Goal: Task Accomplishment & Management: Complete application form

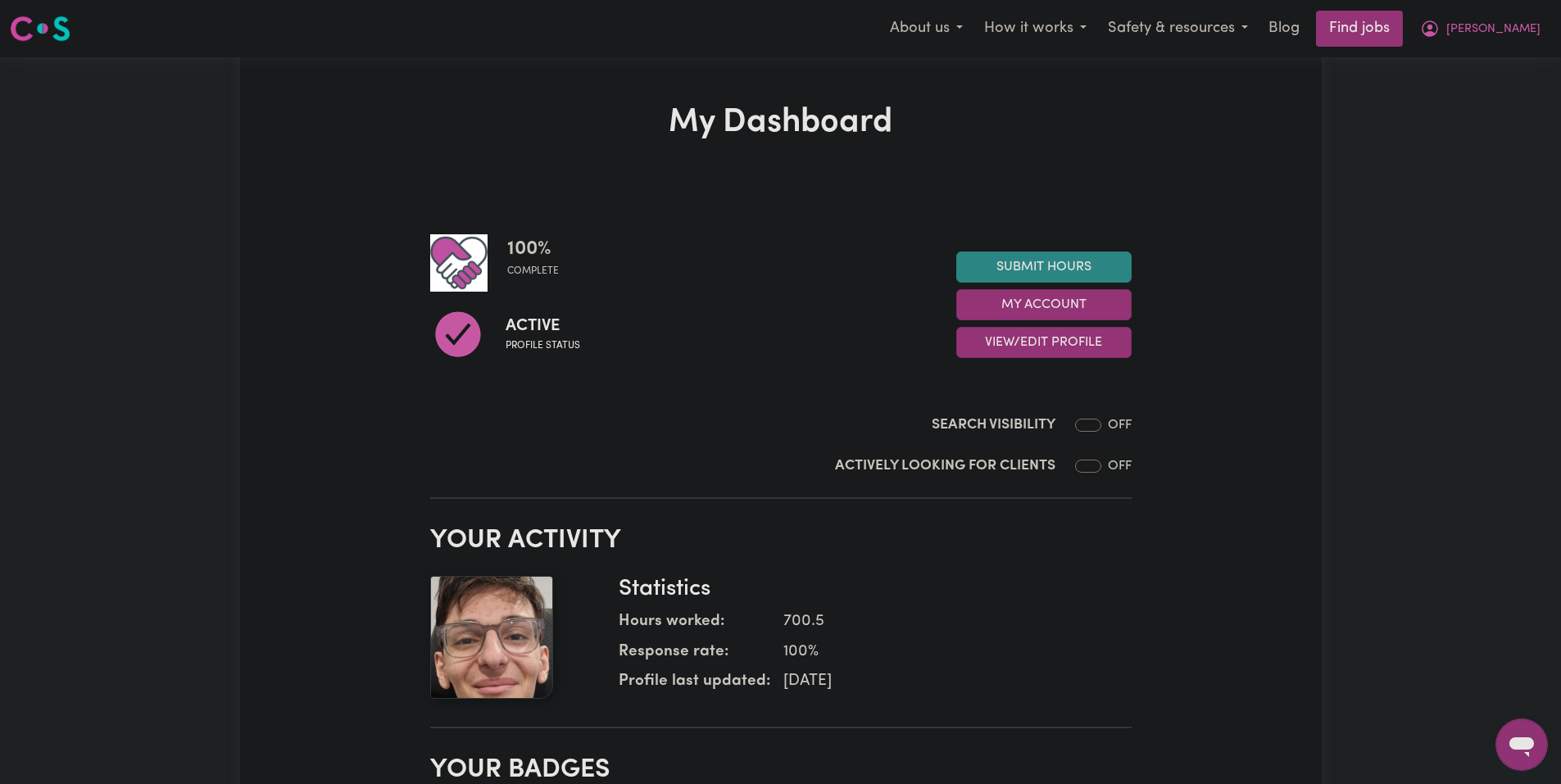
click at [1080, 273] on link "Submit Hours" at bounding box center [1045, 267] width 175 height 31
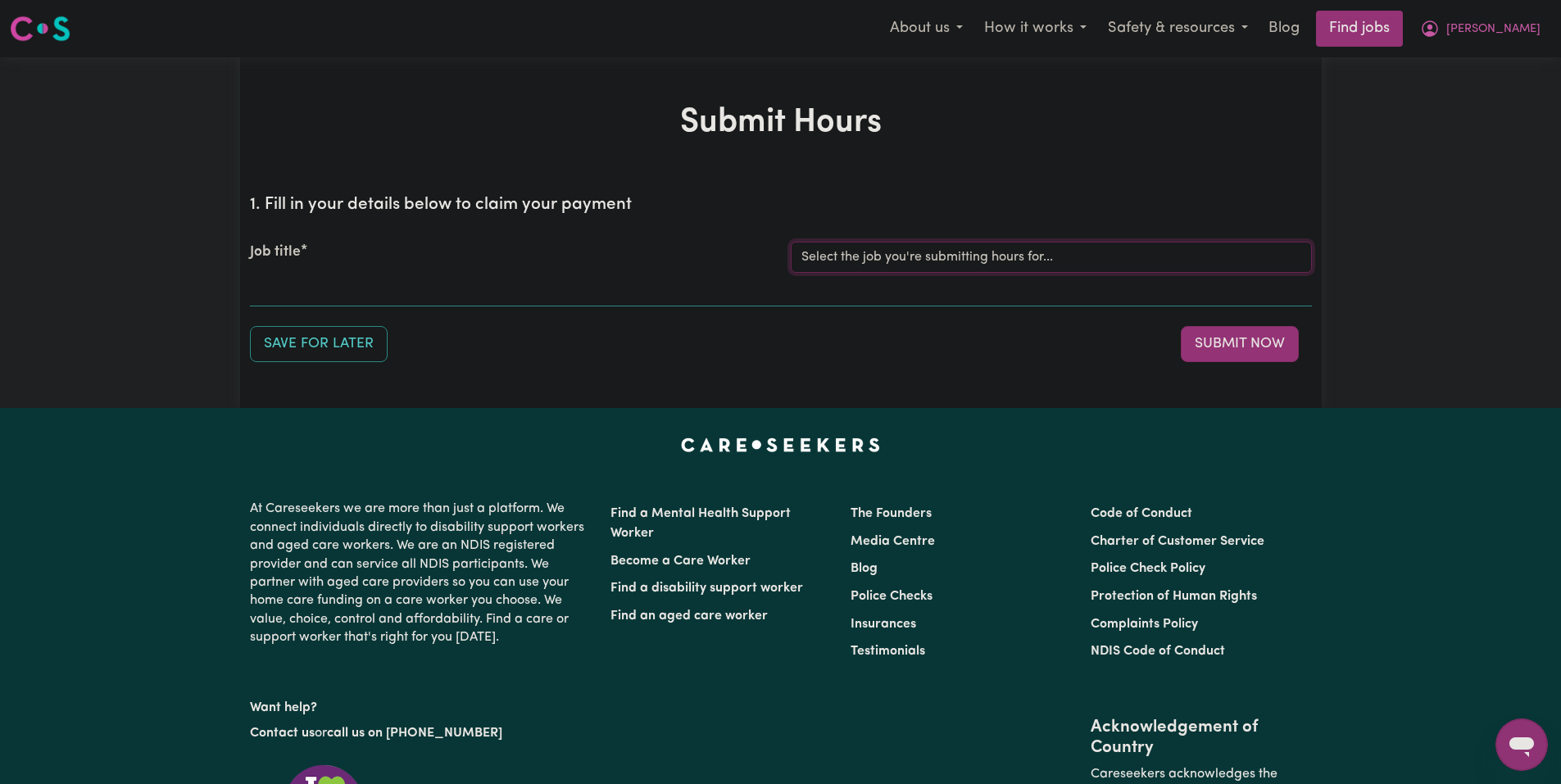
click at [967, 260] on select "Select the job you're submitting hours for... [[PERSON_NAME]] Care Worker neede…" at bounding box center [1052, 257] width 521 height 31
select select "14211"
click at [791, 241] on select "Select the job you're submitting hours for... [[PERSON_NAME]] Care Worker neede…" at bounding box center [1052, 257] width 521 height 31
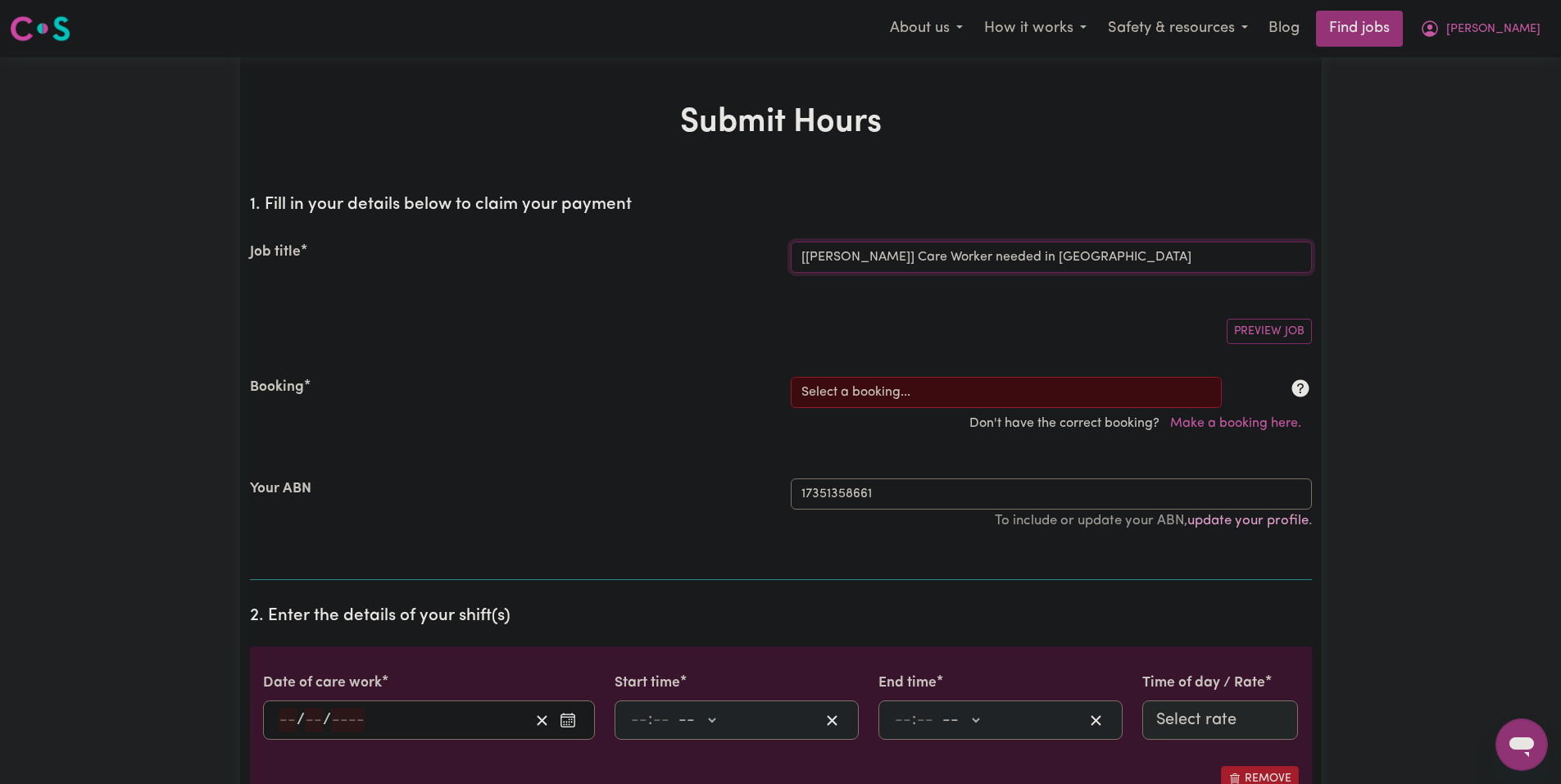
scroll to position [82, 0]
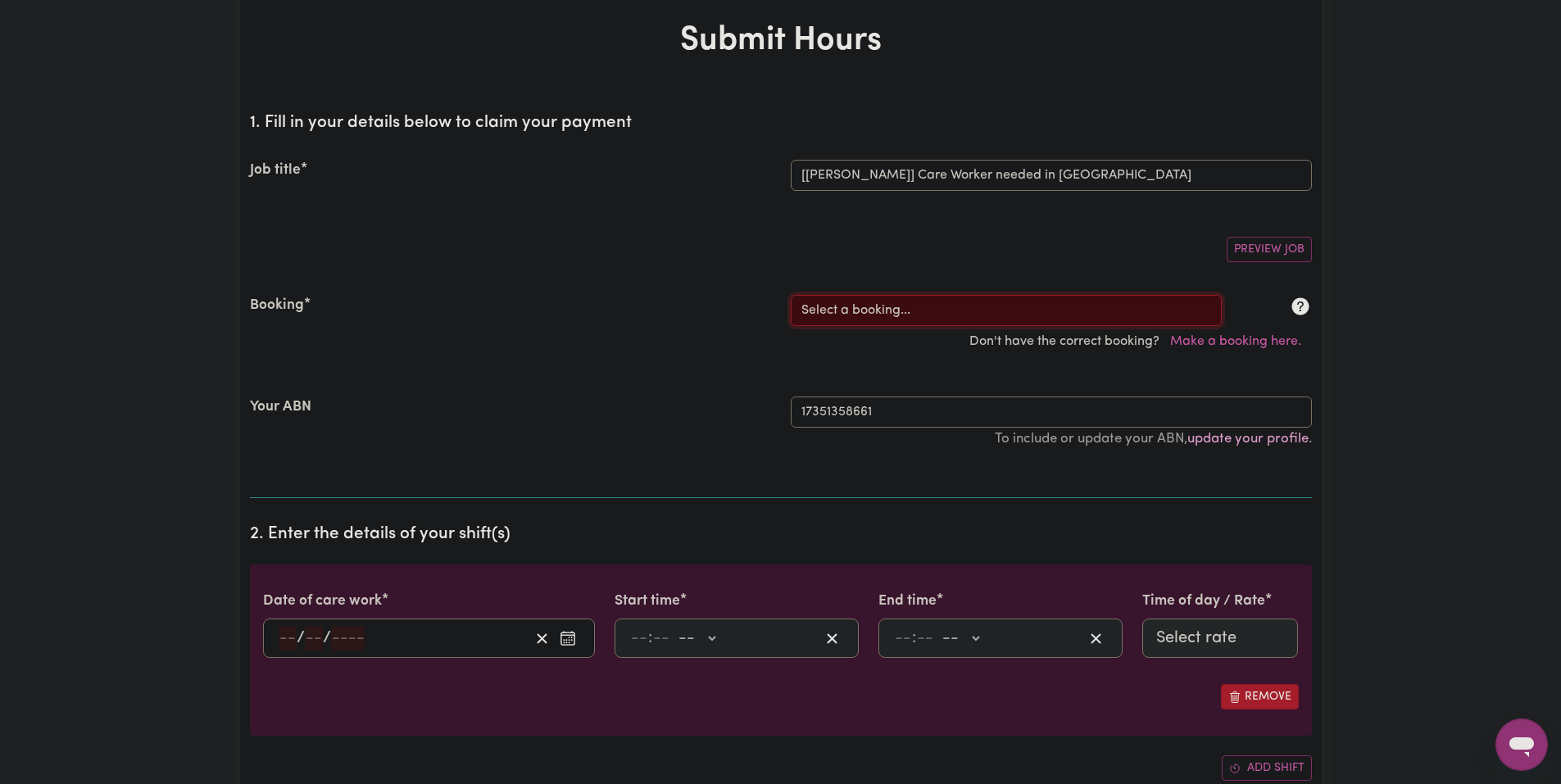
click at [892, 306] on select "Select a booking... [DATE] 03:30pm to 08:00pm (RECURRING) [DATE] 03:30pm to 08:…" at bounding box center [1007, 310] width 431 height 31
click at [913, 326] on div "Don't have the correct booking? Make a booking here." at bounding box center [781, 342] width 1082 height 31
drag, startPoint x: 921, startPoint y: 312, endPoint x: 923, endPoint y: 326, distance: 14.1
click at [921, 312] on select "Select a booking... [DATE] 03:30pm to 08:00pm (RECURRING) [DATE] 03:30pm to 08:…" at bounding box center [1007, 310] width 431 height 31
select select "355280"
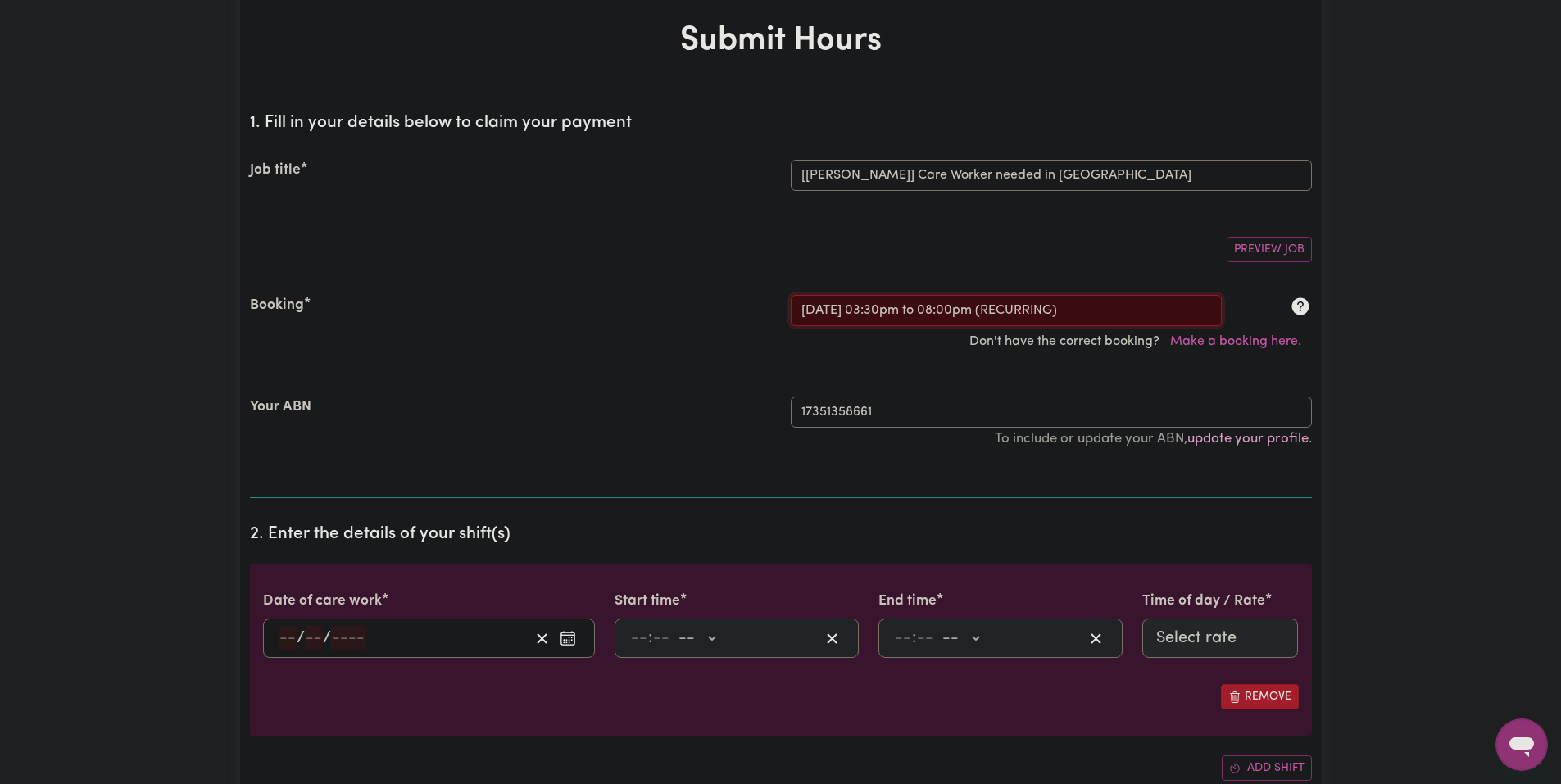
click at [791, 295] on select "Select a booking... [DATE] 03:30pm to 08:00pm (RECURRING) [DATE] 03:30pm to 08:…" at bounding box center [1007, 310] width 431 height 31
type input "[DATE]"
type input "7"
type input "10"
type input "2025"
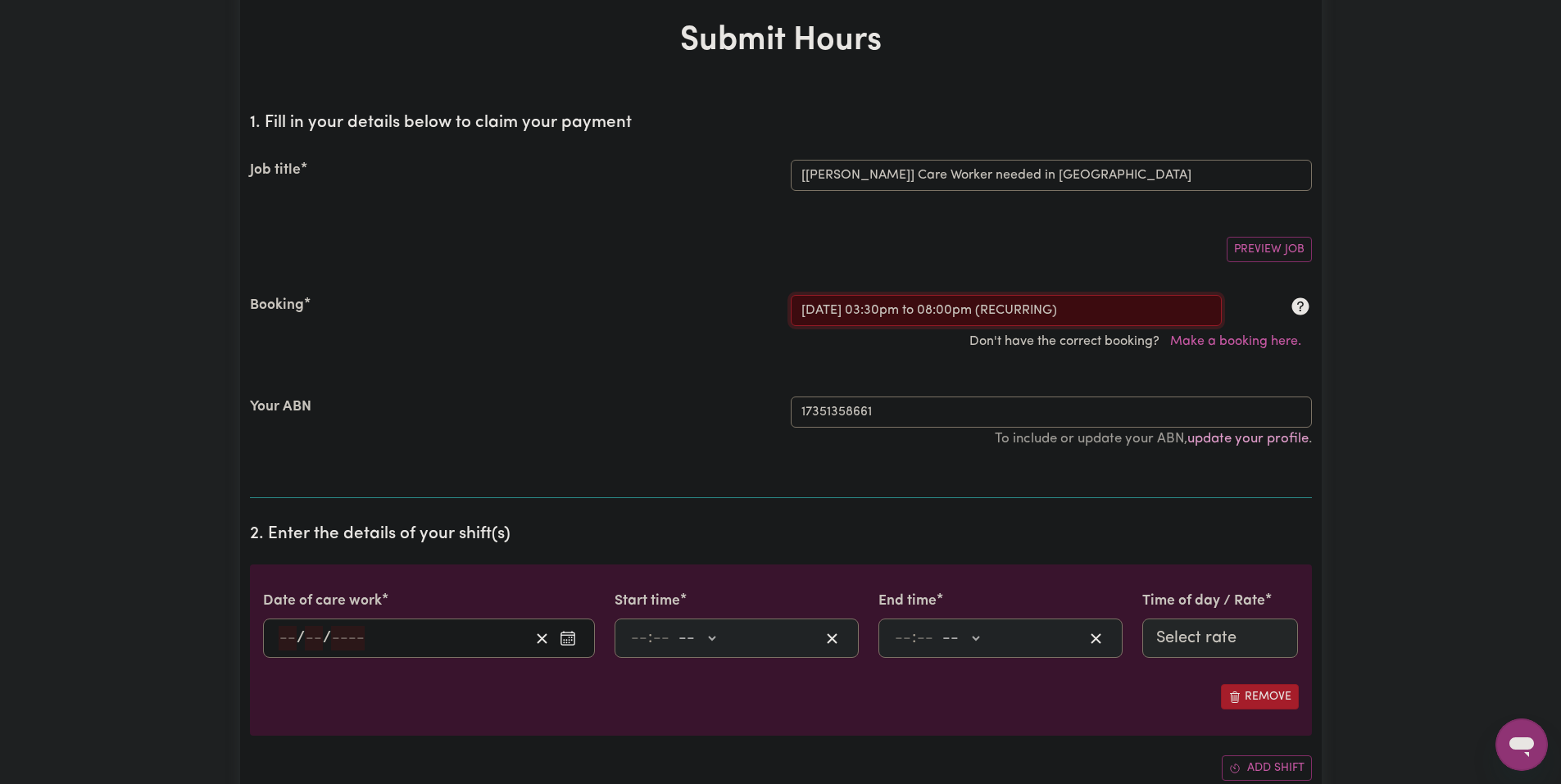
type input "15:30"
type input "3"
type input "30"
select select "pm"
type input "20:00"
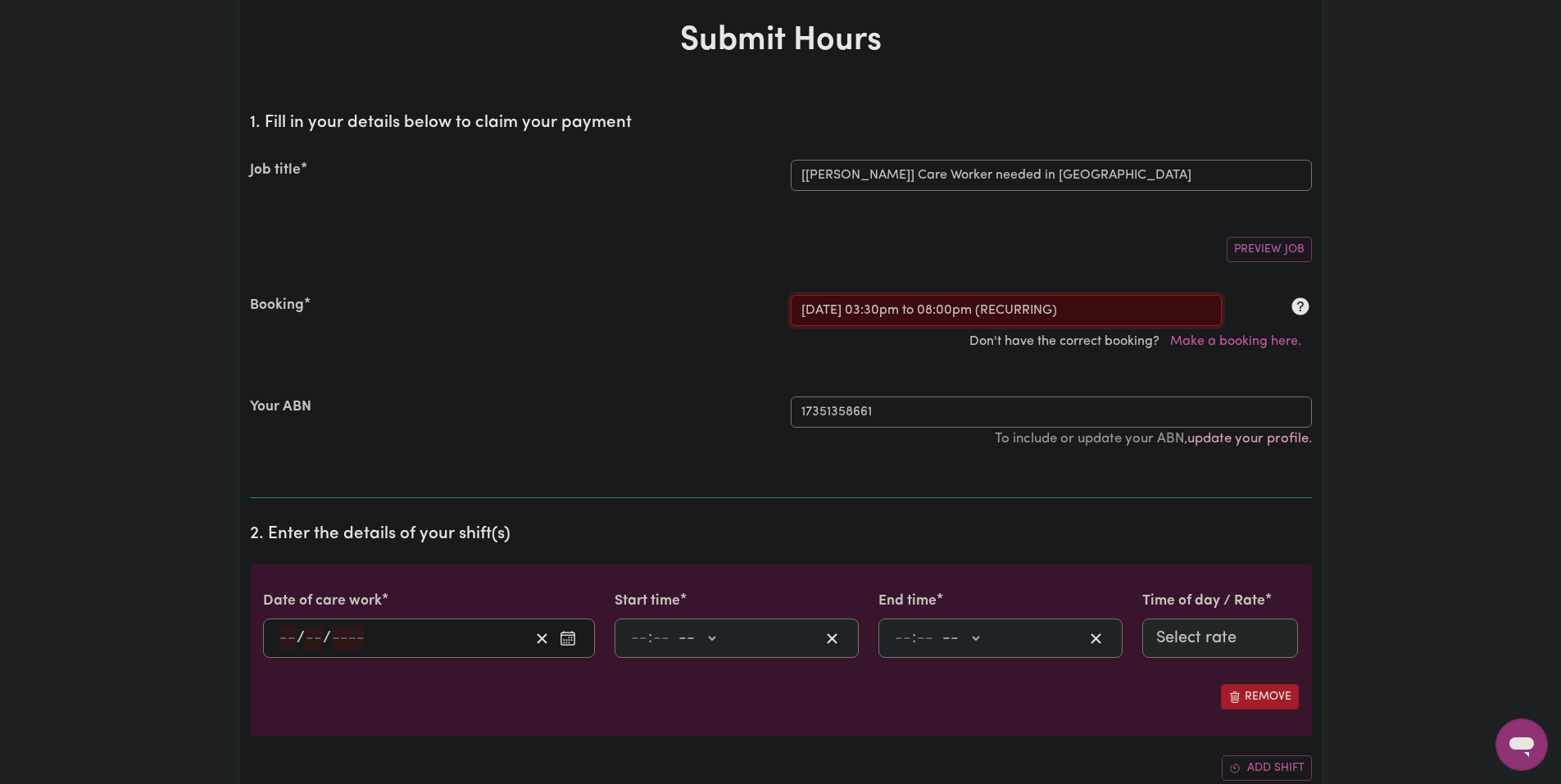
type input "8"
type input "0"
select select "pm"
select select "63213"
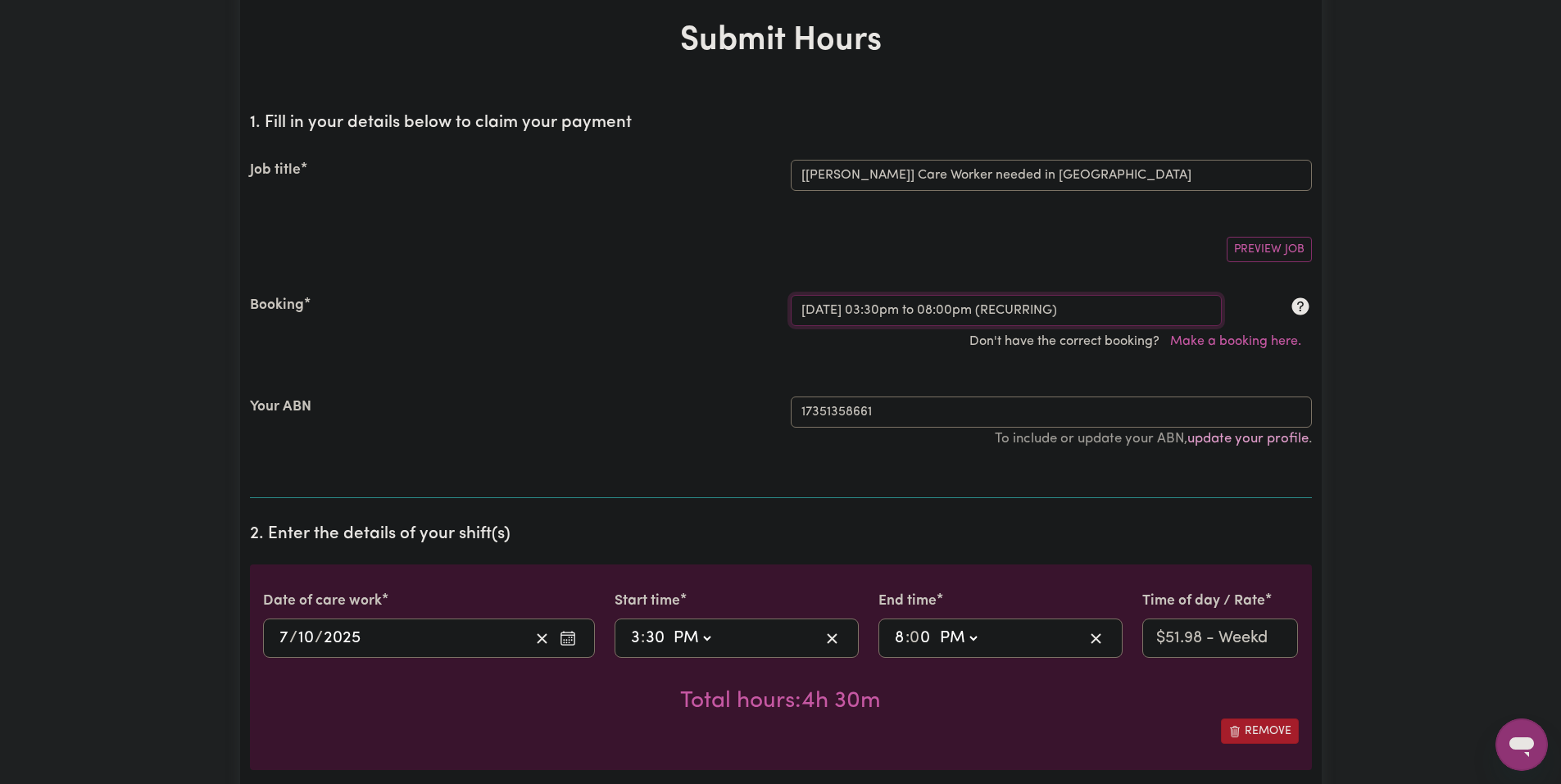
click at [941, 301] on select "Select a booking... [DATE] 03:30pm to 08:00pm (RECURRING) [DATE] 03:30pm to 08:…" at bounding box center [1007, 310] width 431 height 31
click at [956, 222] on section "1. Fill in your details below to claim your payment Job title Select the job yo…" at bounding box center [780, 299] width 1063 height 398
click at [984, 305] on select "Select a booking... [DATE] 03:30pm to 08:00pm (RECURRING) [DATE] 03:30pm to 08:…" at bounding box center [1007, 310] width 431 height 31
select select "356067"
click at [791, 295] on select "Select a booking... [DATE] 03:30pm to 08:00pm (RECURRING) [DATE] 03:30pm to 08:…" at bounding box center [1007, 310] width 431 height 31
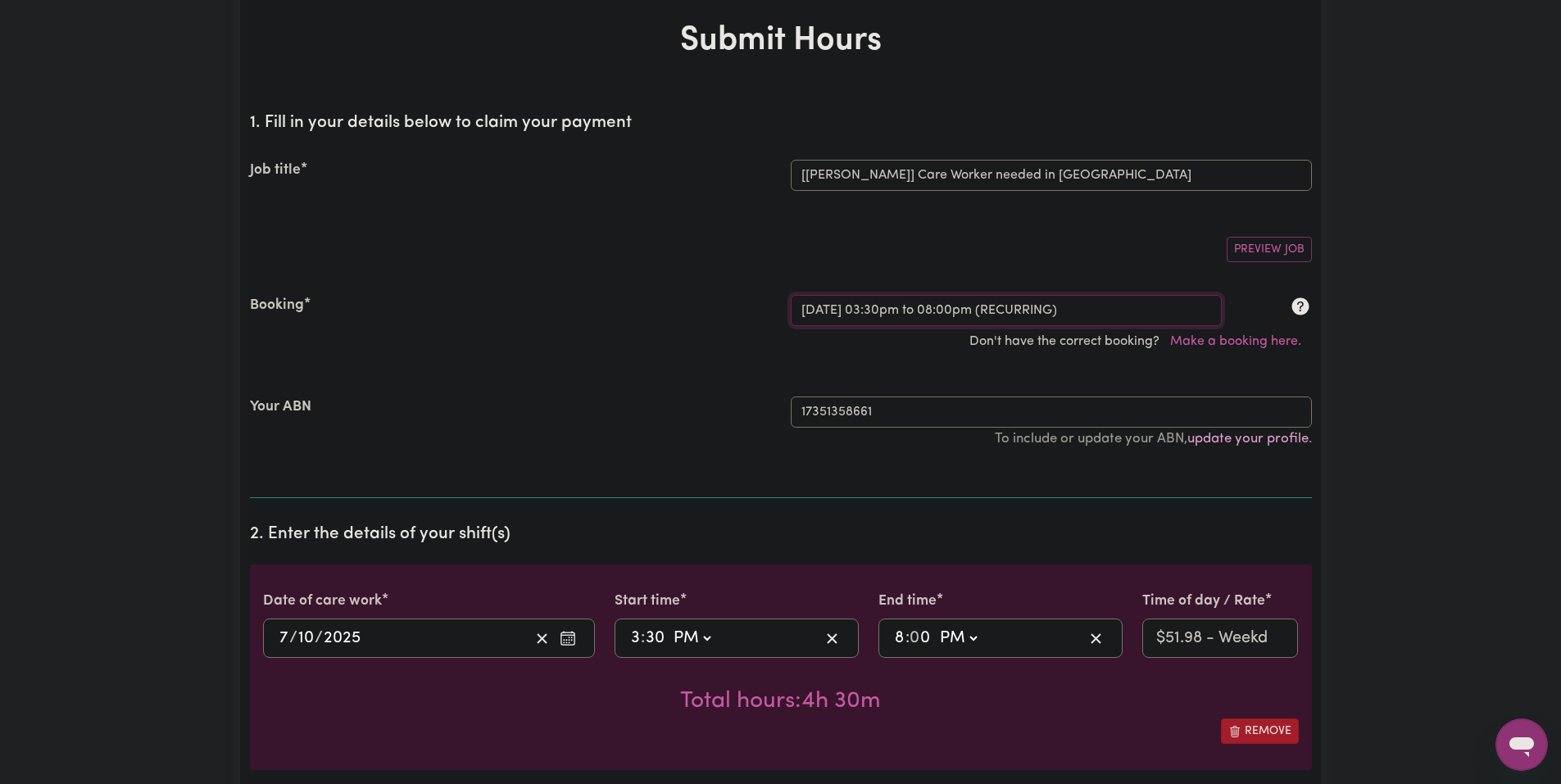
select select "pm"
select select "63213"
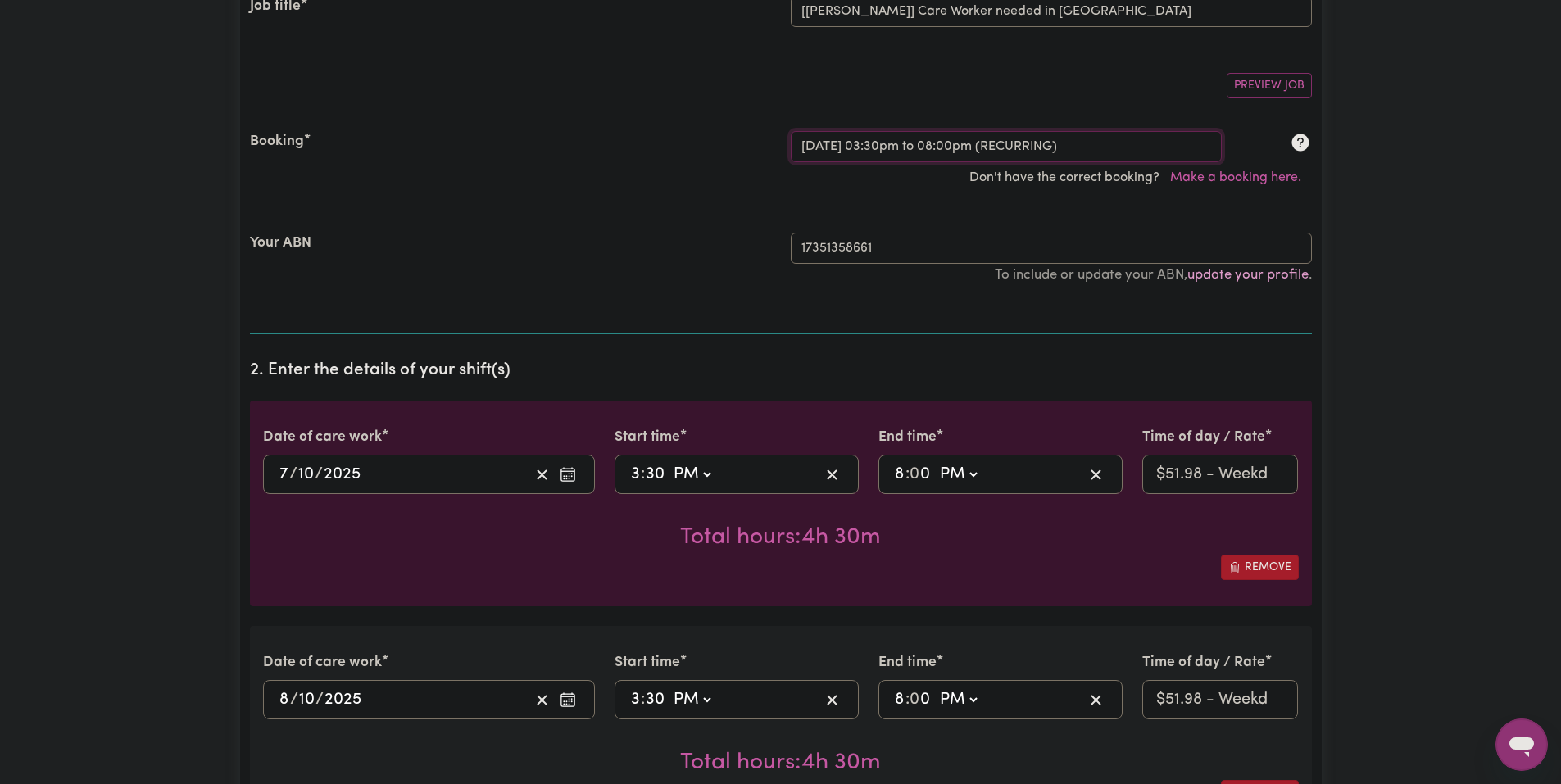
scroll to position [328, 0]
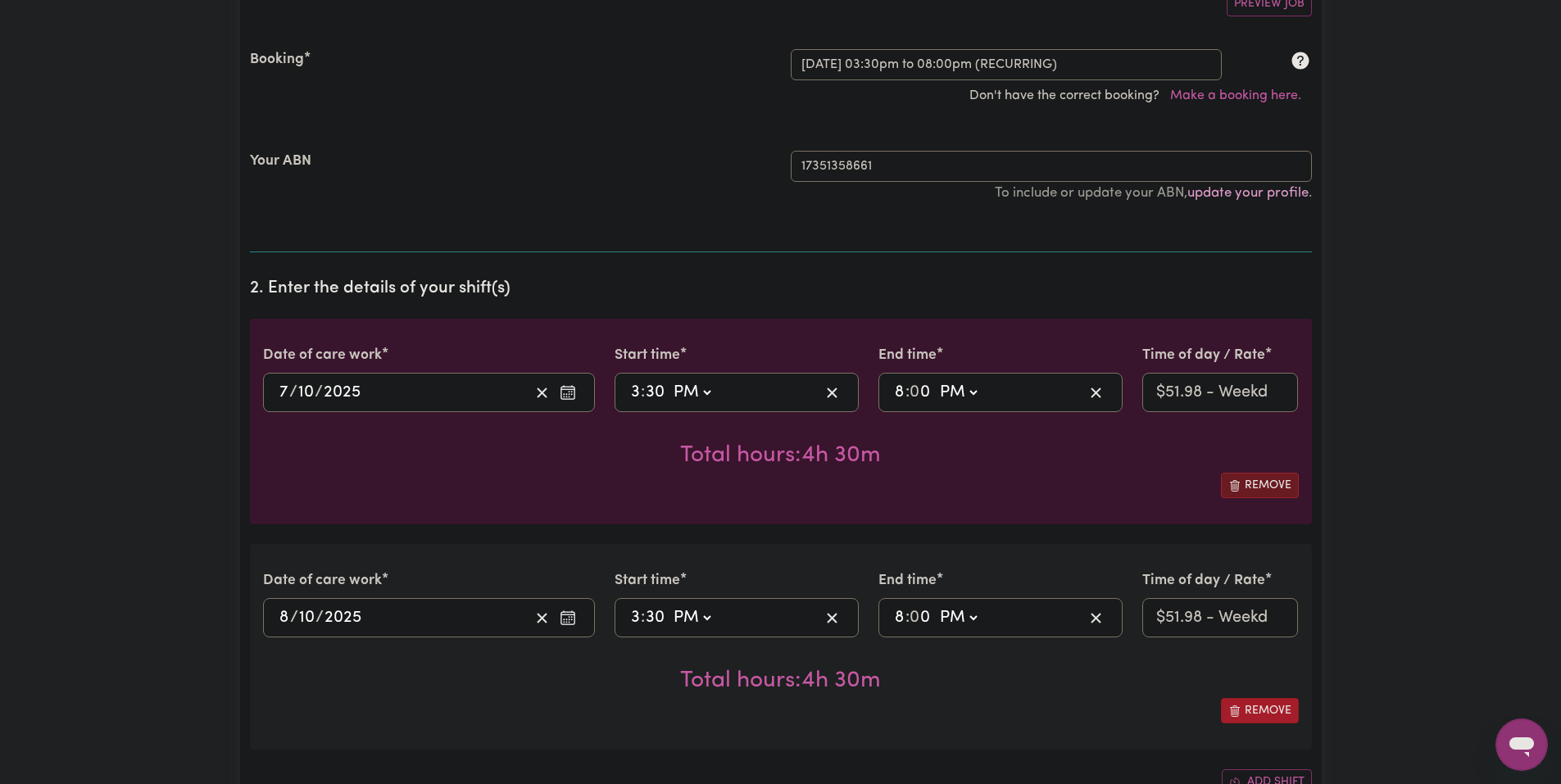
click at [1246, 485] on button "Remove" at bounding box center [1260, 486] width 78 height 25
type input "[DATE]"
type input "8"
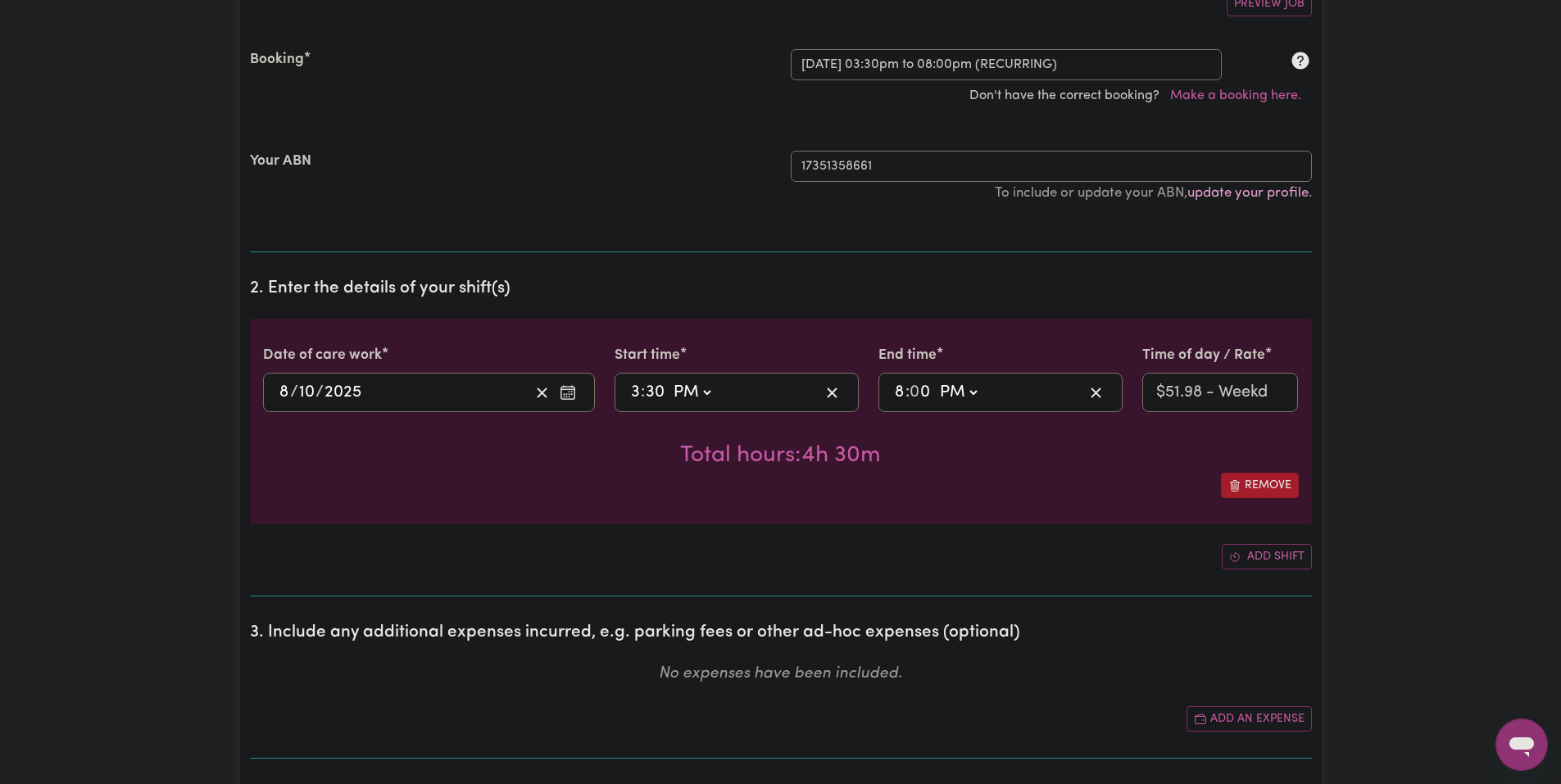
click at [705, 394] on select "AM PM" at bounding box center [691, 392] width 44 height 24
select select "am"
click at [669, 381] on select "AM PM" at bounding box center [691, 392] width 44 height 24
click at [649, 397] on input "30" at bounding box center [655, 392] width 21 height 24
click at [643, 398] on span ":" at bounding box center [643, 392] width 5 height 18
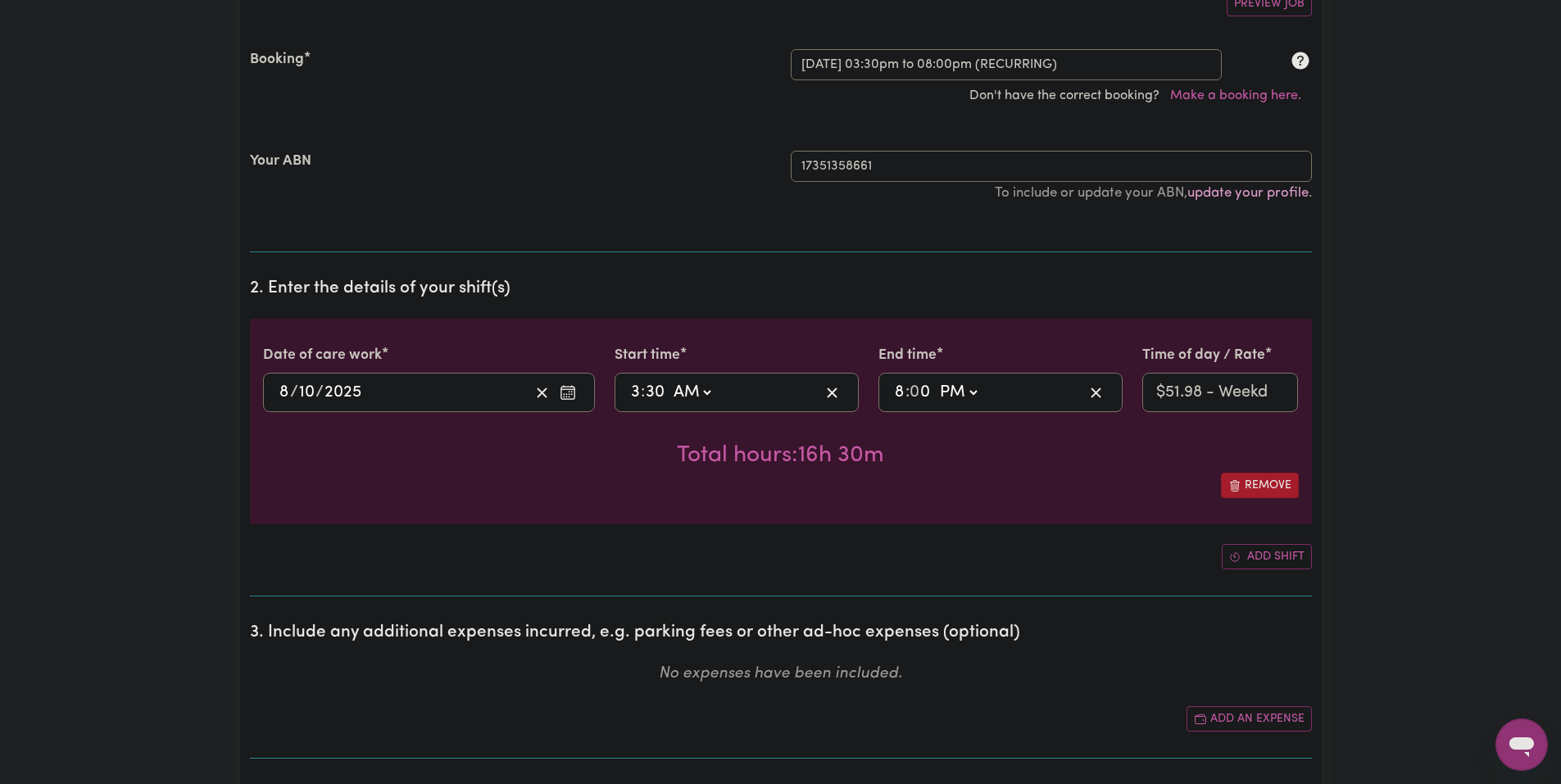
click at [640, 399] on input "3" at bounding box center [636, 392] width 11 height 24
type input "09:30"
type input "9"
type input "09:00"
type input "0"
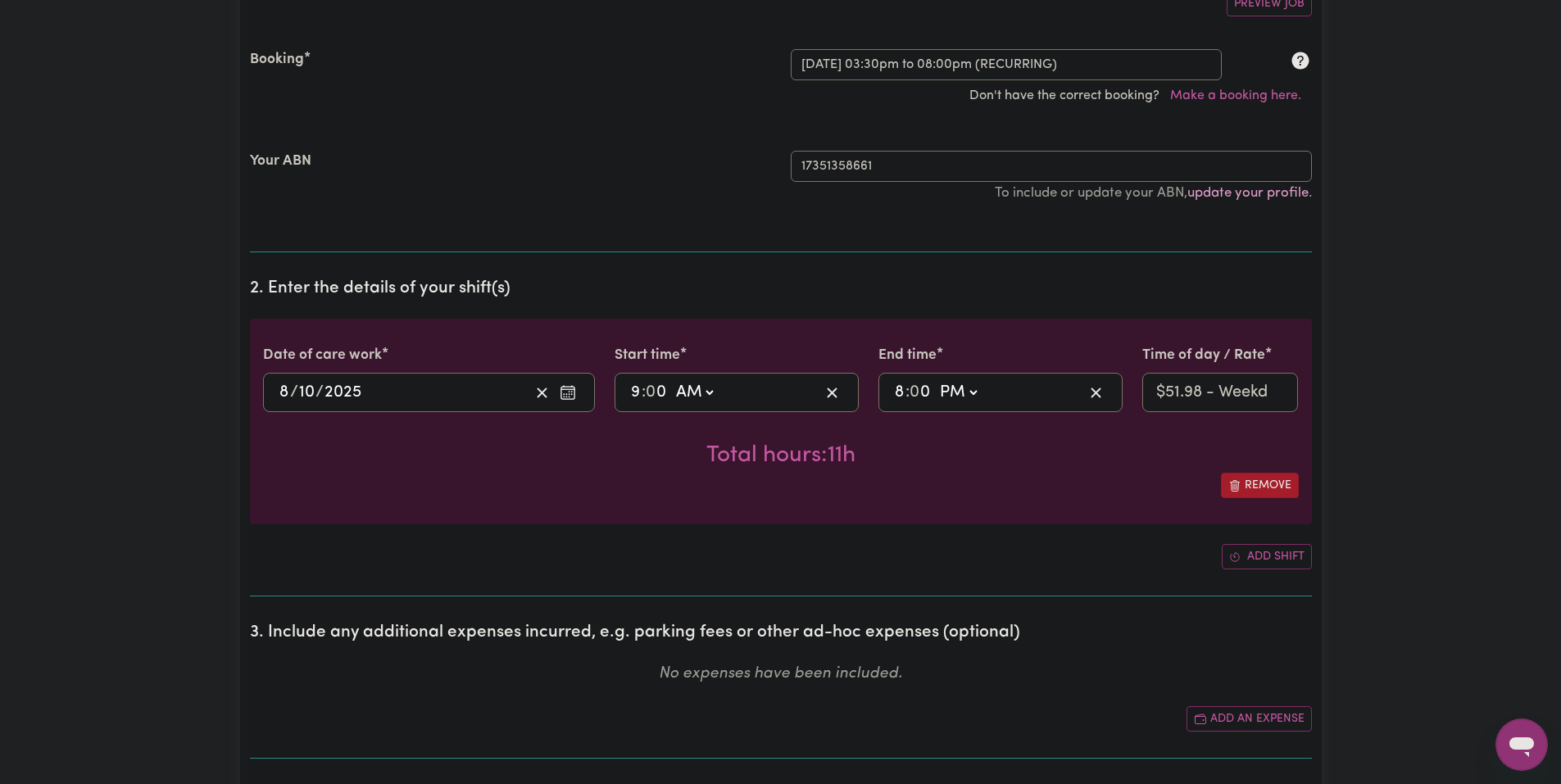
click at [891, 403] on div "20:00 8 : 0 0 AM PM" at bounding box center [1001, 392] width 244 height 40
click at [894, 403] on input "8" at bounding box center [900, 392] width 12 height 24
type input "15:00"
type input "3"
click at [1079, 486] on div "Remove" at bounding box center [781, 486] width 1036 height 25
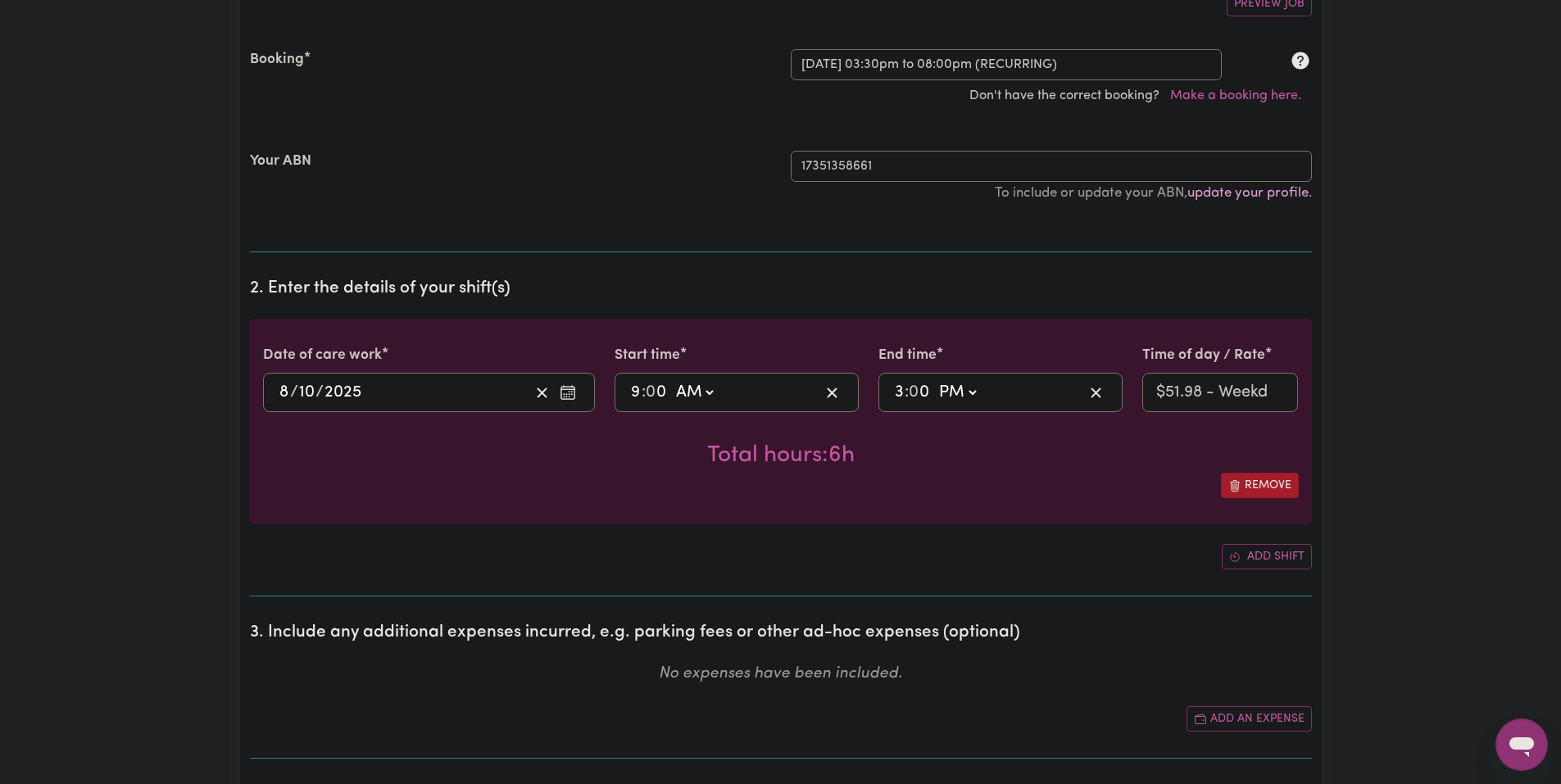
scroll to position [492, 0]
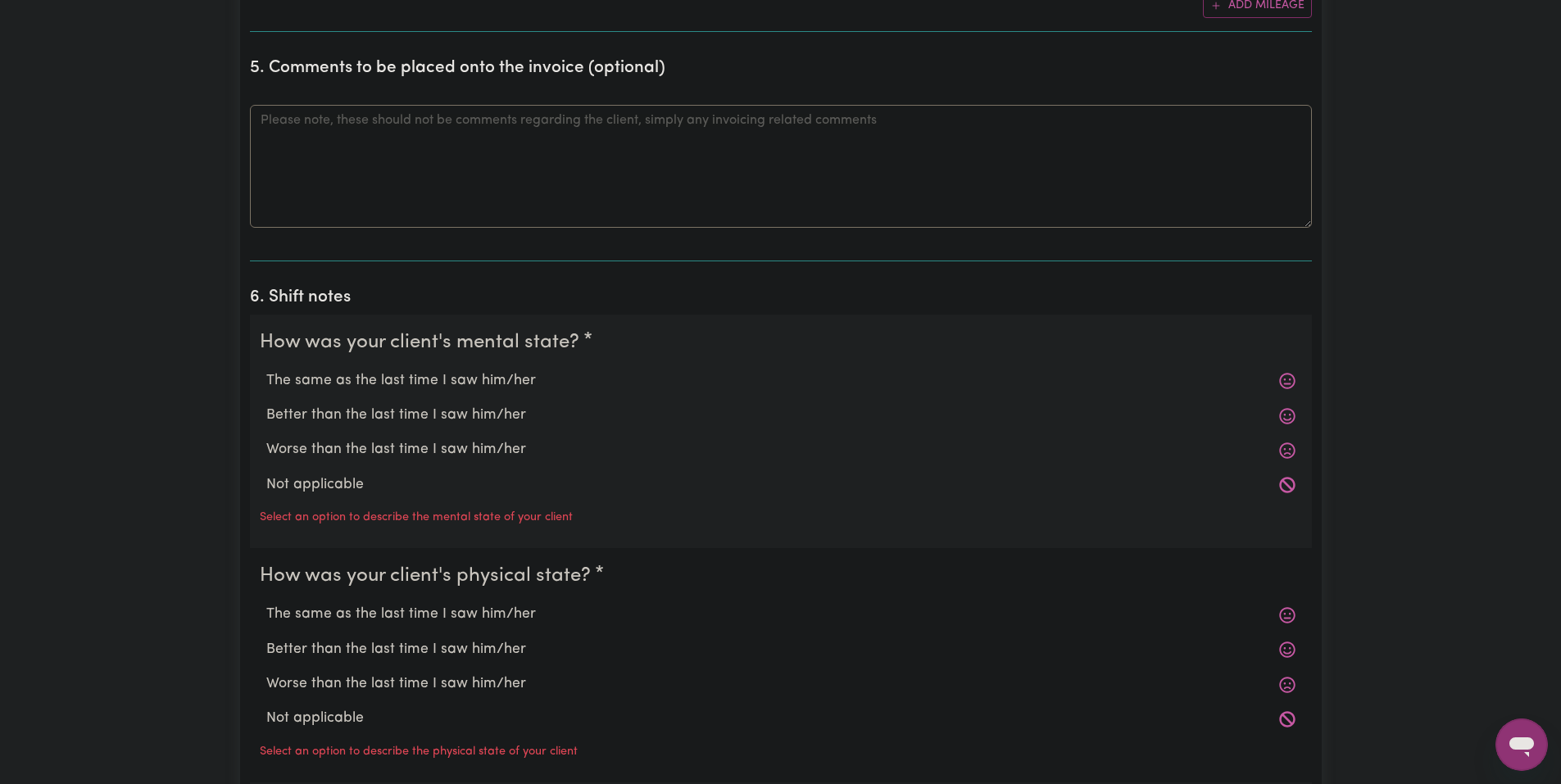
click at [457, 376] on label "The same as the last time I saw him/her" at bounding box center [781, 382] width 1029 height 22
click at [267, 371] on input "The same as the last time I saw him/her" at bounding box center [266, 370] width 1 height 1
radio input "true"
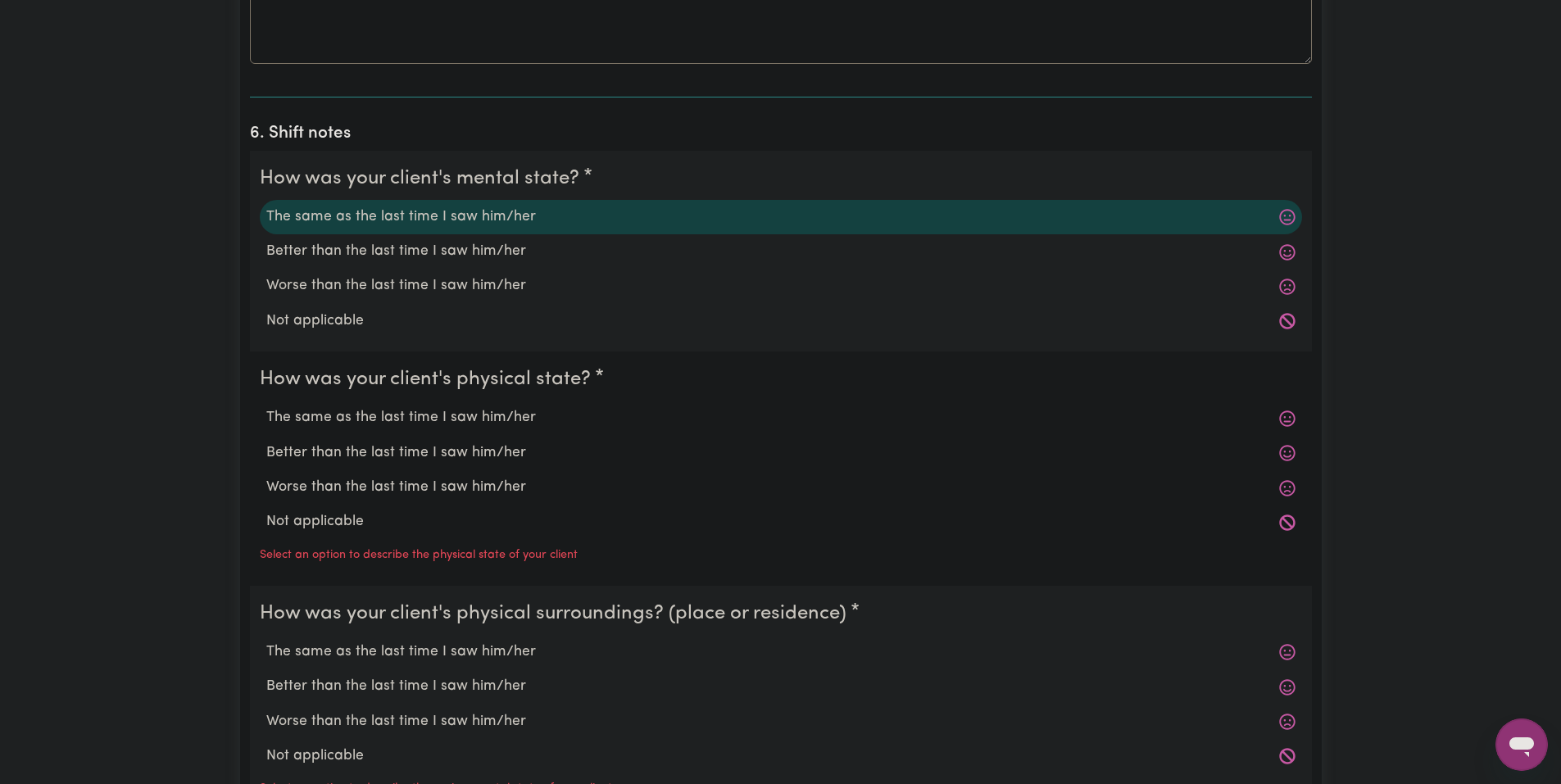
click at [440, 425] on label "The same as the last time I saw him/her" at bounding box center [781, 418] width 1029 height 22
click at [267, 407] on input "The same as the last time I saw him/her" at bounding box center [266, 407] width 1 height 1
radio input "true"
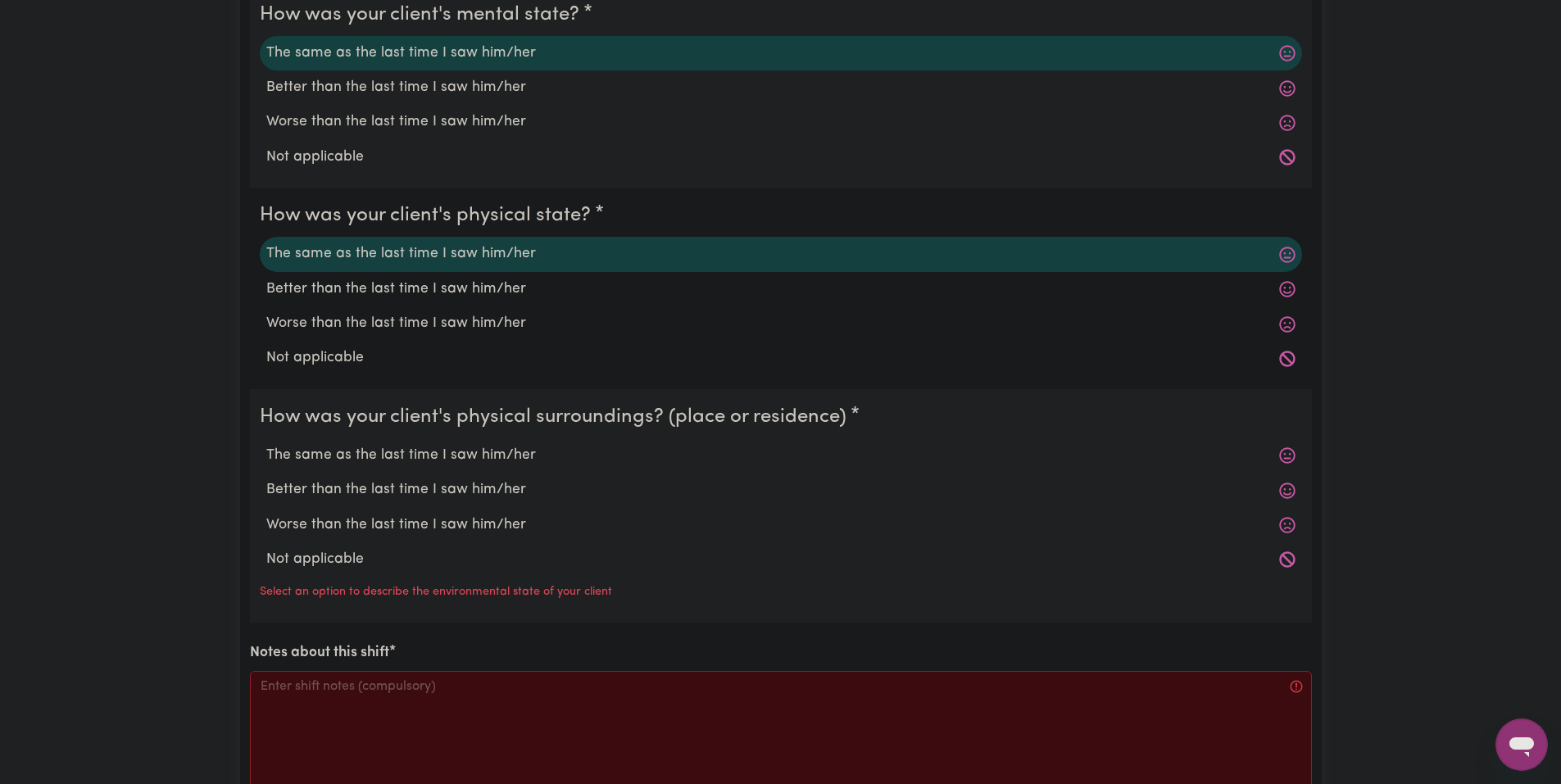
click at [463, 466] on label "The same as the last time I saw him/her" at bounding box center [781, 456] width 1029 height 22
click at [267, 445] on input "The same as the last time I saw him/her" at bounding box center [266, 444] width 1 height 1
radio input "true"
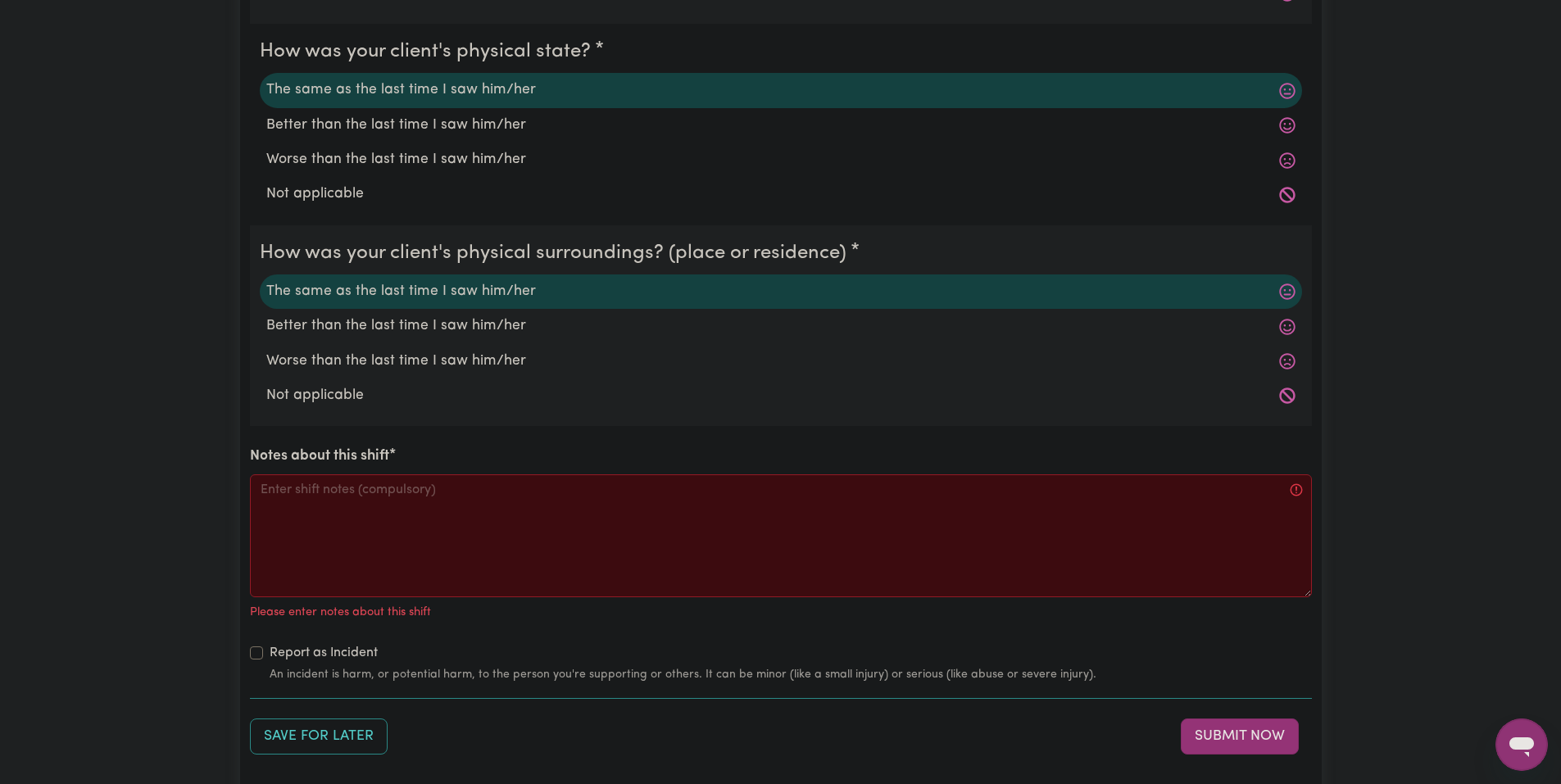
scroll to position [1721, 0]
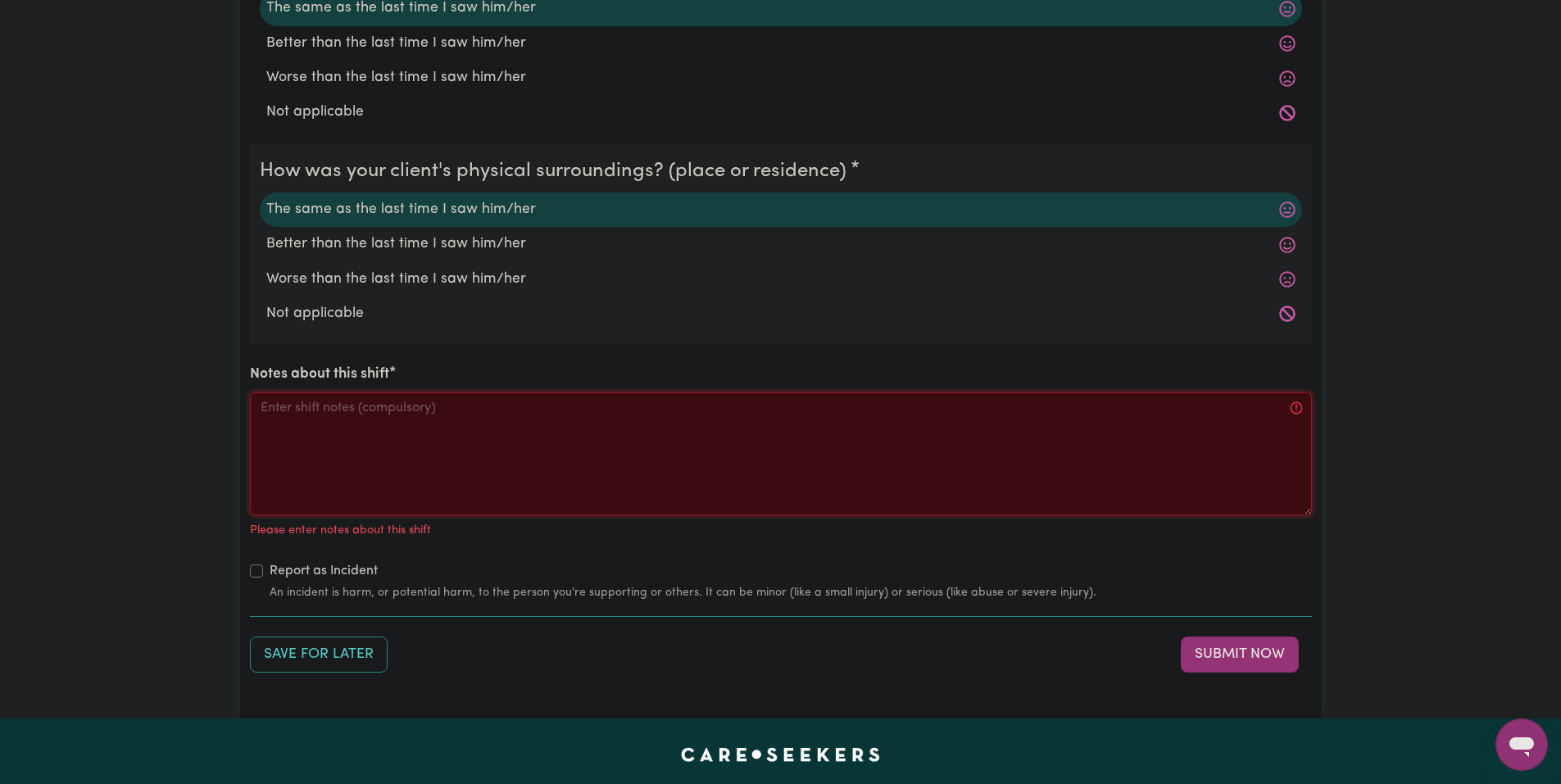
click at [468, 426] on textarea "Notes about this shift" at bounding box center [780, 454] width 1063 height 123
paste textarea "Woke up [PERSON_NAME], tidied his room and made his bed while he was eating bre…"
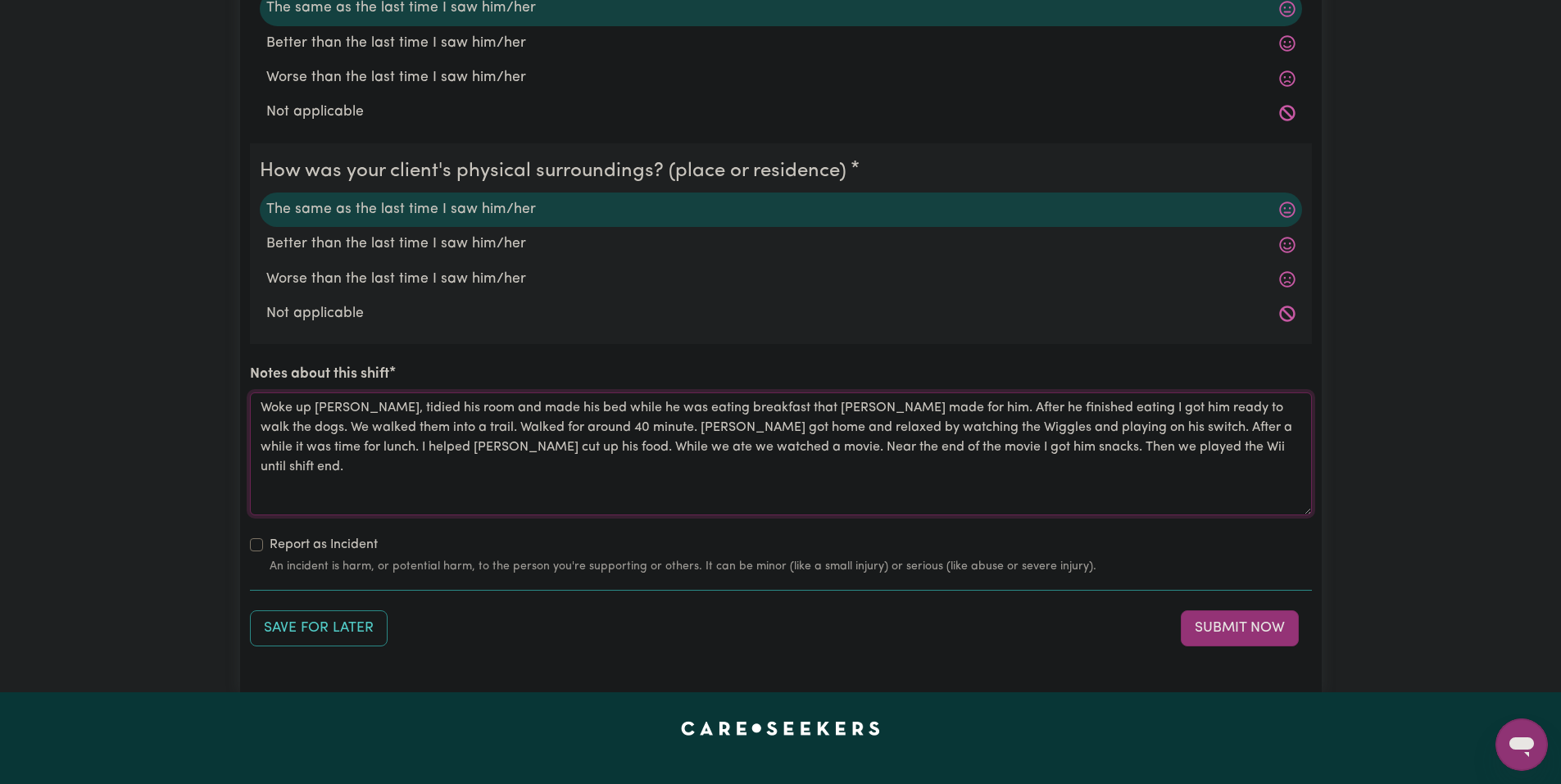
click at [852, 409] on textarea "Woke up [PERSON_NAME], tidied his room and made his bed while he was eating bre…" at bounding box center [780, 454] width 1063 height 123
click at [1232, 413] on textarea "Woke up [PERSON_NAME], tidied his room and made his bed while he was eating bre…" at bounding box center [780, 454] width 1063 height 123
click at [1229, 413] on textarea "Woke up [PERSON_NAME], tidied his room and made his bed while he was eating bre…" at bounding box center [780, 454] width 1063 height 123
click at [389, 425] on textarea "Woke up [PERSON_NAME], tidied his room and made his bed while he was eating bre…" at bounding box center [780, 454] width 1063 height 123
drag, startPoint x: 418, startPoint y: 450, endPoint x: 998, endPoint y: 478, distance: 580.7
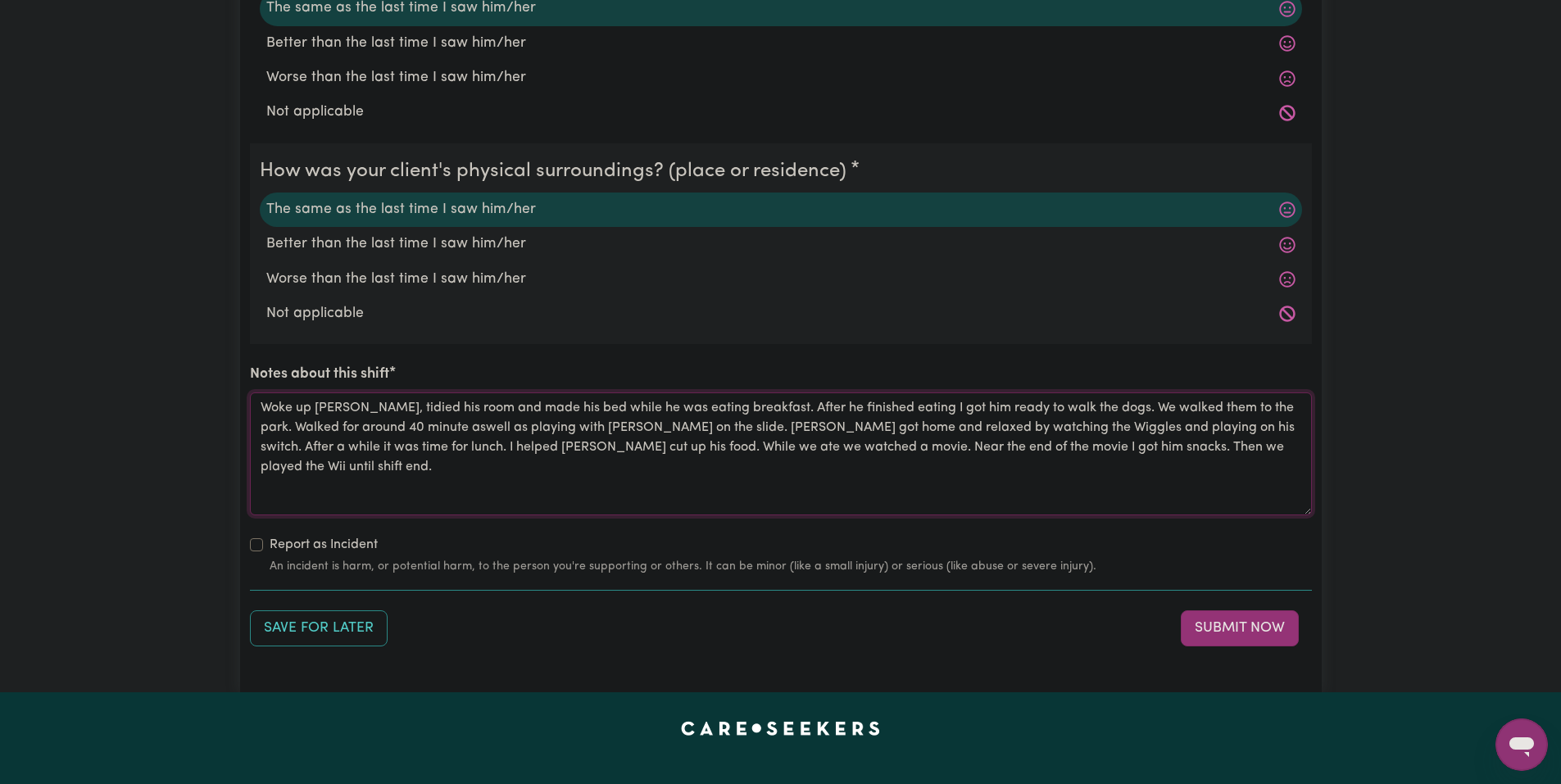
click at [1008, 485] on textarea "Woke up [PERSON_NAME], tidied his room and made his bed while he was eating bre…" at bounding box center [780, 454] width 1063 height 123
type textarea "Woke up [PERSON_NAME], tidied his room and made his bed while he was eating bre…"
click at [1226, 610] on button "Submit Now" at bounding box center [1240, 628] width 118 height 36
click at [1225, 619] on div "Save for Later Submit Now" at bounding box center [780, 628] width 1063 height 36
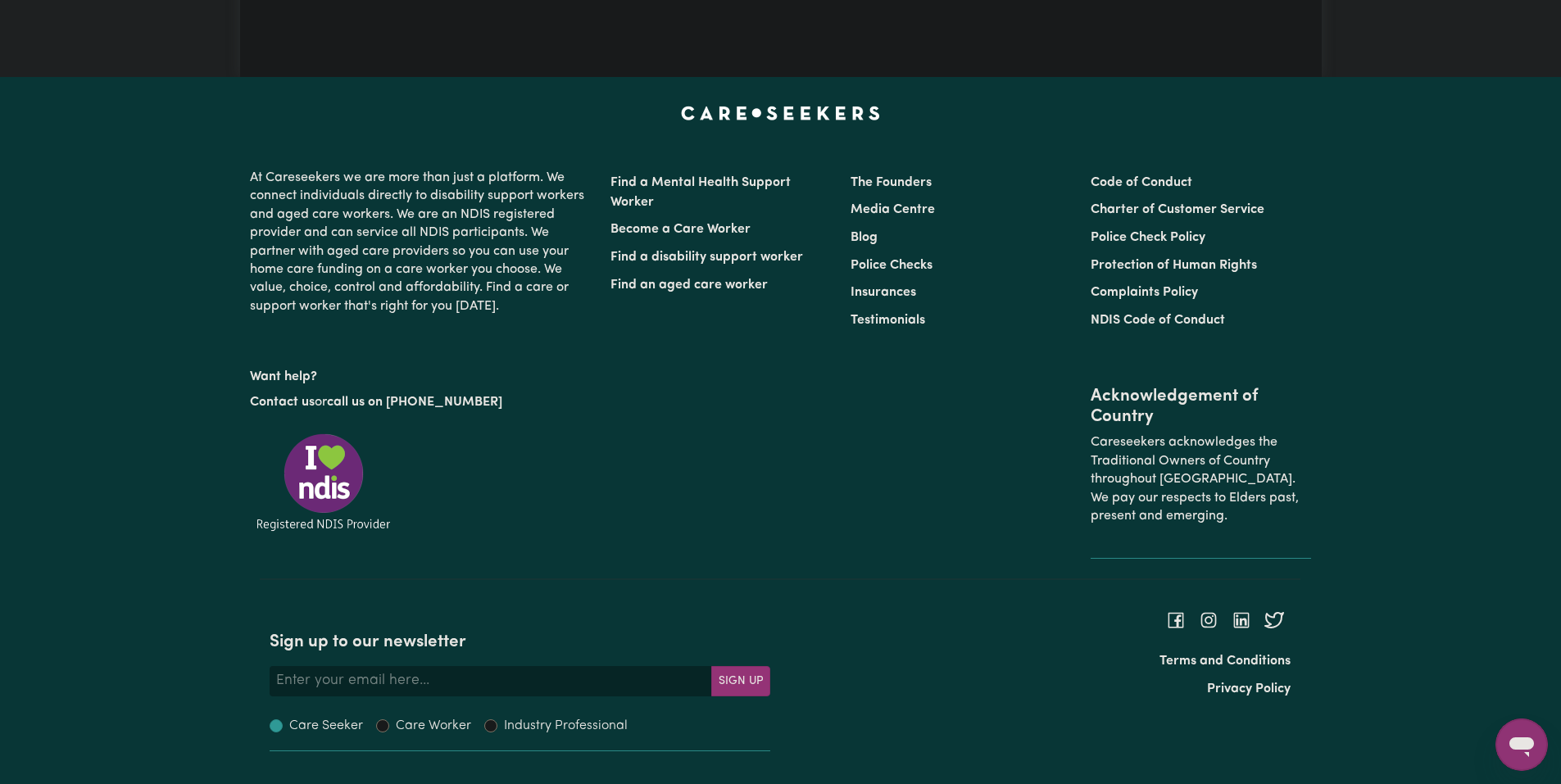
scroll to position [0, 0]
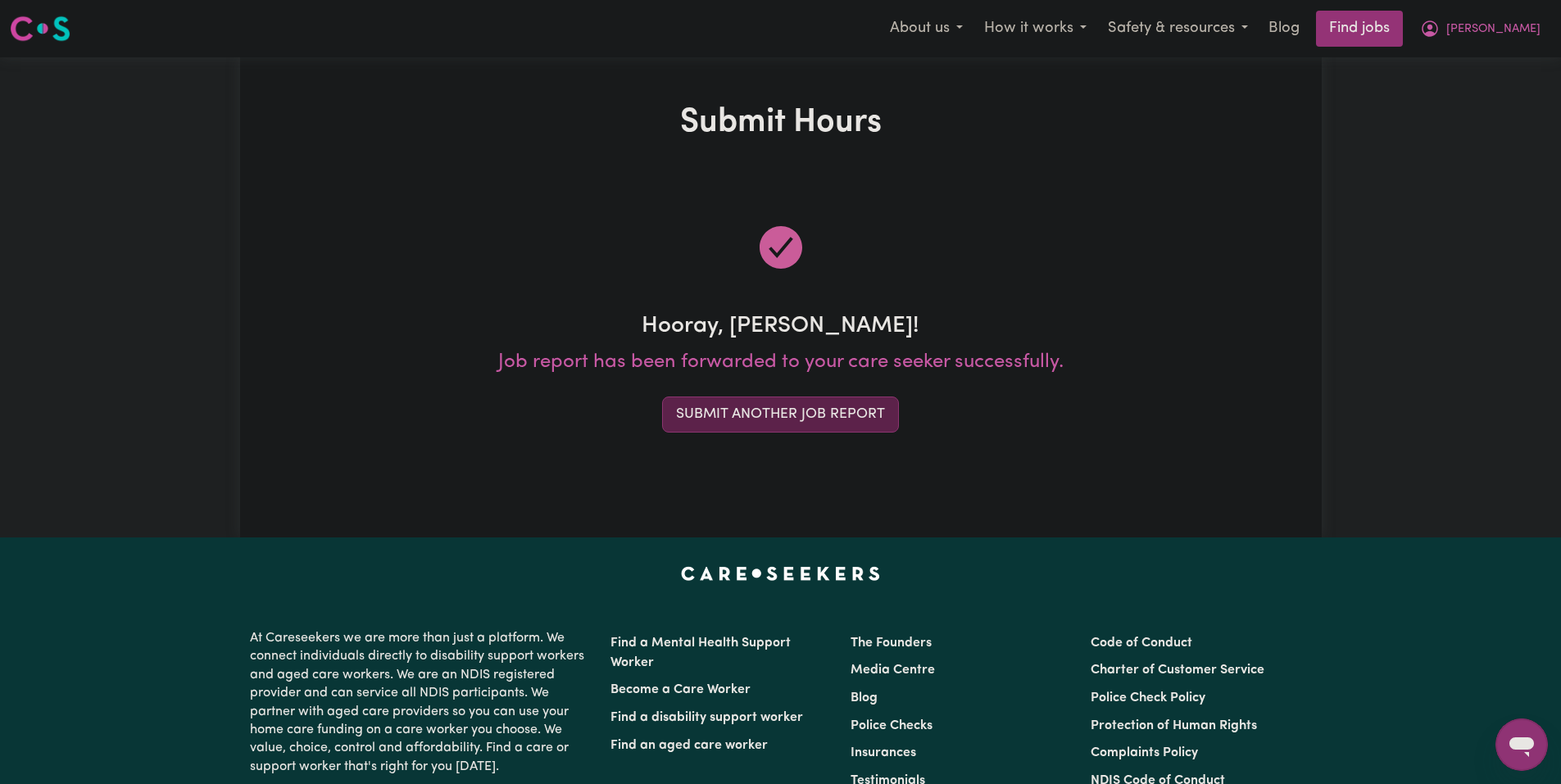
click at [847, 410] on button "Submit Another Job Report" at bounding box center [780, 415] width 237 height 36
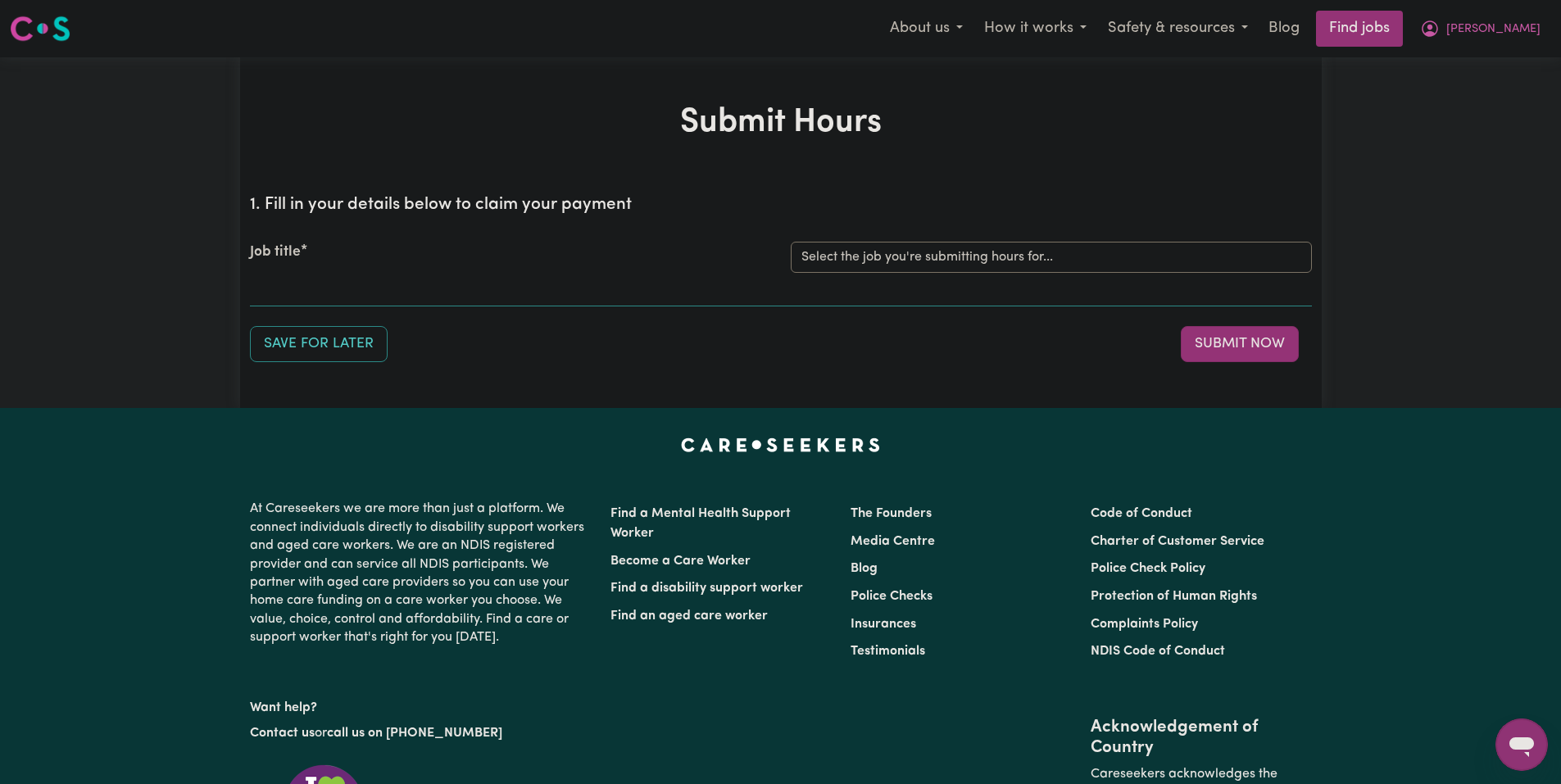
click at [946, 222] on div "Job title Select the job you're submitting hours for... [[PERSON_NAME]] Care Wo…" at bounding box center [780, 258] width 1063 height 71
click at [943, 244] on select "Select the job you're submitting hours for... [[PERSON_NAME]] Care Worker neede…" at bounding box center [1052, 257] width 521 height 31
drag, startPoint x: 922, startPoint y: 322, endPoint x: 923, endPoint y: 309, distance: 13.0
click at [922, 322] on div "1. Fill in your details below to claim your payment Job title Select the job yo…" at bounding box center [780, 271] width 1063 height 180
click at [949, 263] on select "Select the job you're submitting hours for... [[PERSON_NAME]] Care Worker neede…" at bounding box center [1052, 257] width 521 height 31
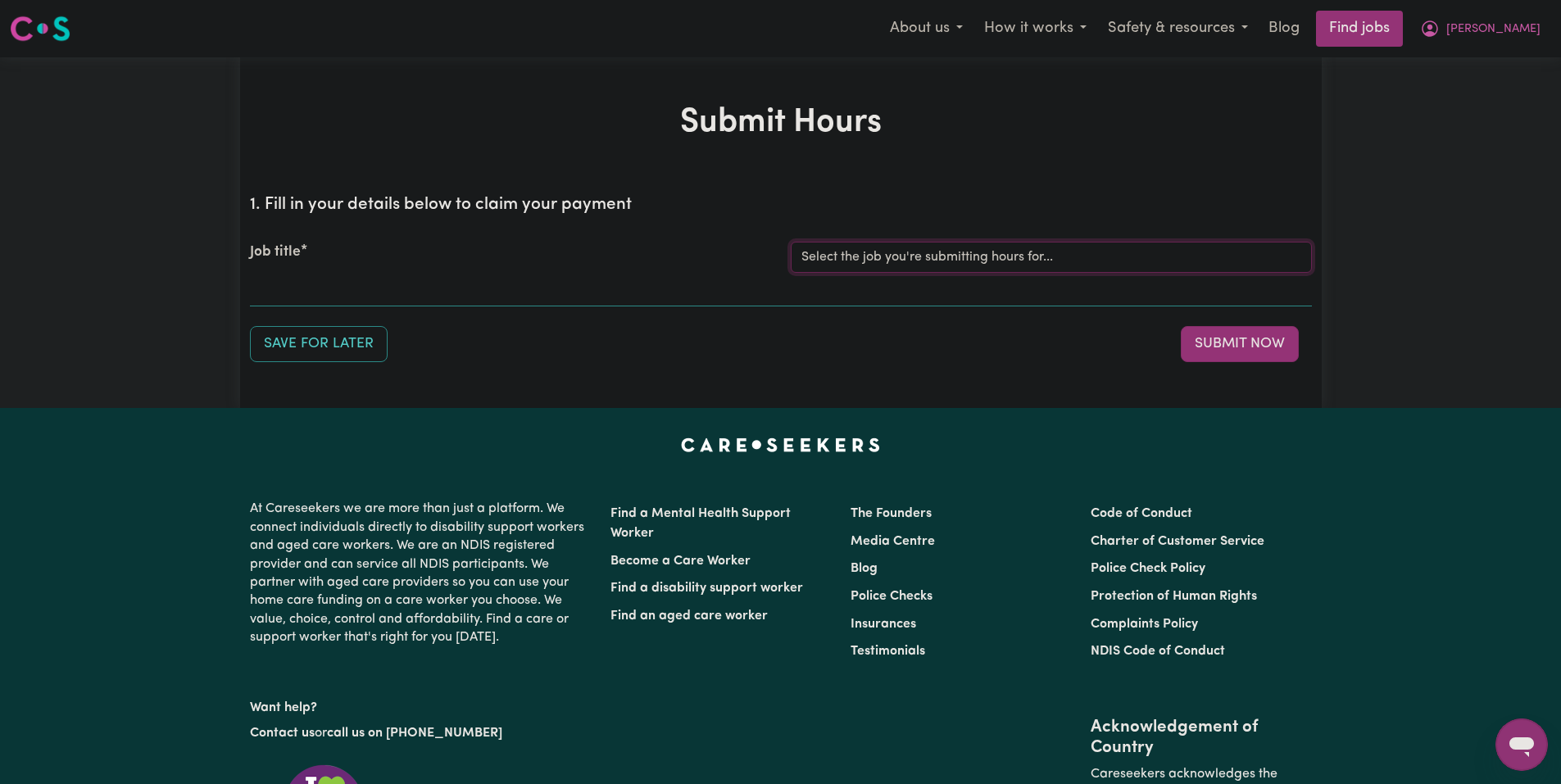
select select "14211"
click at [791, 241] on select "Select the job you're submitting hours for... [[PERSON_NAME]] Care Worker neede…" at bounding box center [1052, 257] width 521 height 31
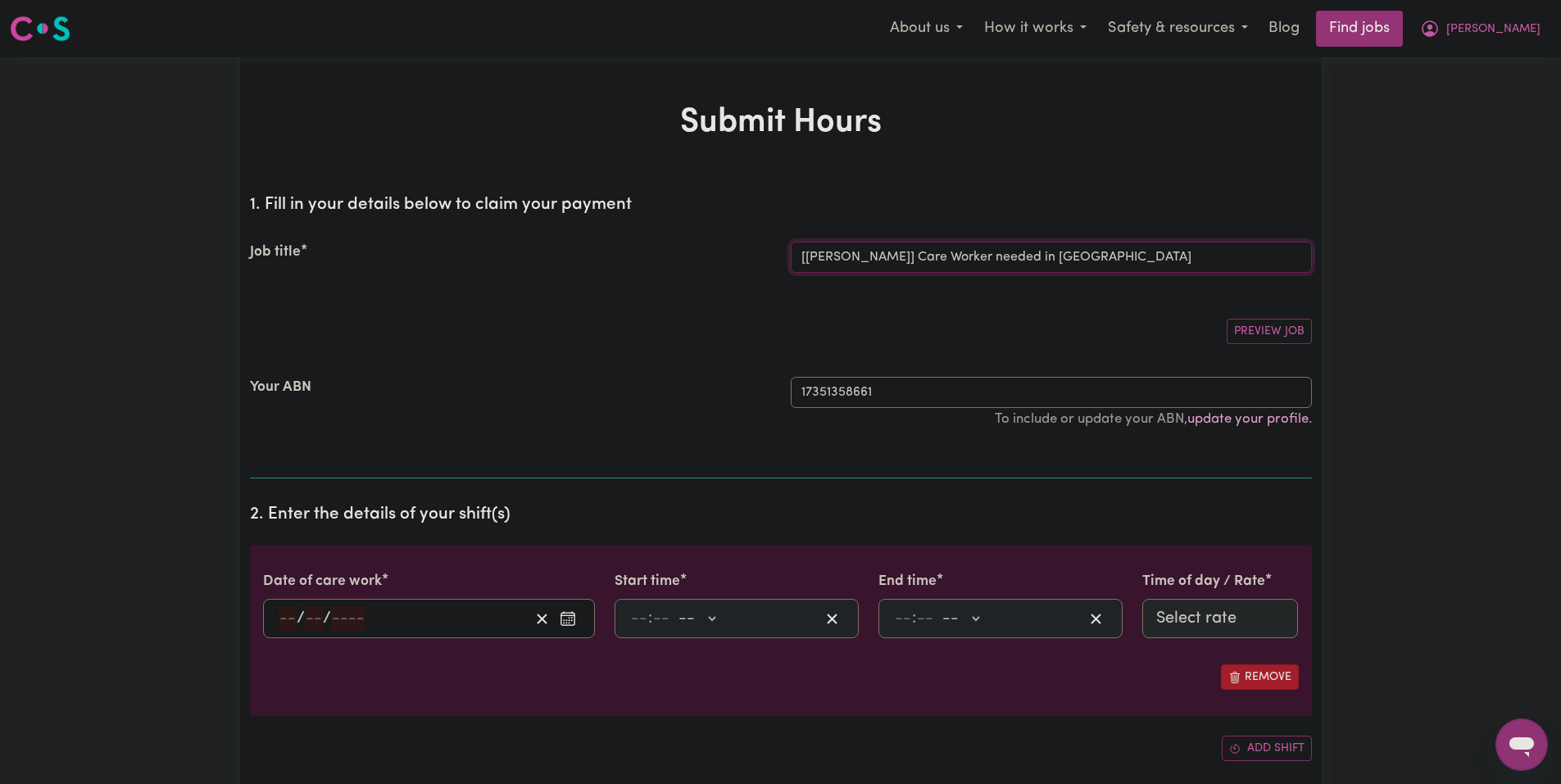
scroll to position [164, 0]
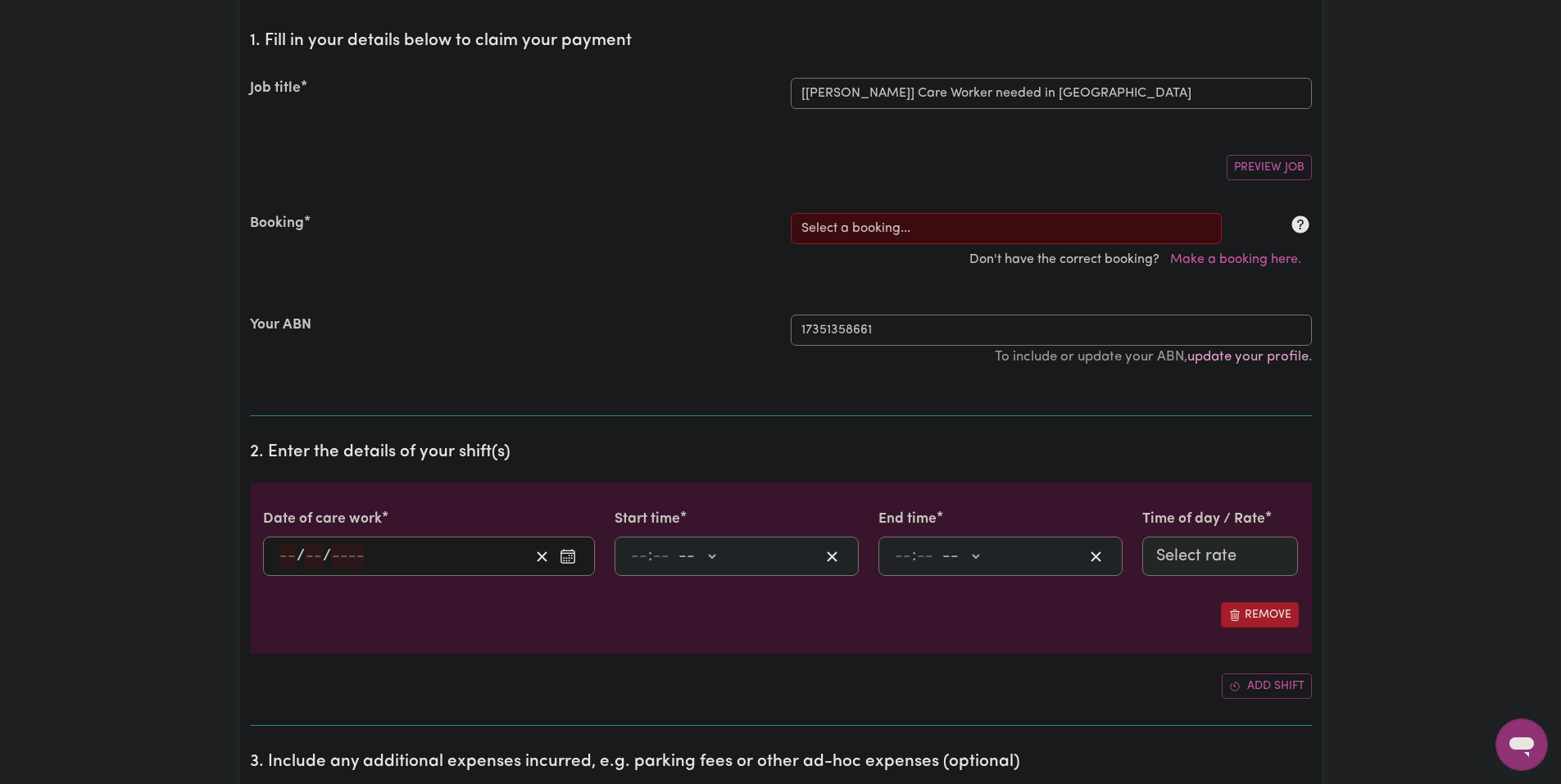
click at [932, 244] on div "Don't have the correct booking? Make a booking here." at bounding box center [781, 260] width 1082 height 31
click at [935, 228] on select "Select a booking... [DATE] 03:30pm to 08:00pm (RECURRING) [DATE] 03:30pm to 08:…" at bounding box center [1007, 229] width 431 height 31
select select "355264"
click at [791, 213] on select "Select a booking... [DATE] 03:30pm to 08:00pm (RECURRING) [DATE] 03:30pm to 08:…" at bounding box center [1007, 229] width 431 height 31
type input "[DATE]"
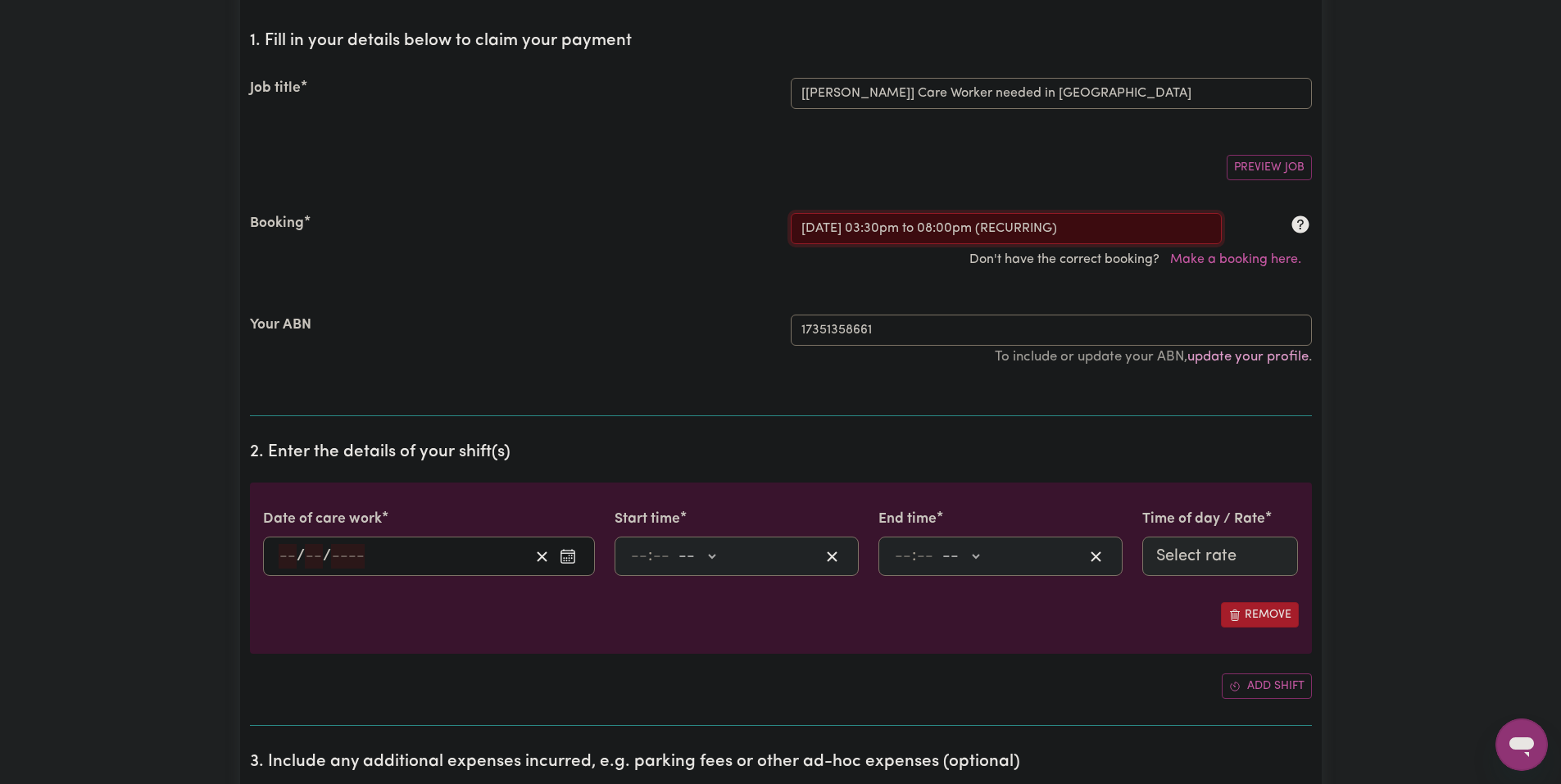
type input "9"
type input "10"
type input "2025"
type input "15:30"
type input "3"
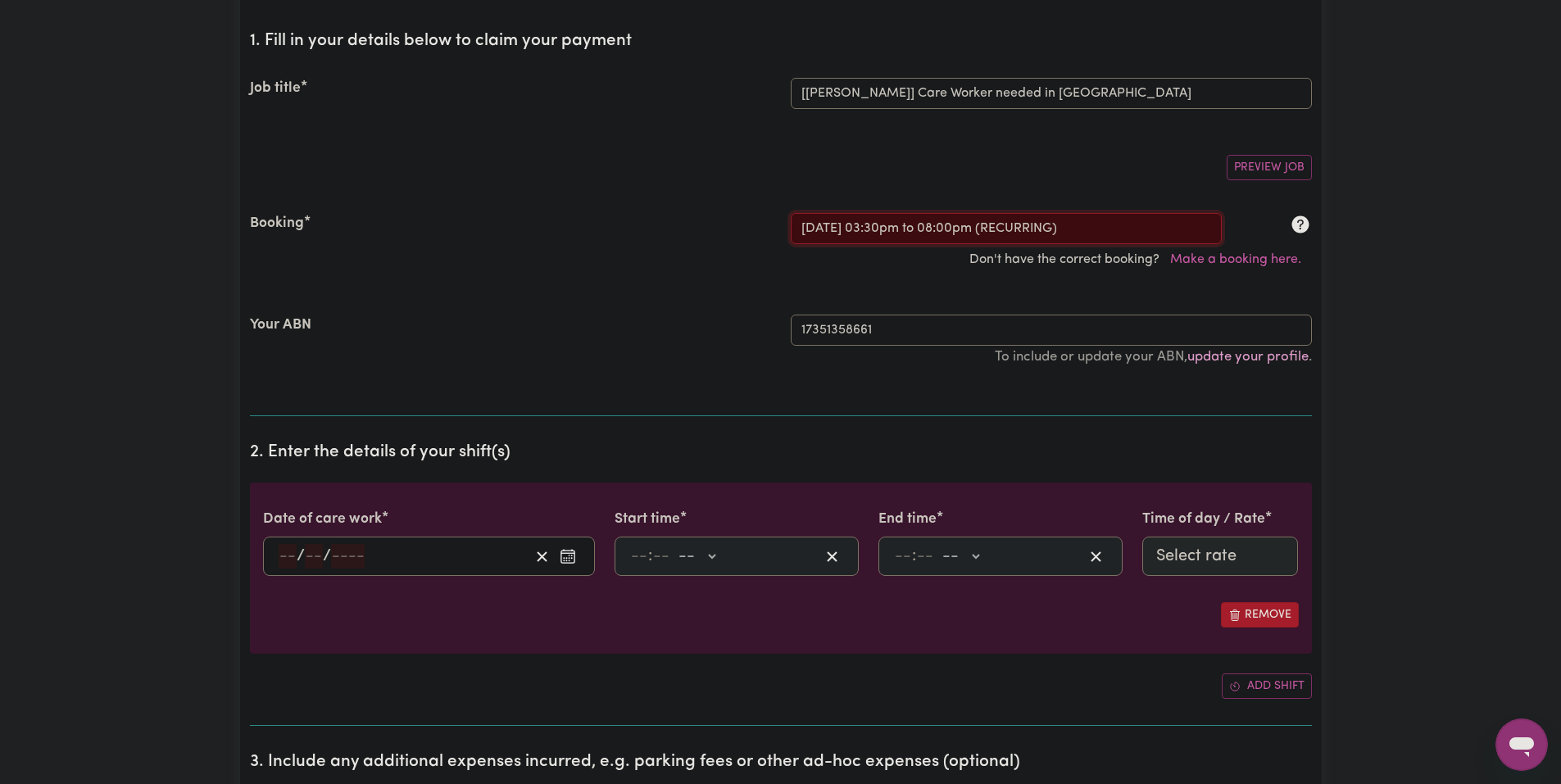
type input "30"
select select "pm"
type input "20:00"
type input "8"
type input "0"
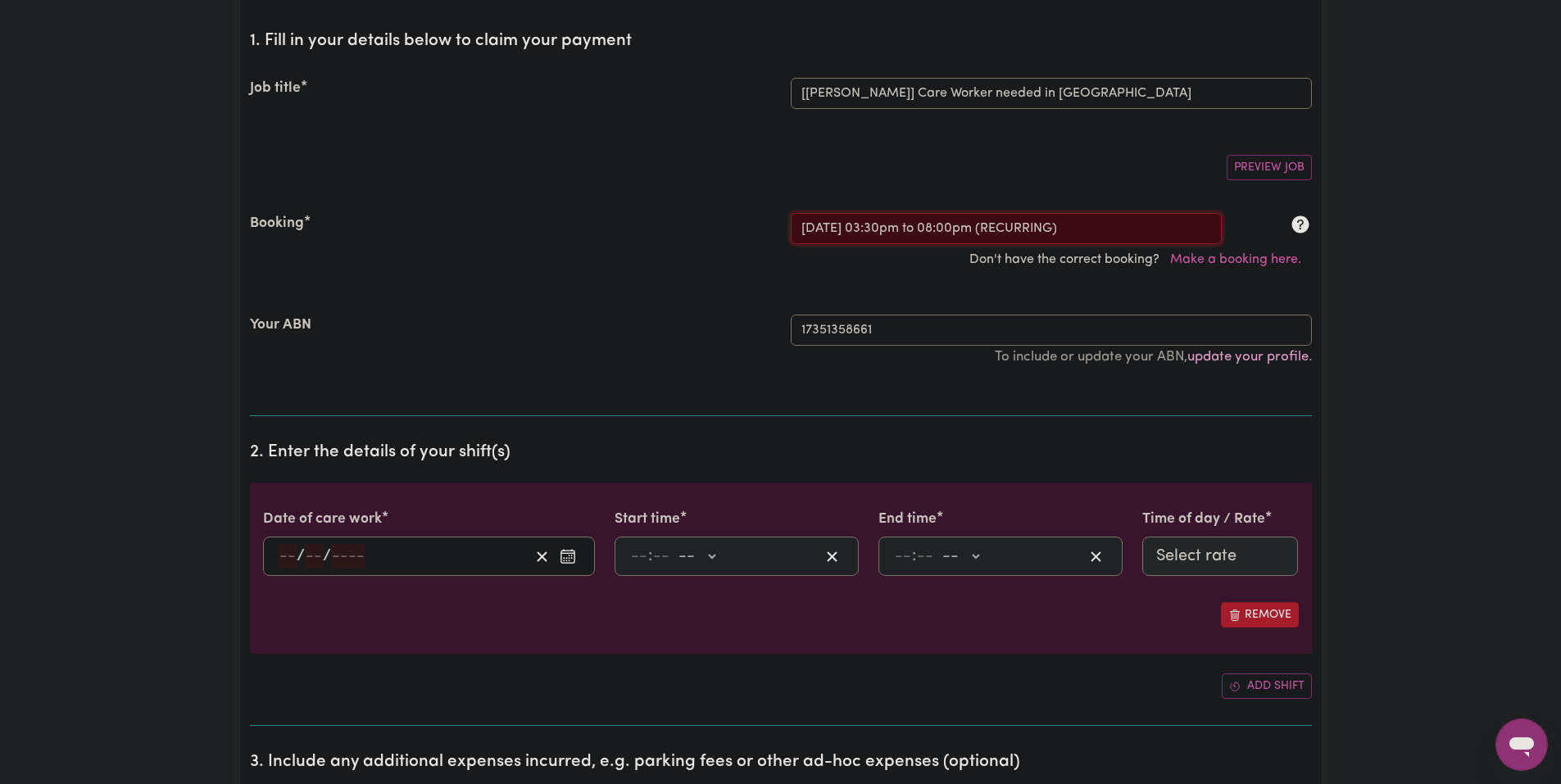
select select "pm"
select select "63213"
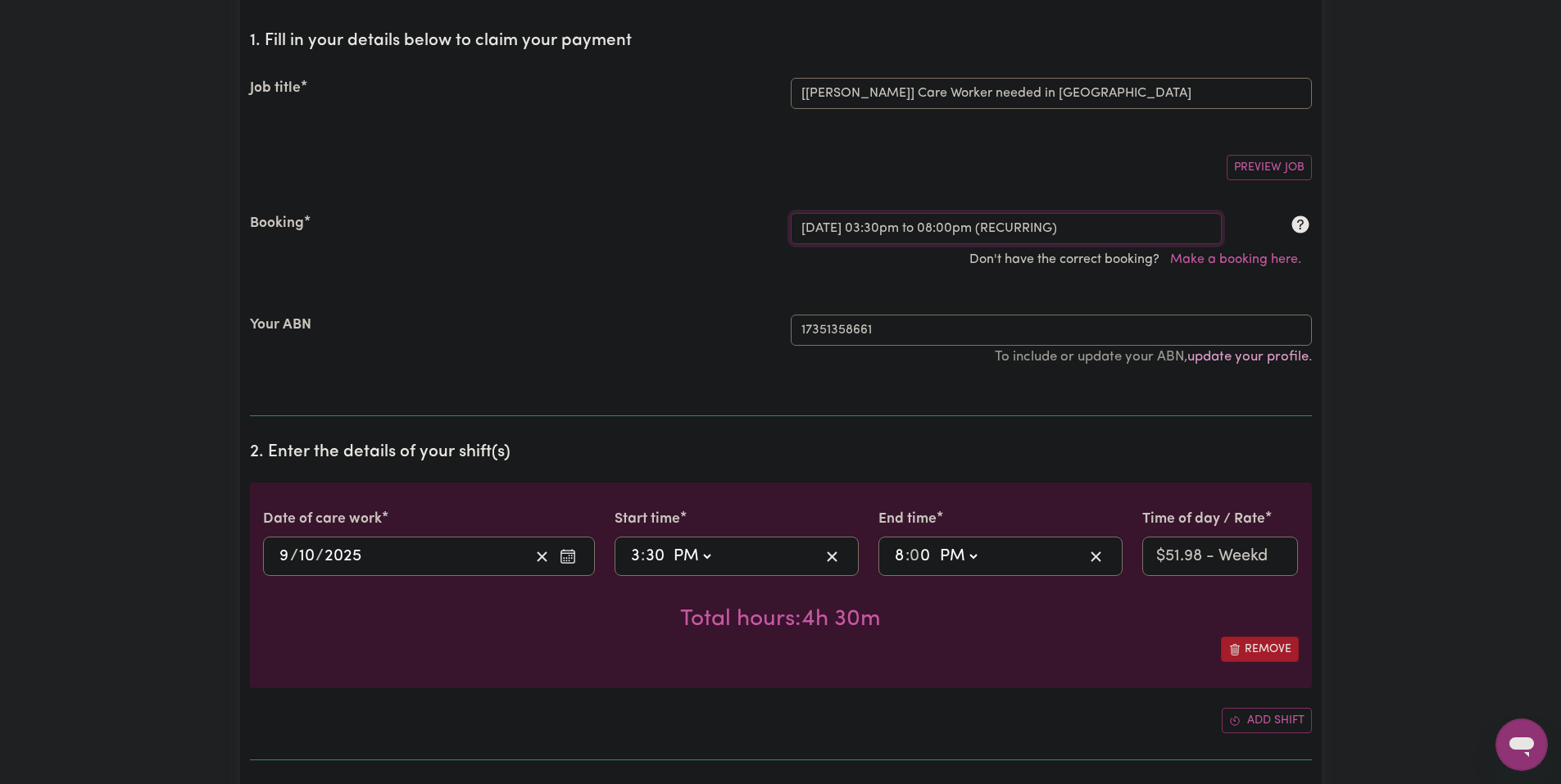
scroll to position [246, 0]
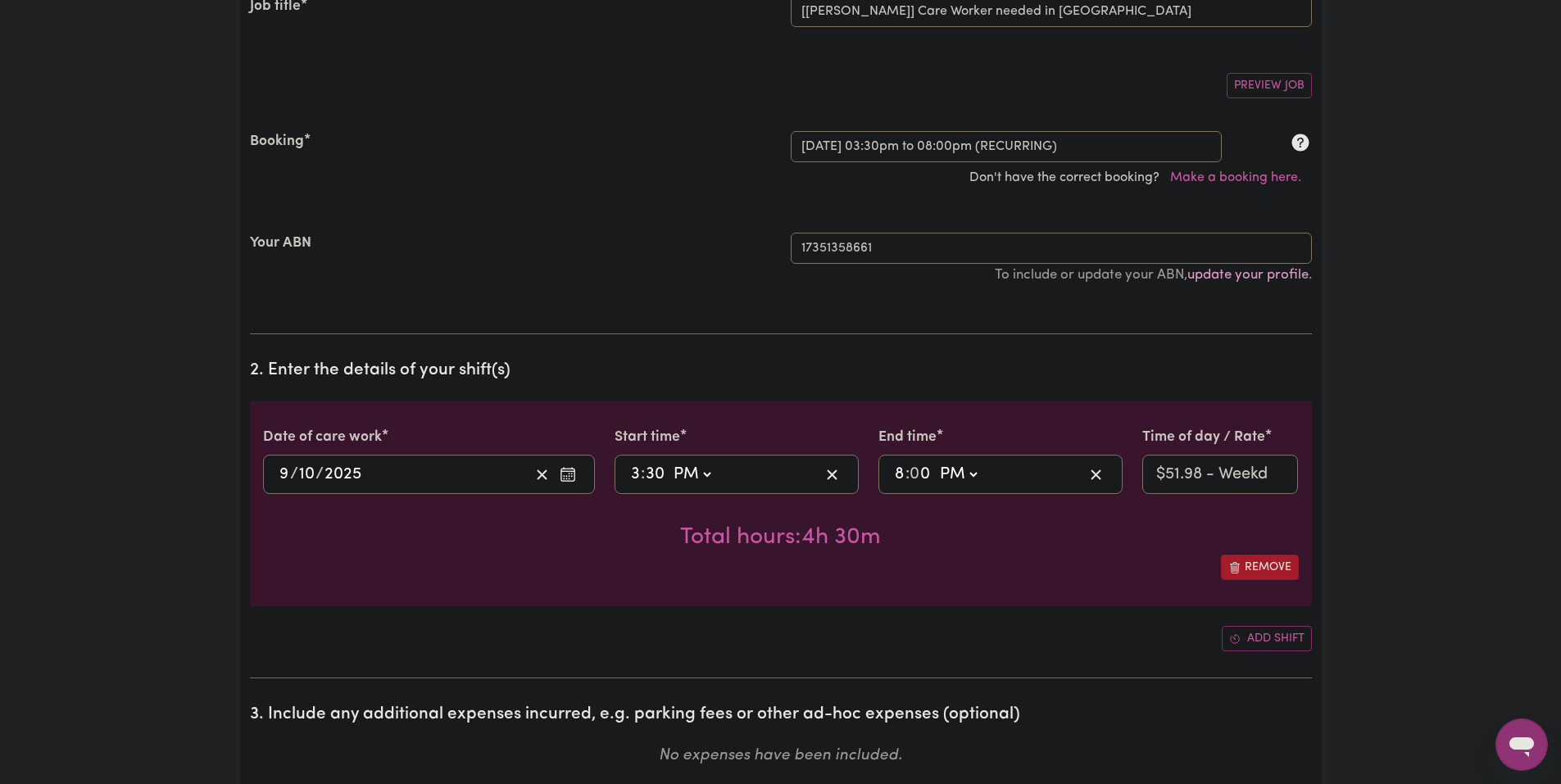
click at [683, 476] on select "AM PM" at bounding box center [691, 474] width 44 height 24
select select "am"
click at [669, 462] on select "AM PM" at bounding box center [691, 474] width 44 height 24
click at [634, 485] on input "3" at bounding box center [636, 474] width 11 height 24
type input "09:30"
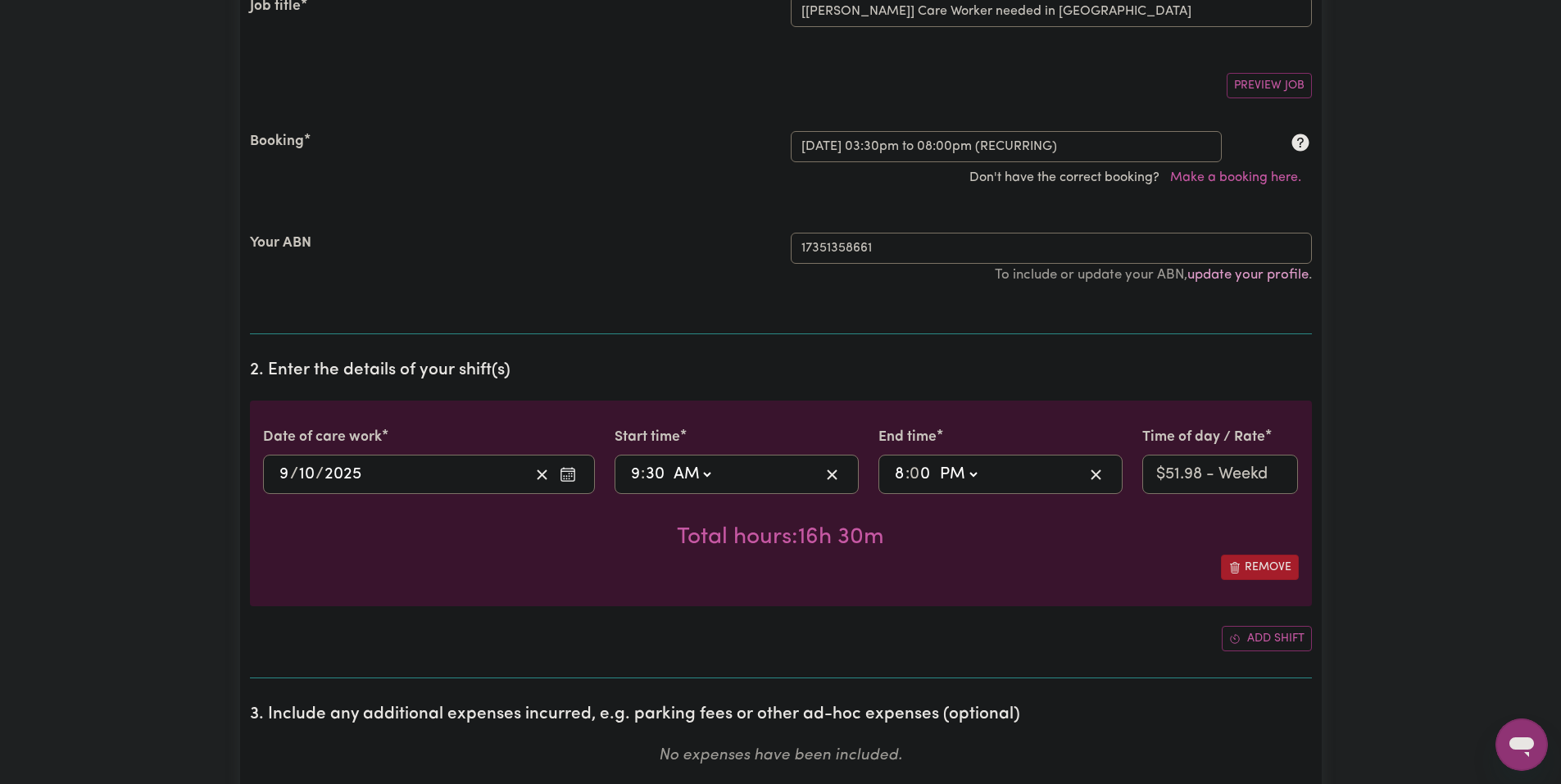
type input "9"
type input "09:00"
type input "00"
click at [893, 478] on div "20:00 8 : 0 0 AM PM" at bounding box center [988, 474] width 191 height 24
type input "15:00"
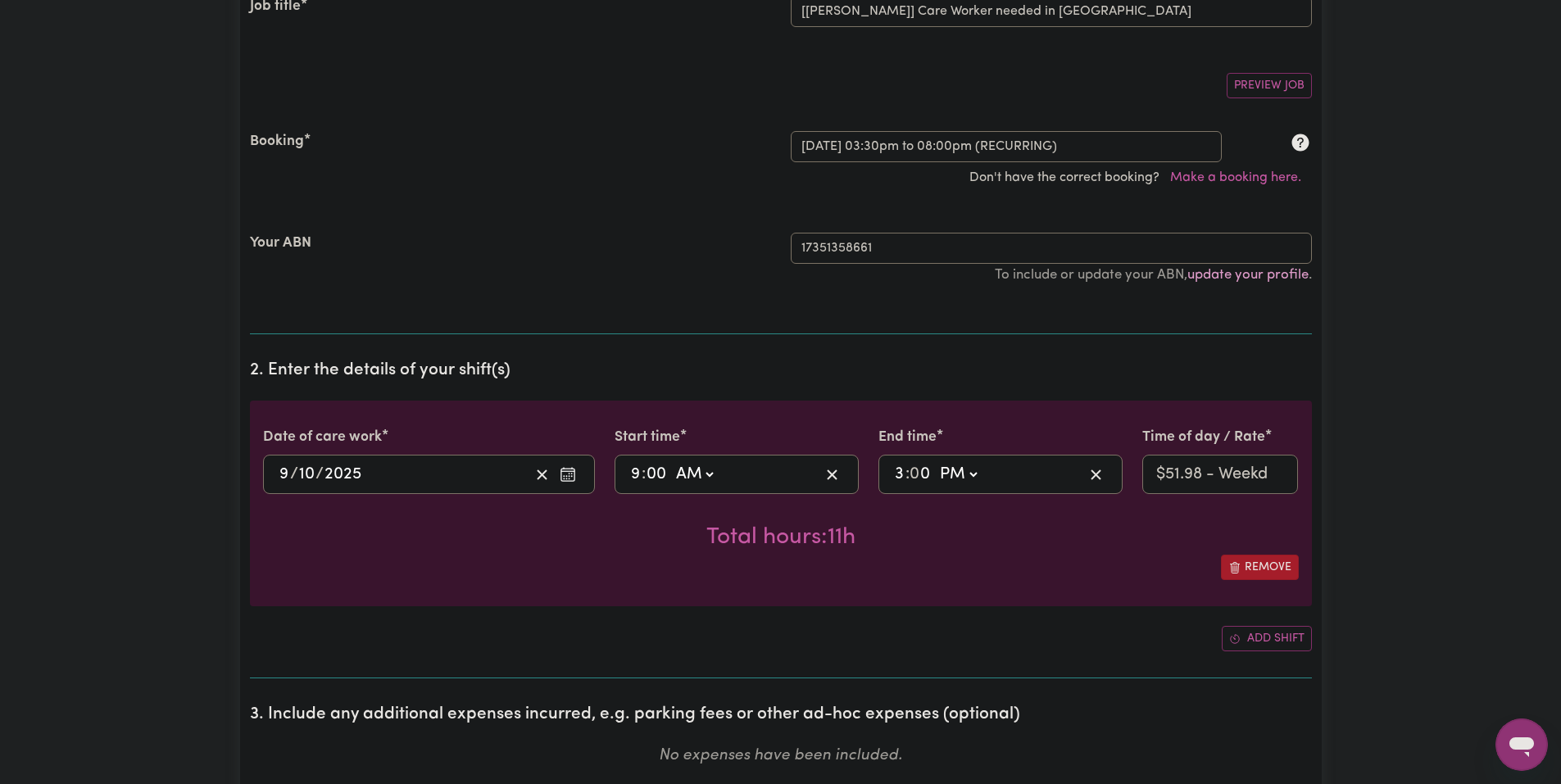
type input "3"
click at [985, 512] on div "Total hours: 6h" at bounding box center [781, 524] width 1036 height 61
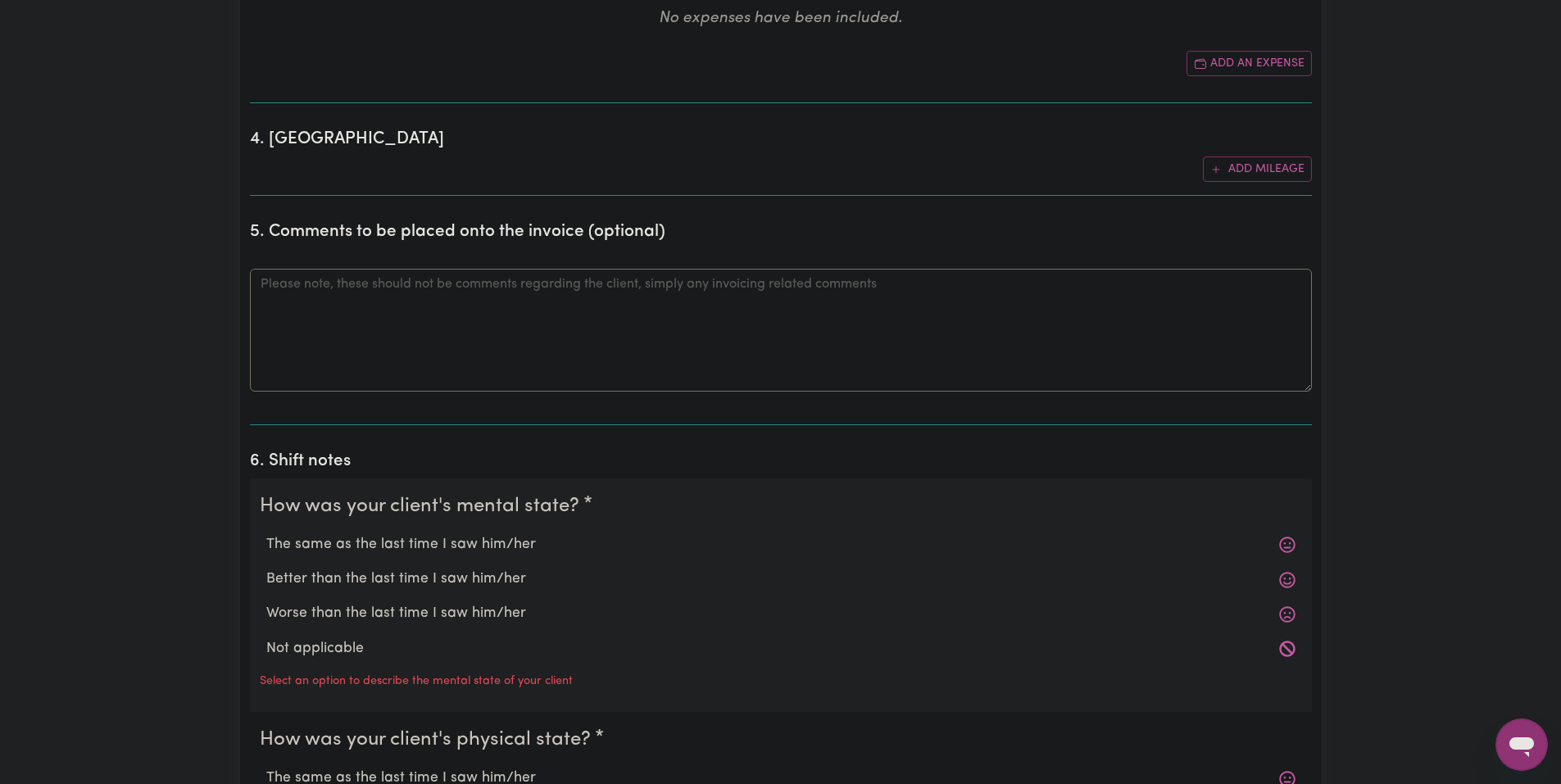
click at [459, 539] on label "The same as the last time I saw him/her" at bounding box center [781, 545] width 1029 height 22
click at [267, 534] on input "The same as the last time I saw him/her" at bounding box center [266, 534] width 1 height 1
radio input "true"
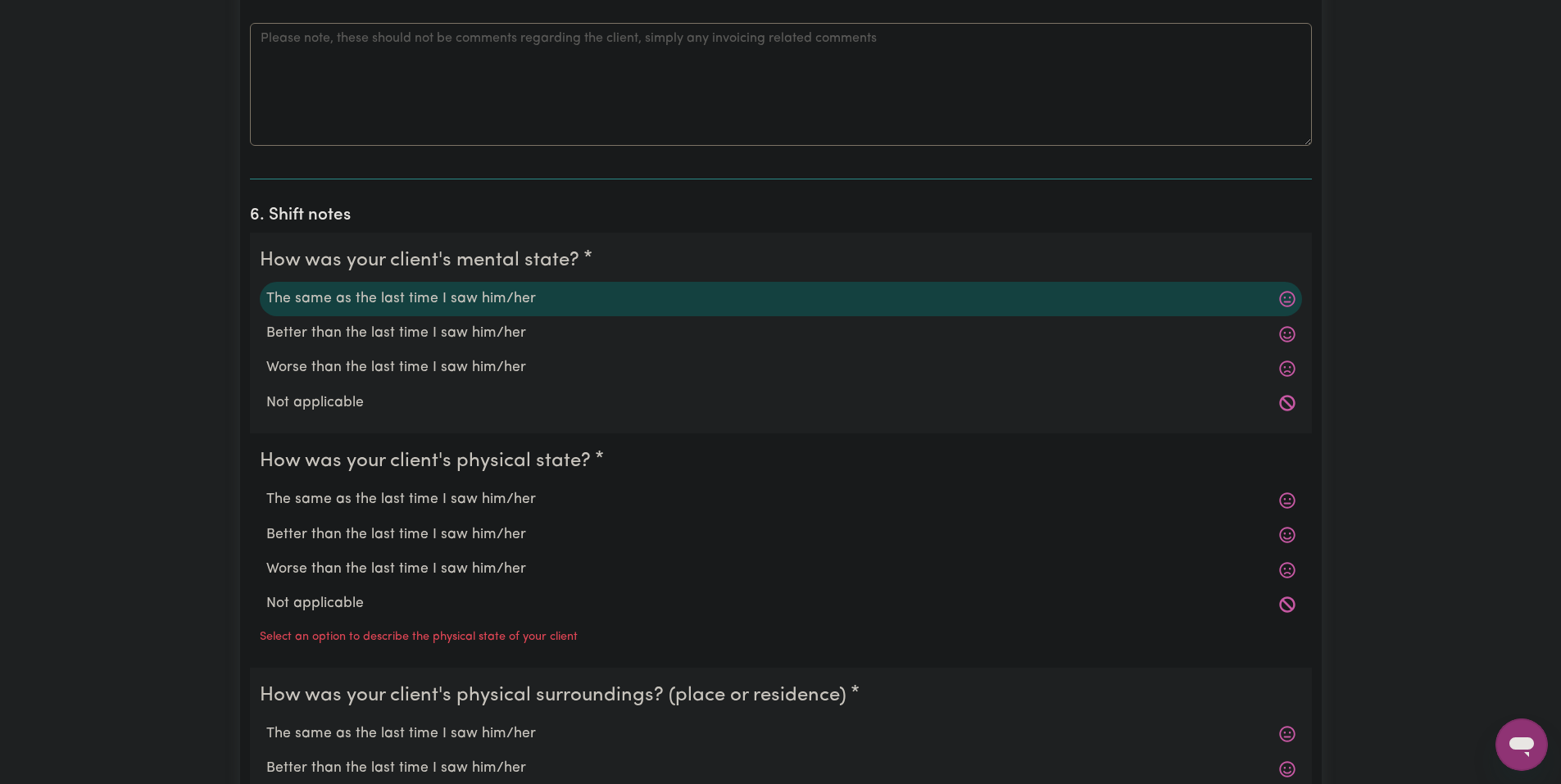
click at [477, 500] on label "The same as the last time I saw him/her" at bounding box center [781, 500] width 1029 height 22
click at [267, 489] on input "The same as the last time I saw him/her" at bounding box center [266, 488] width 1 height 1
radio input "true"
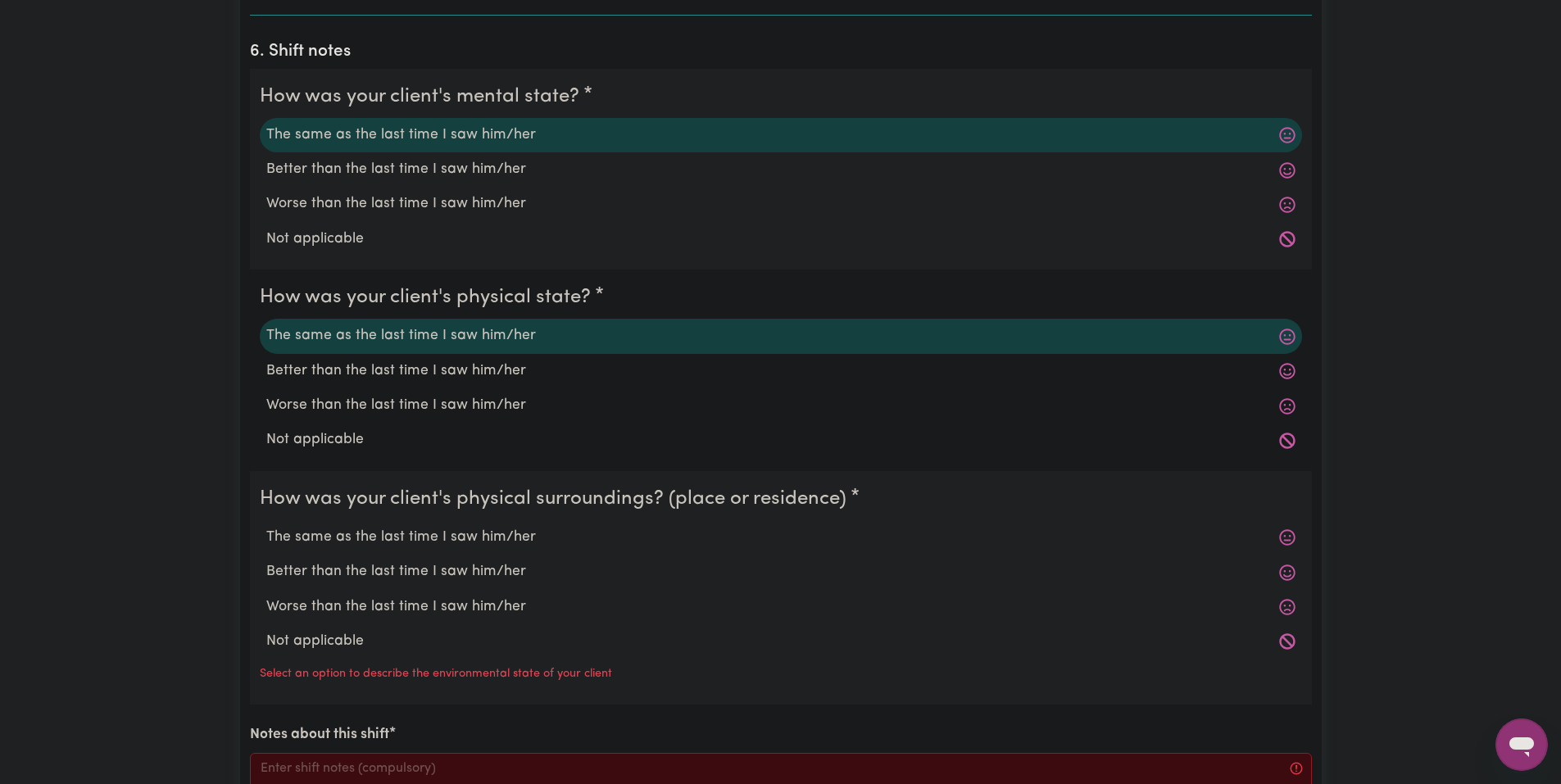
click at [457, 536] on label "The same as the last time I saw him/her" at bounding box center [781, 538] width 1029 height 22
click at [267, 527] on input "The same as the last time I saw him/her" at bounding box center [266, 526] width 1 height 1
radio input "true"
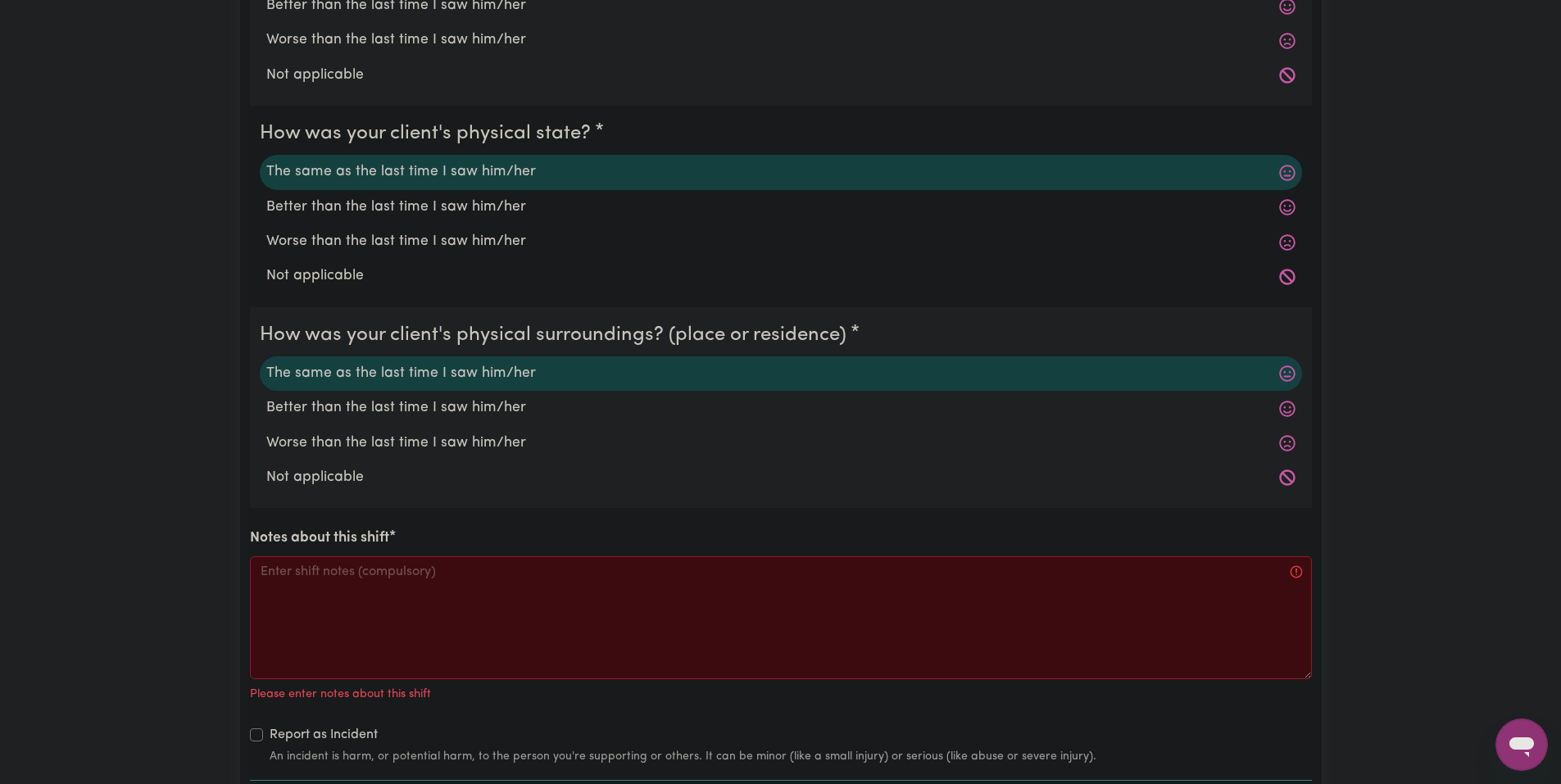
scroll to position [1721, 0]
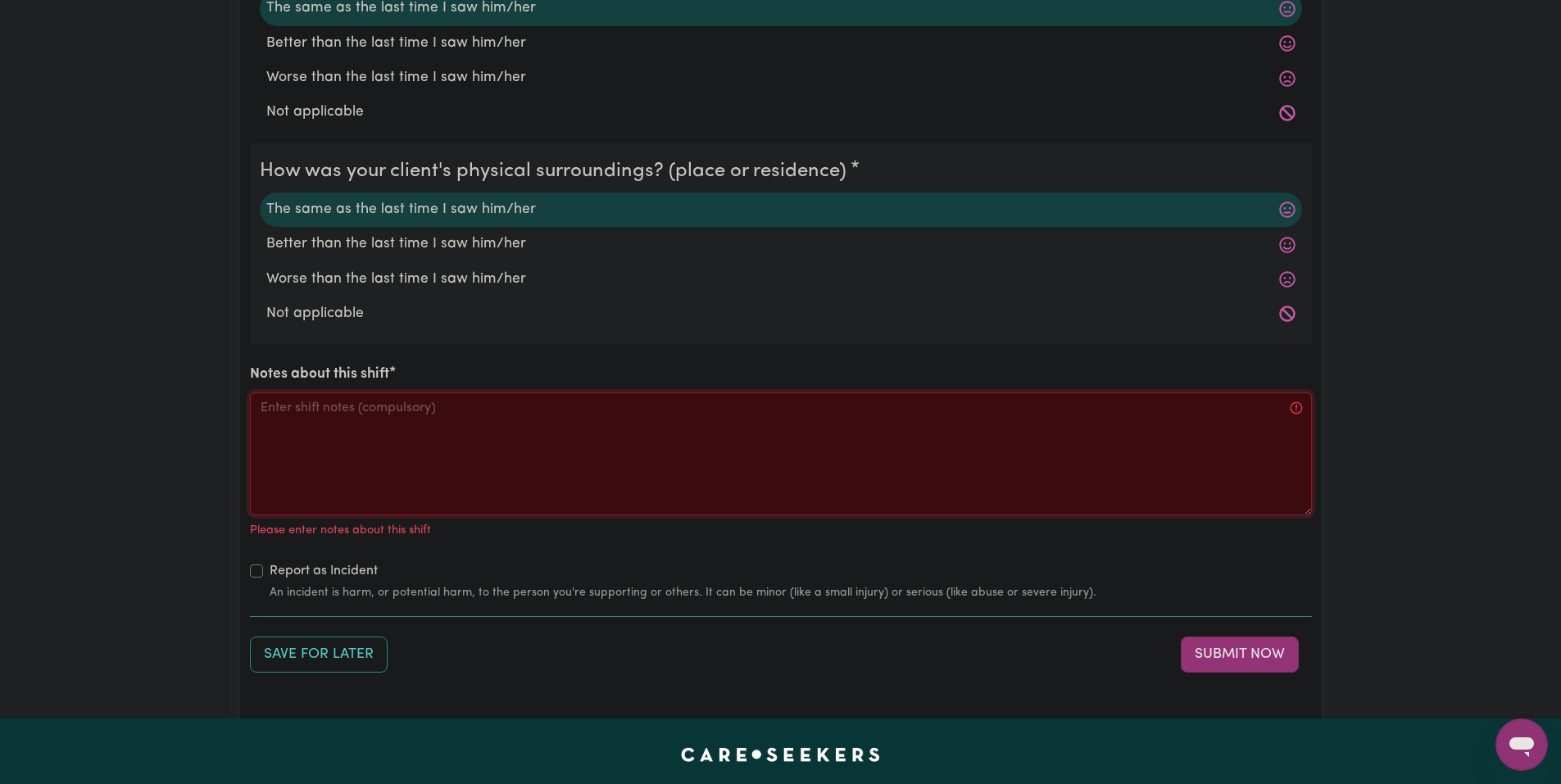
click at [520, 472] on textarea "Notes about this shift" at bounding box center [780, 454] width 1063 height 123
paste textarea "Woke up [PERSON_NAME], tidied his room and made his bed while he was eating bre…"
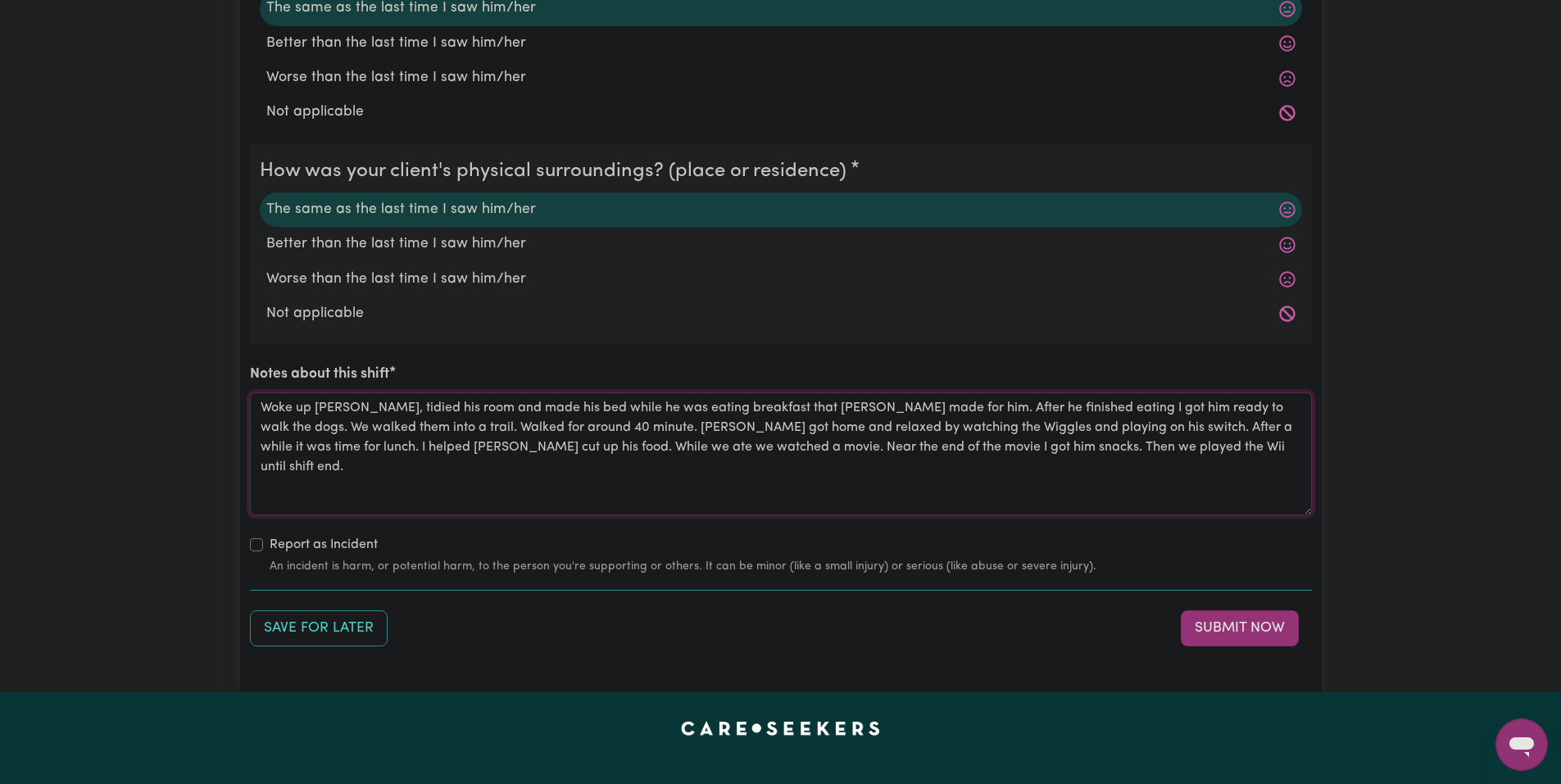
click at [854, 411] on textarea "Woke up [PERSON_NAME], tidied his room and made his bed while he was eating bre…" at bounding box center [780, 454] width 1063 height 123
drag, startPoint x: 1067, startPoint y: 415, endPoint x: 359, endPoint y: 433, distance: 708.2
click at [359, 433] on textarea "Woke up [PERSON_NAME], tidied his room and made his bed while he was eating bre…" at bounding box center [780, 454] width 1063 height 123
drag, startPoint x: 939, startPoint y: 432, endPoint x: 1140, endPoint y: 468, distance: 204.2
click at [1140, 468] on textarea "Woke up [PERSON_NAME], tidied his room and made his bed while he was eating bre…" at bounding box center [780, 454] width 1063 height 123
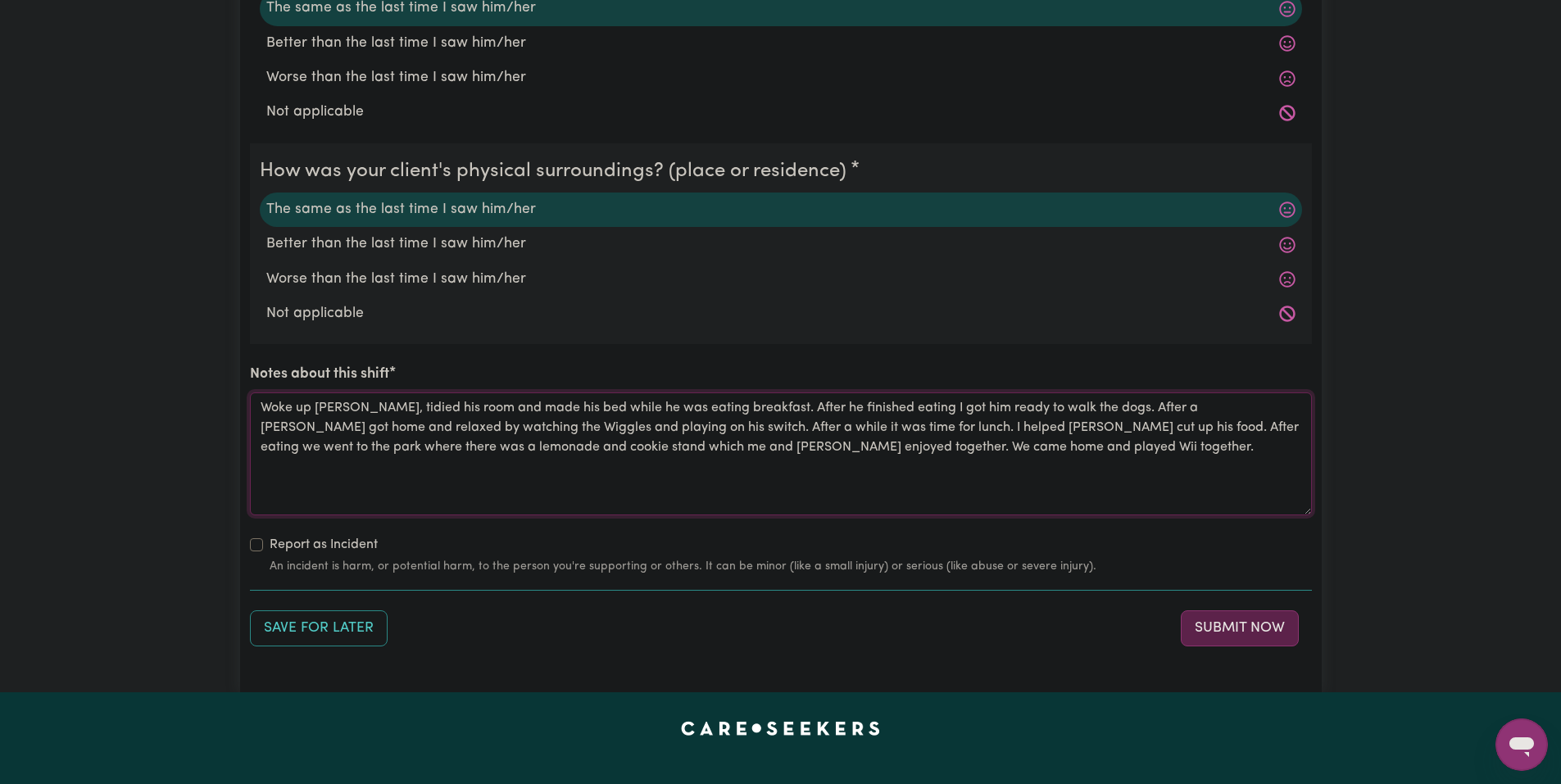
type textarea "Woke up [PERSON_NAME], tidied his room and made his bed while he was eating bre…"
click at [1202, 636] on button "Submit Now" at bounding box center [1240, 628] width 118 height 36
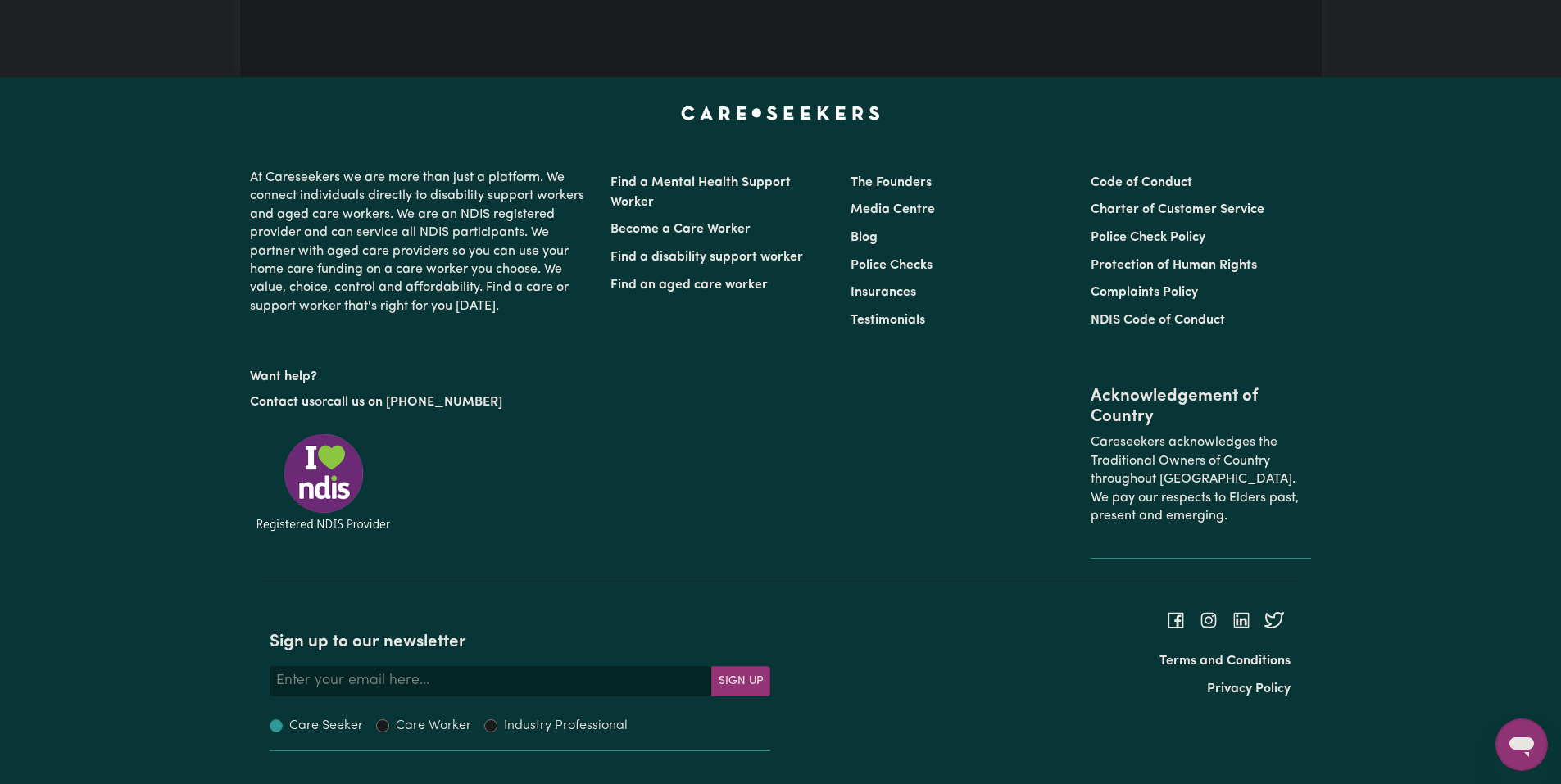
scroll to position [0, 0]
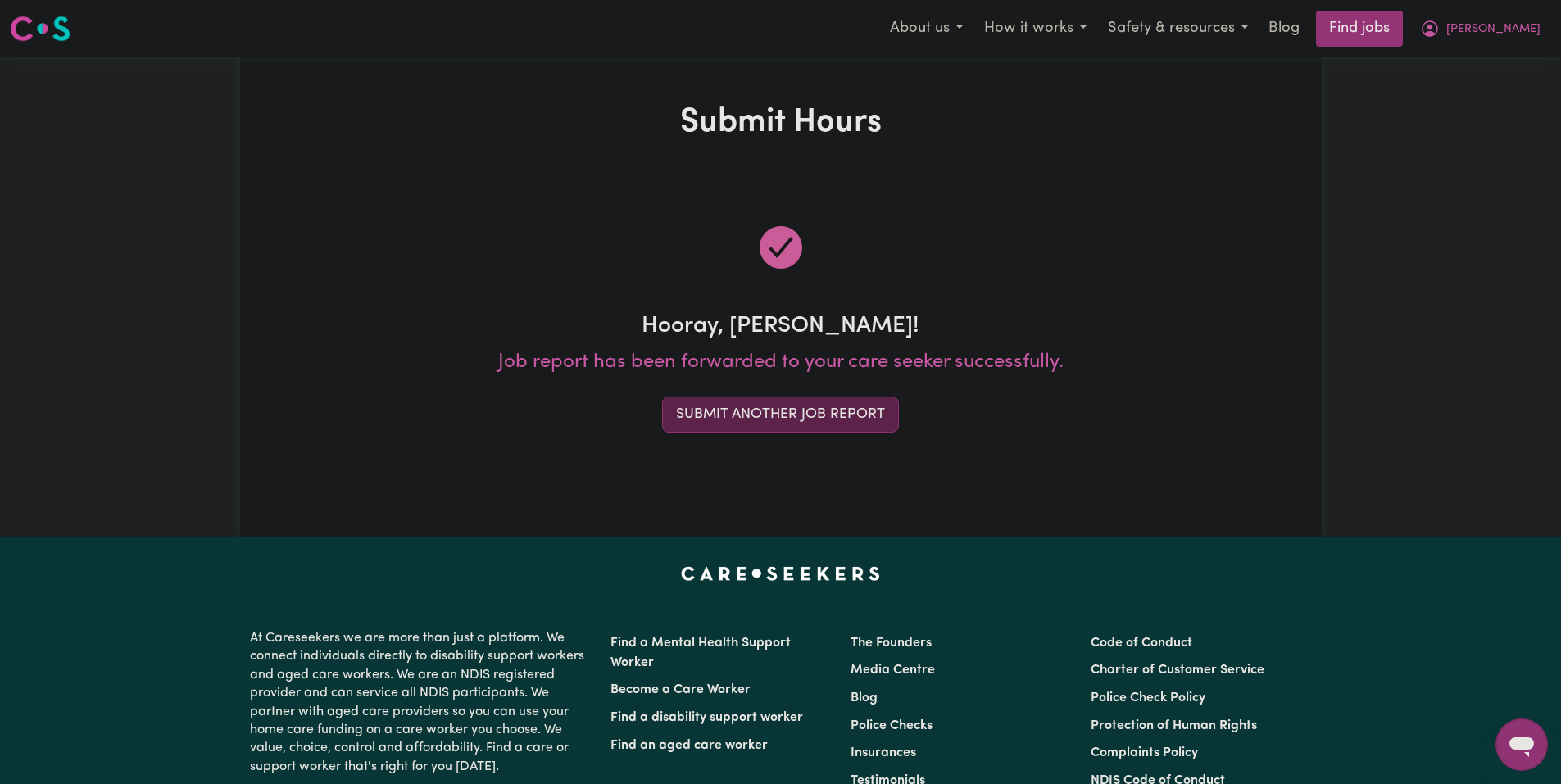
click at [851, 400] on button "Submit Another Job Report" at bounding box center [780, 415] width 237 height 36
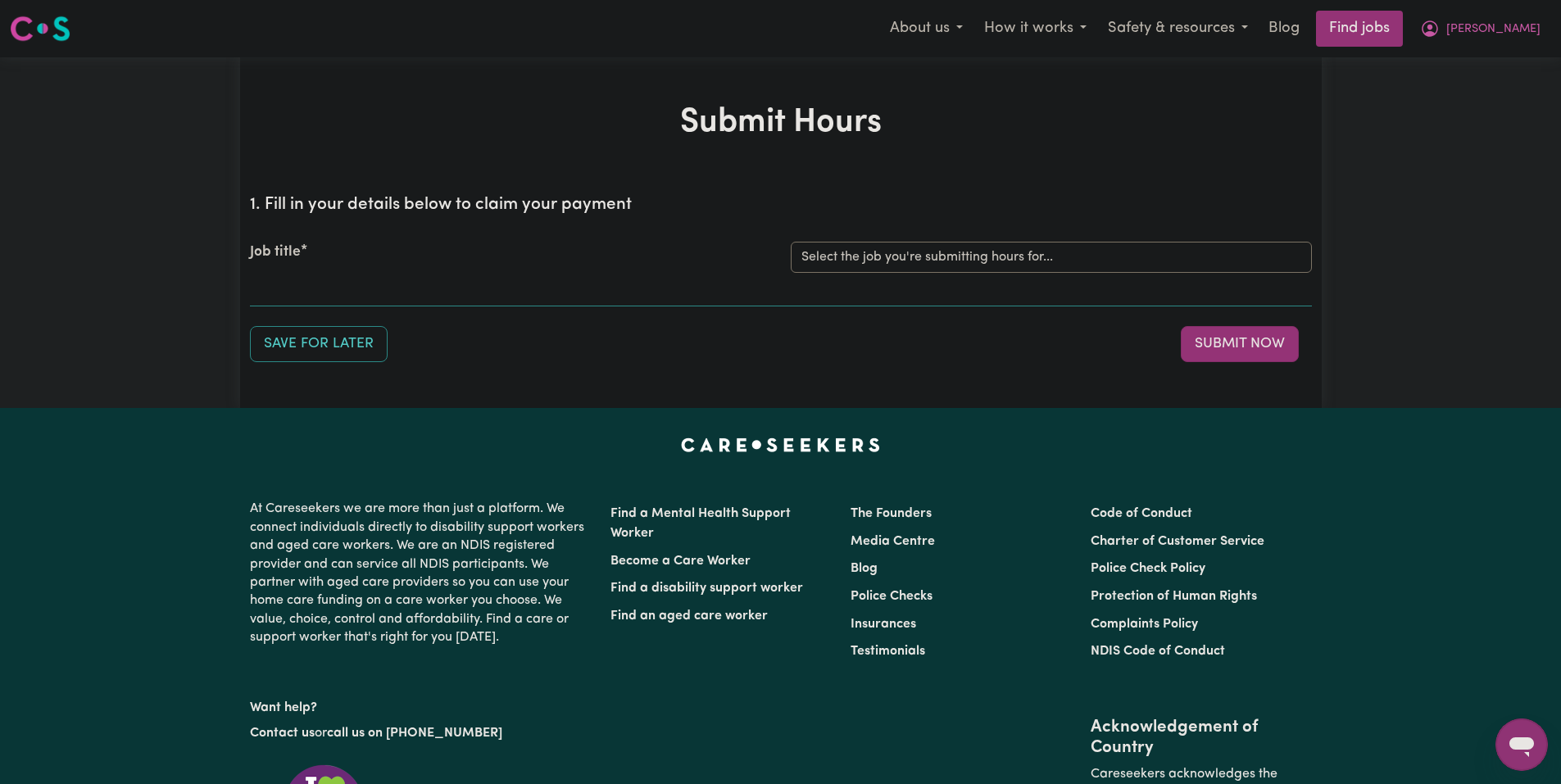
click at [949, 220] on section "1. Fill in your details below to claim your payment Job title Select the job yo…" at bounding box center [780, 244] width 1063 height 125
click at [939, 264] on select "Select the job you're submitting hours for... [[PERSON_NAME]] Care Worker neede…" at bounding box center [1052, 257] width 521 height 31
select select "14211"
click at [791, 241] on select "Select the job you're submitting hours for... [[PERSON_NAME]] Care Worker neede…" at bounding box center [1052, 257] width 521 height 31
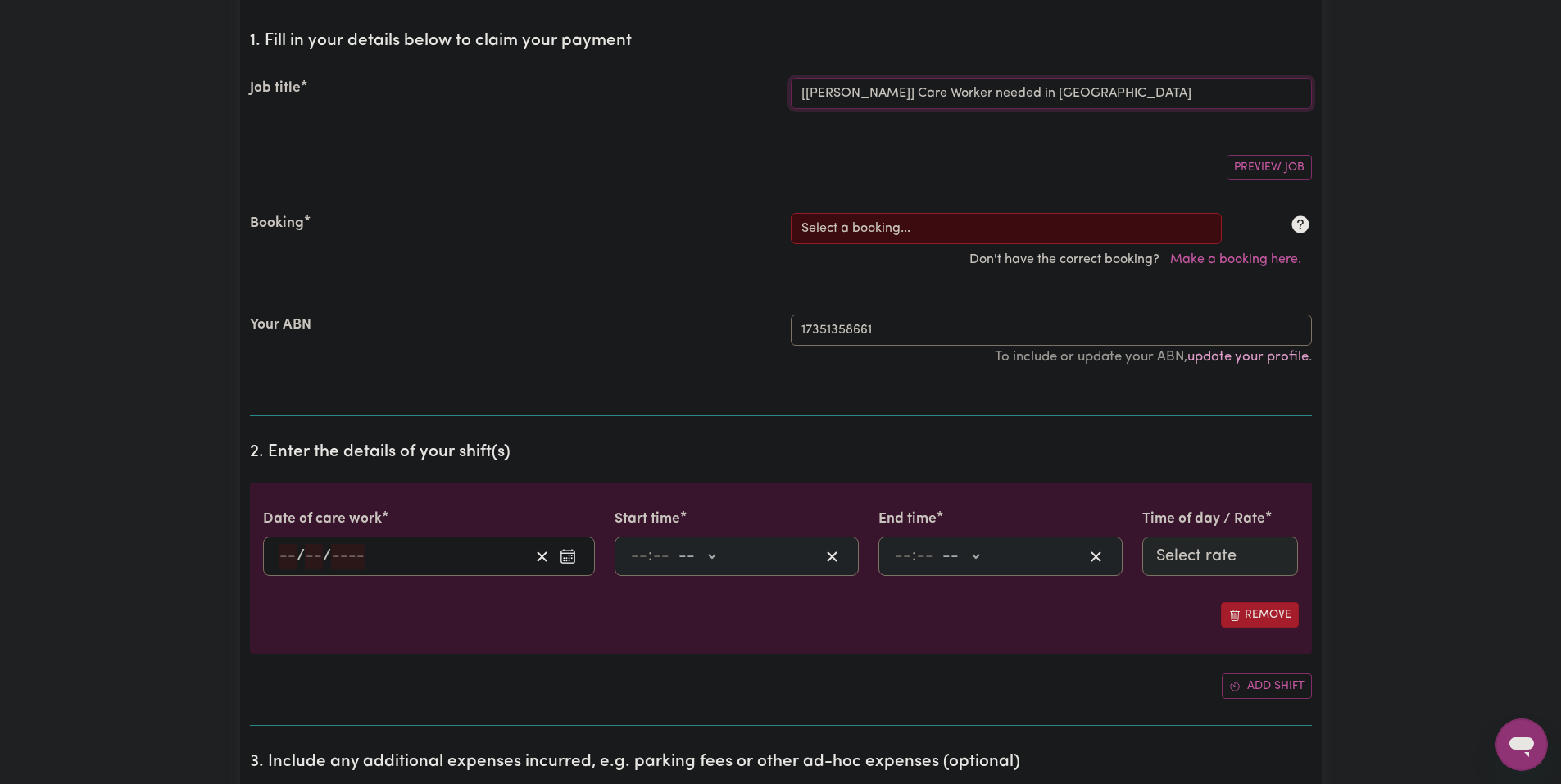
scroll to position [246, 0]
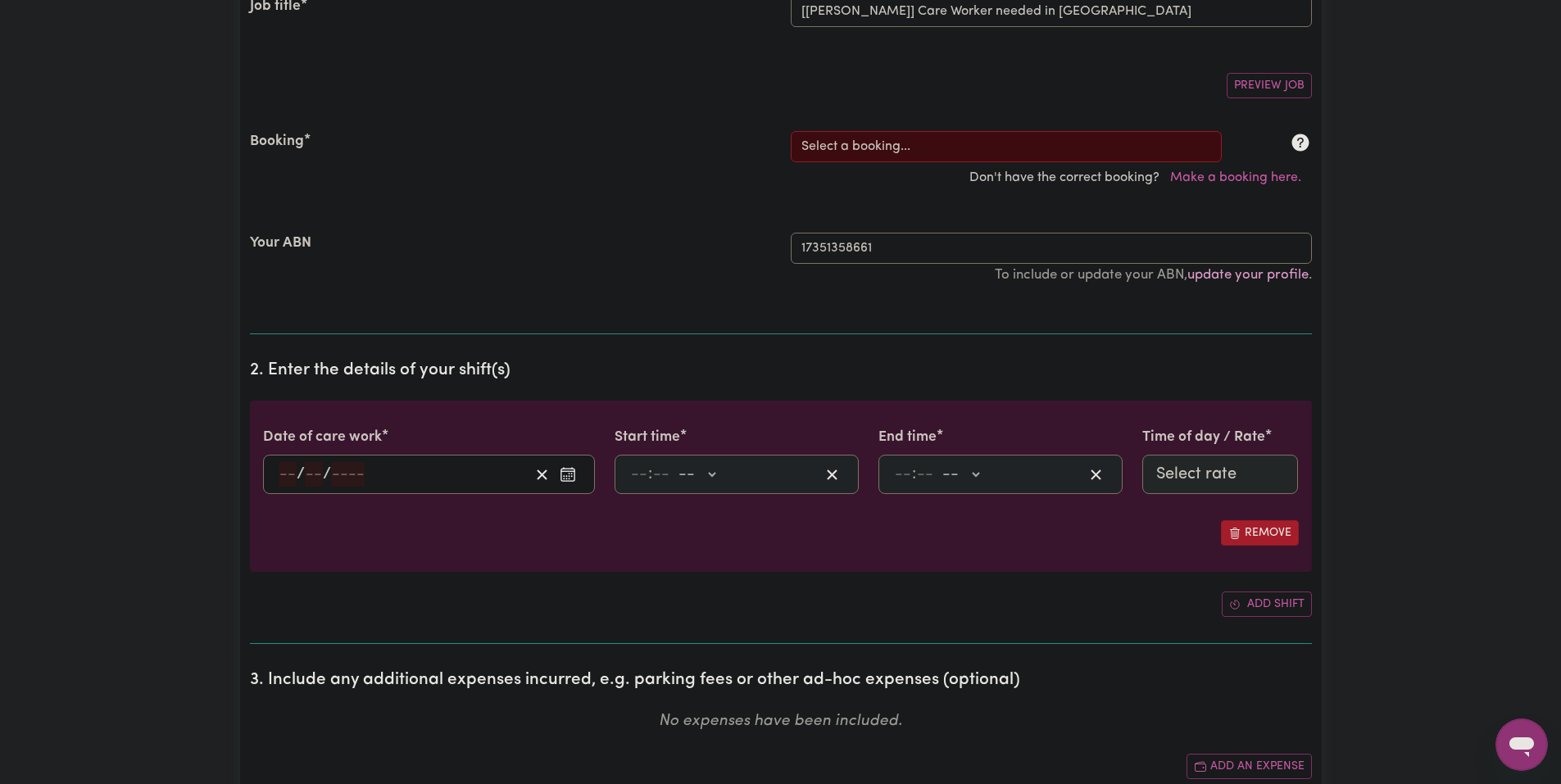
click at [935, 165] on div "Don't have the correct booking? Make a booking here." at bounding box center [781, 177] width 1082 height 31
click at [941, 142] on select "Select a booking... [DATE] 03:30pm to 08:00pm (RECURRING) [DATE] 03:30pm to 08:…" at bounding box center [1007, 146] width 431 height 31
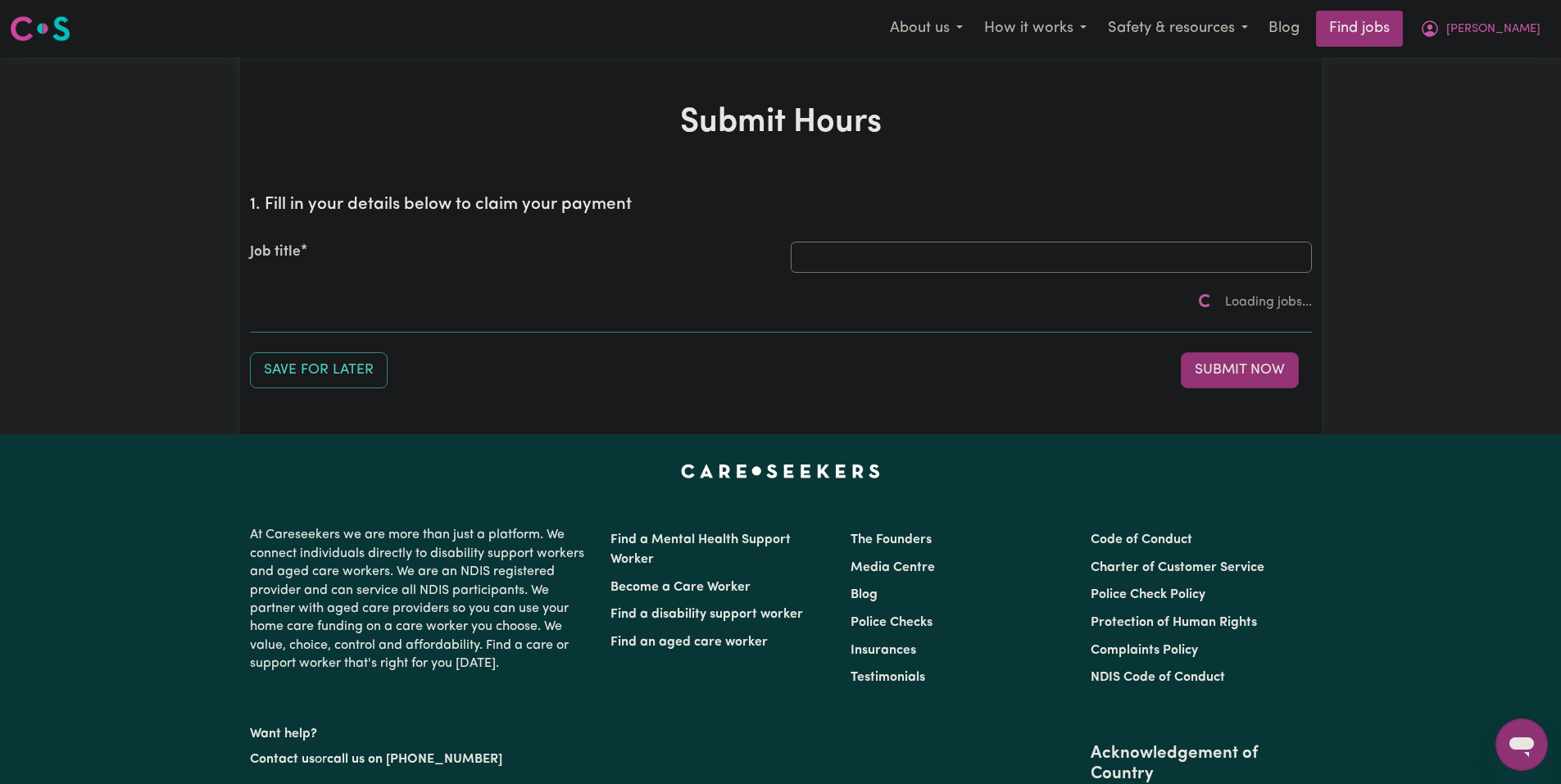
select select "0"
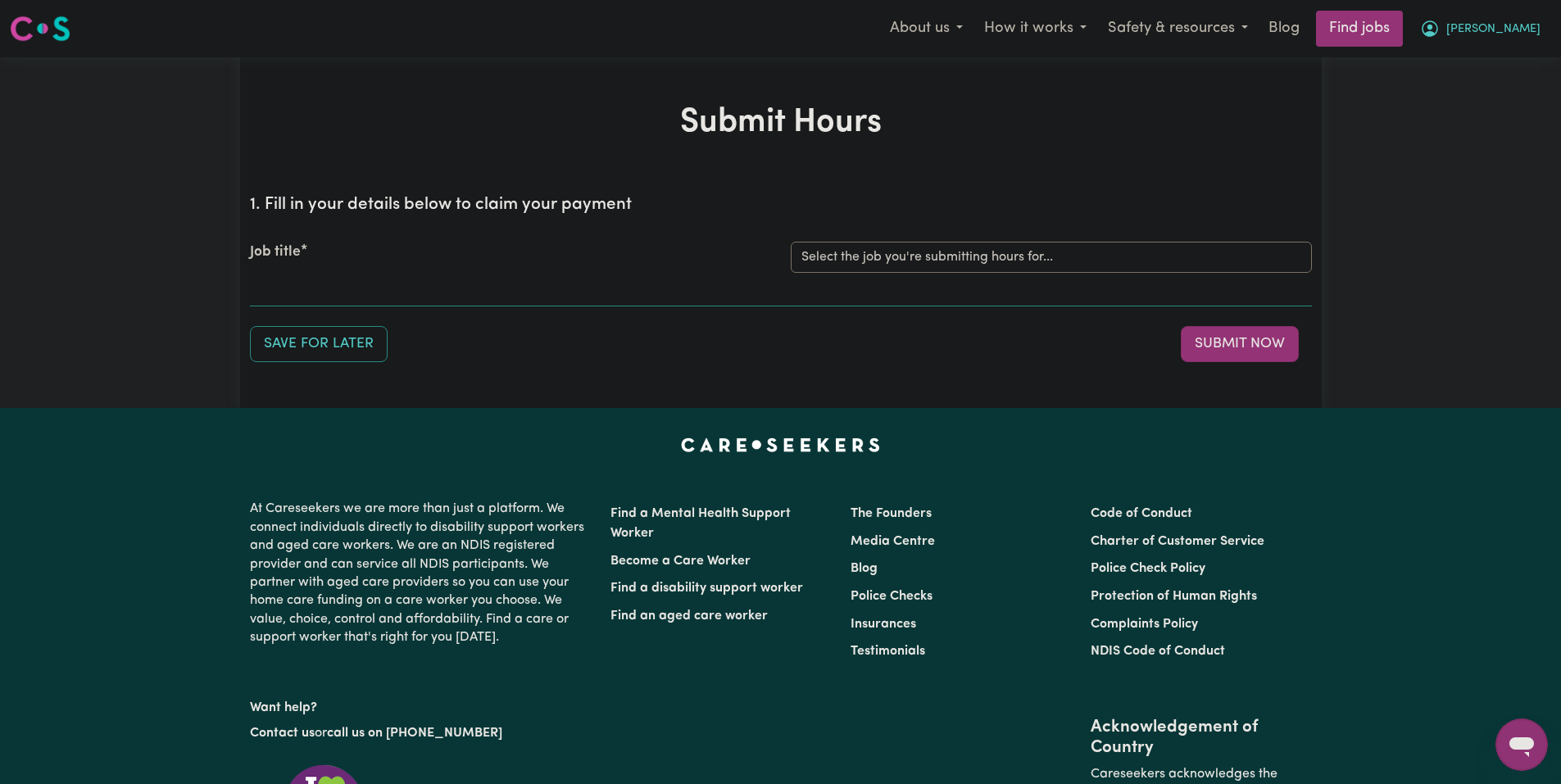
click at [1518, 29] on span "[PERSON_NAME]" at bounding box center [1494, 30] width 94 height 18
click at [1474, 64] on link "My Account" at bounding box center [1485, 63] width 129 height 31
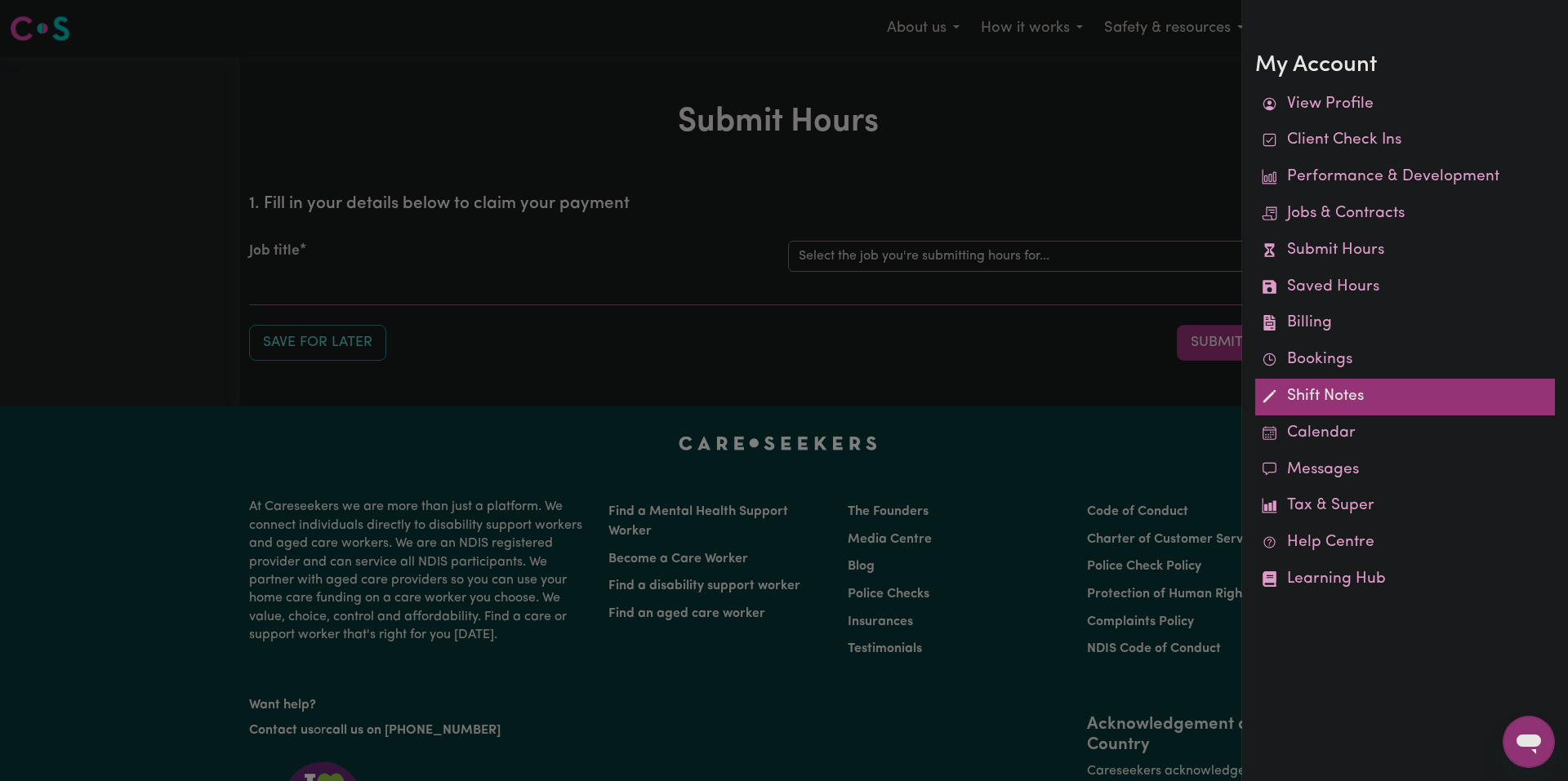
click at [1305, 399] on link "Shift Notes" at bounding box center [1405, 397] width 300 height 37
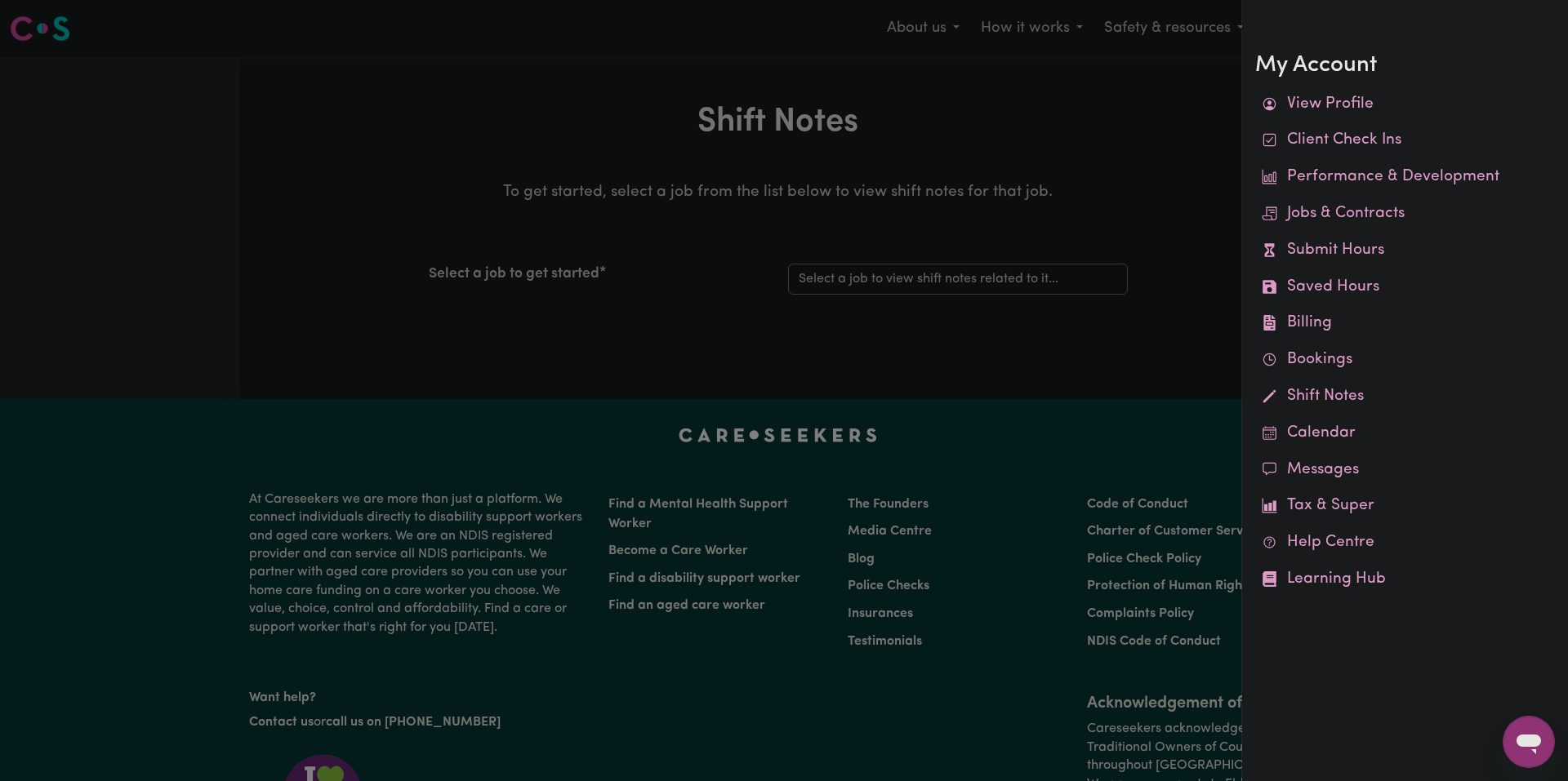
click at [1033, 314] on div at bounding box center [784, 390] width 1568 height 781
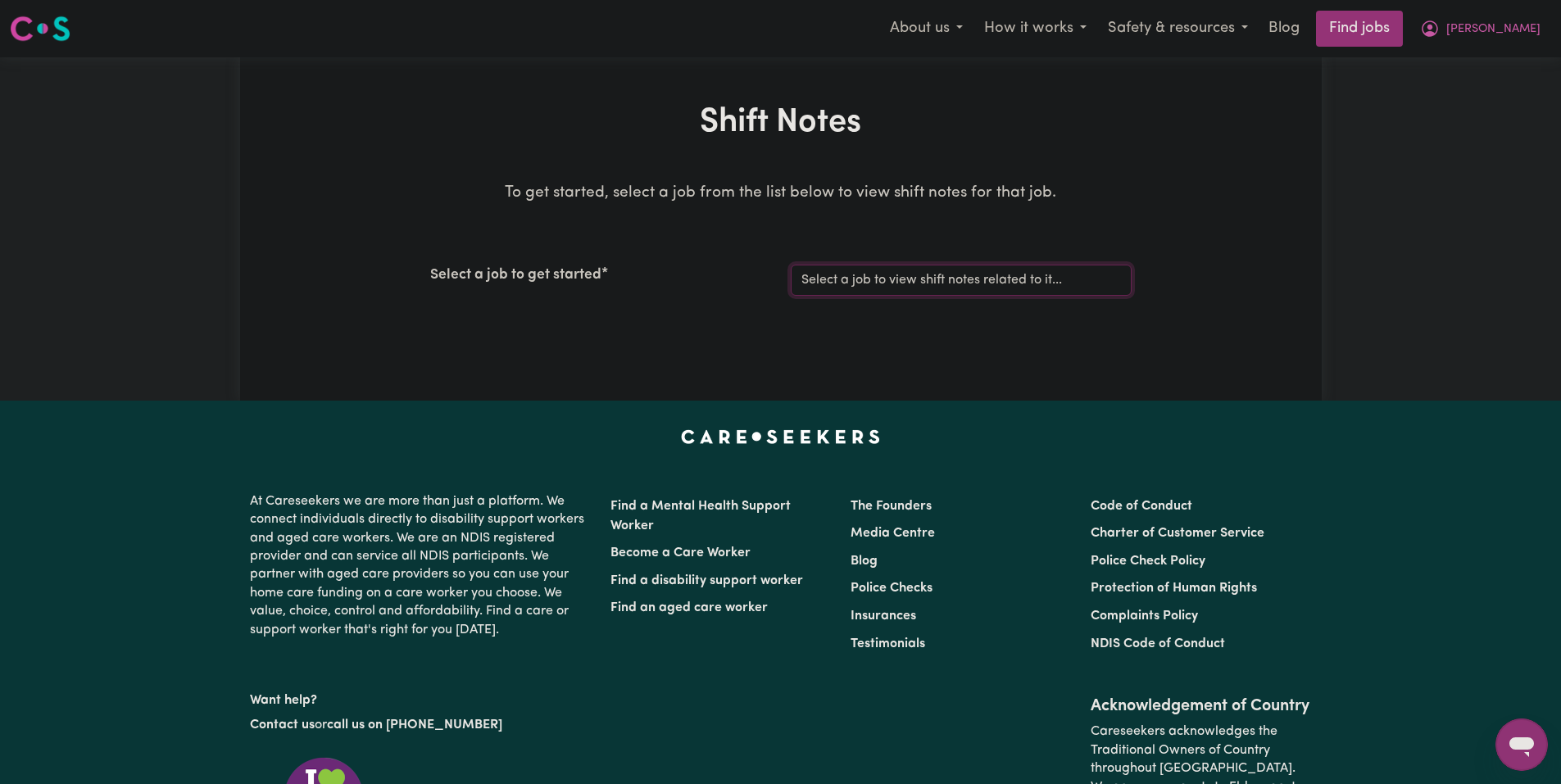
drag, startPoint x: 1030, startPoint y: 284, endPoint x: 1027, endPoint y: 293, distance: 9.5
click at [1030, 284] on select "Select a job to view shift notes related to it... [Joseph] Care Worker needed i…" at bounding box center [961, 280] width 341 height 31
select select "14211"
click at [791, 265] on select "Select a job to view shift notes related to it... [Joseph] Care Worker needed i…" at bounding box center [961, 280] width 341 height 31
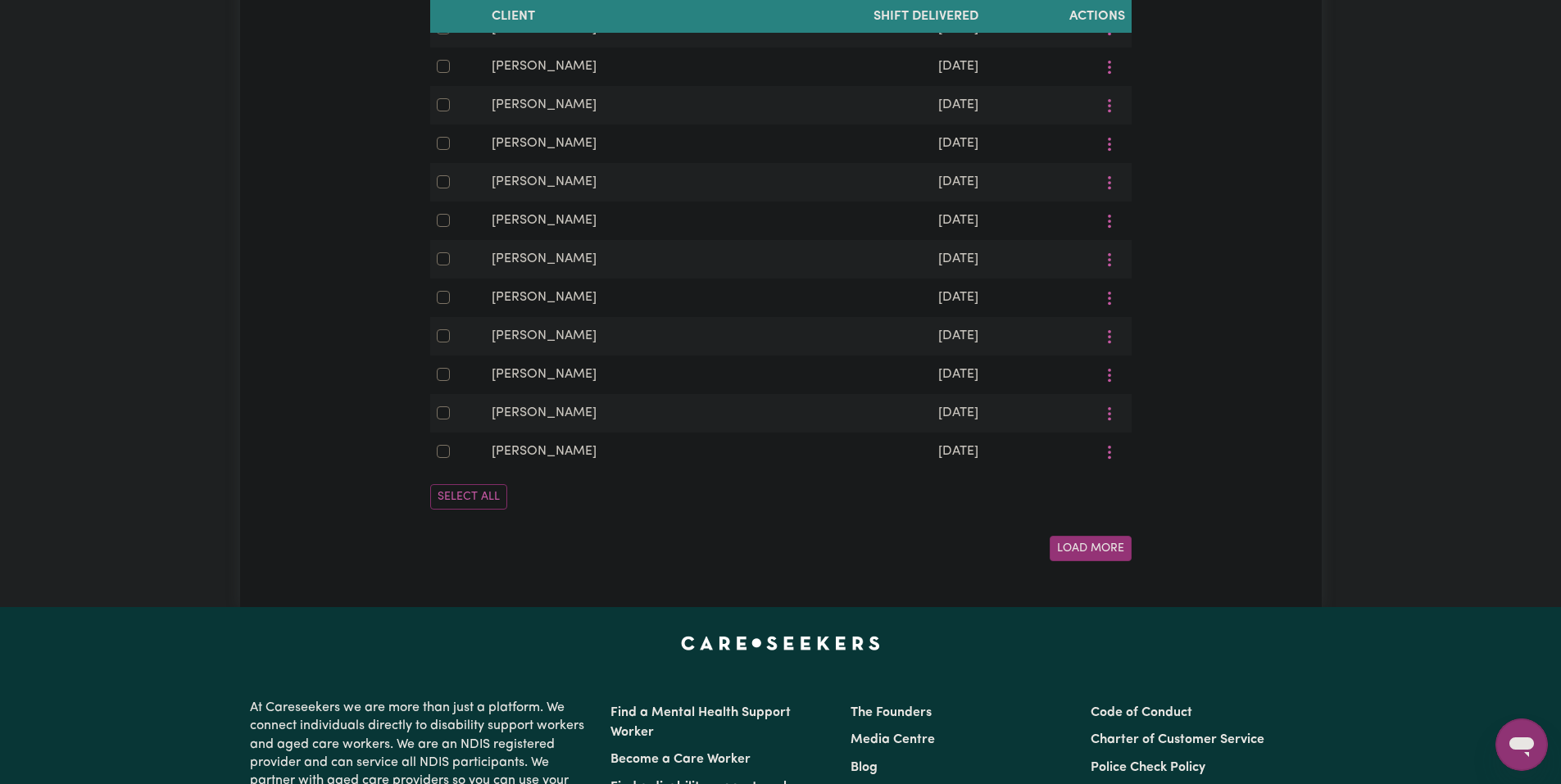
click at [1093, 562] on button "Load More" at bounding box center [1091, 549] width 82 height 25
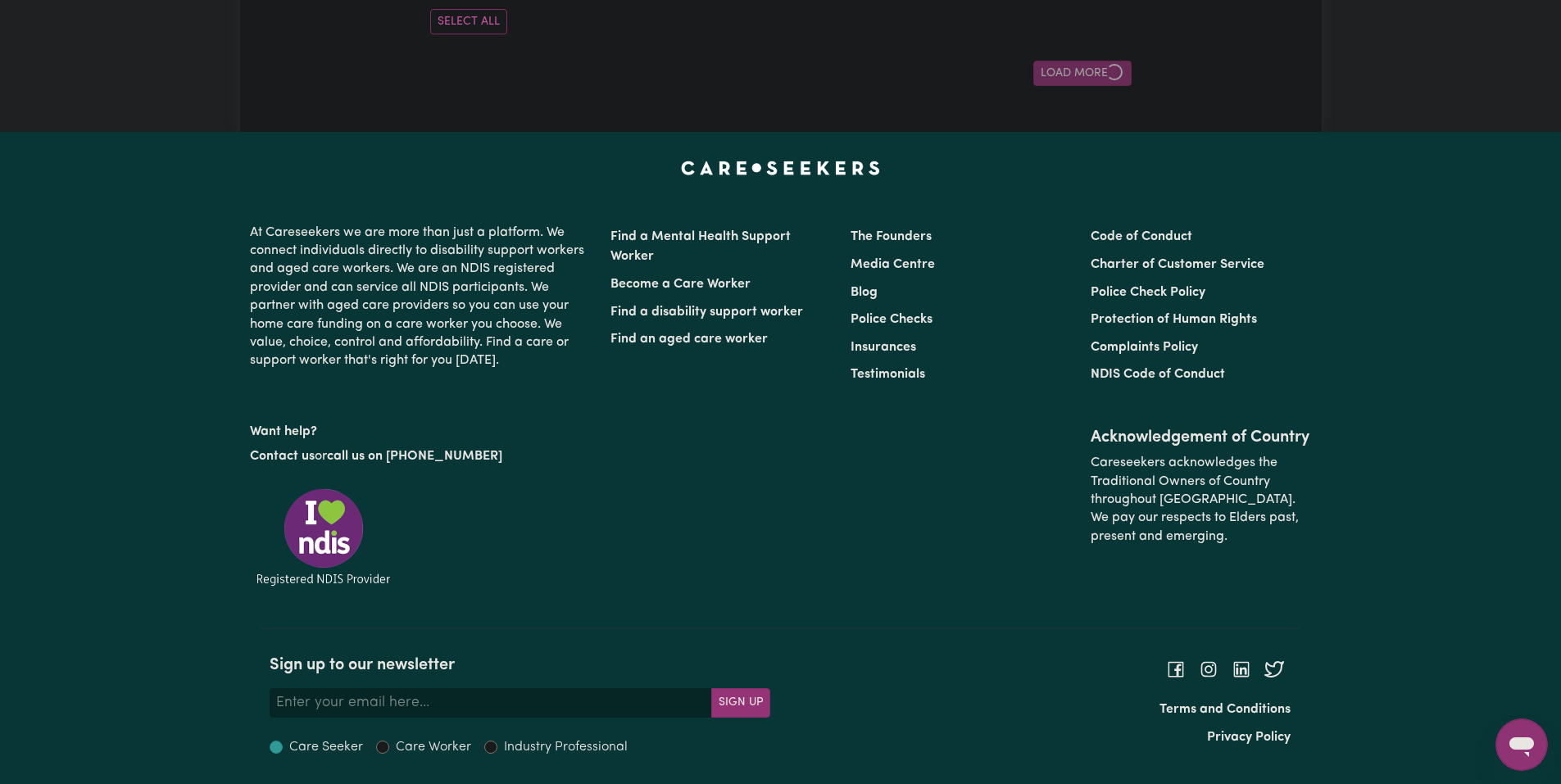
scroll to position [2439, 0]
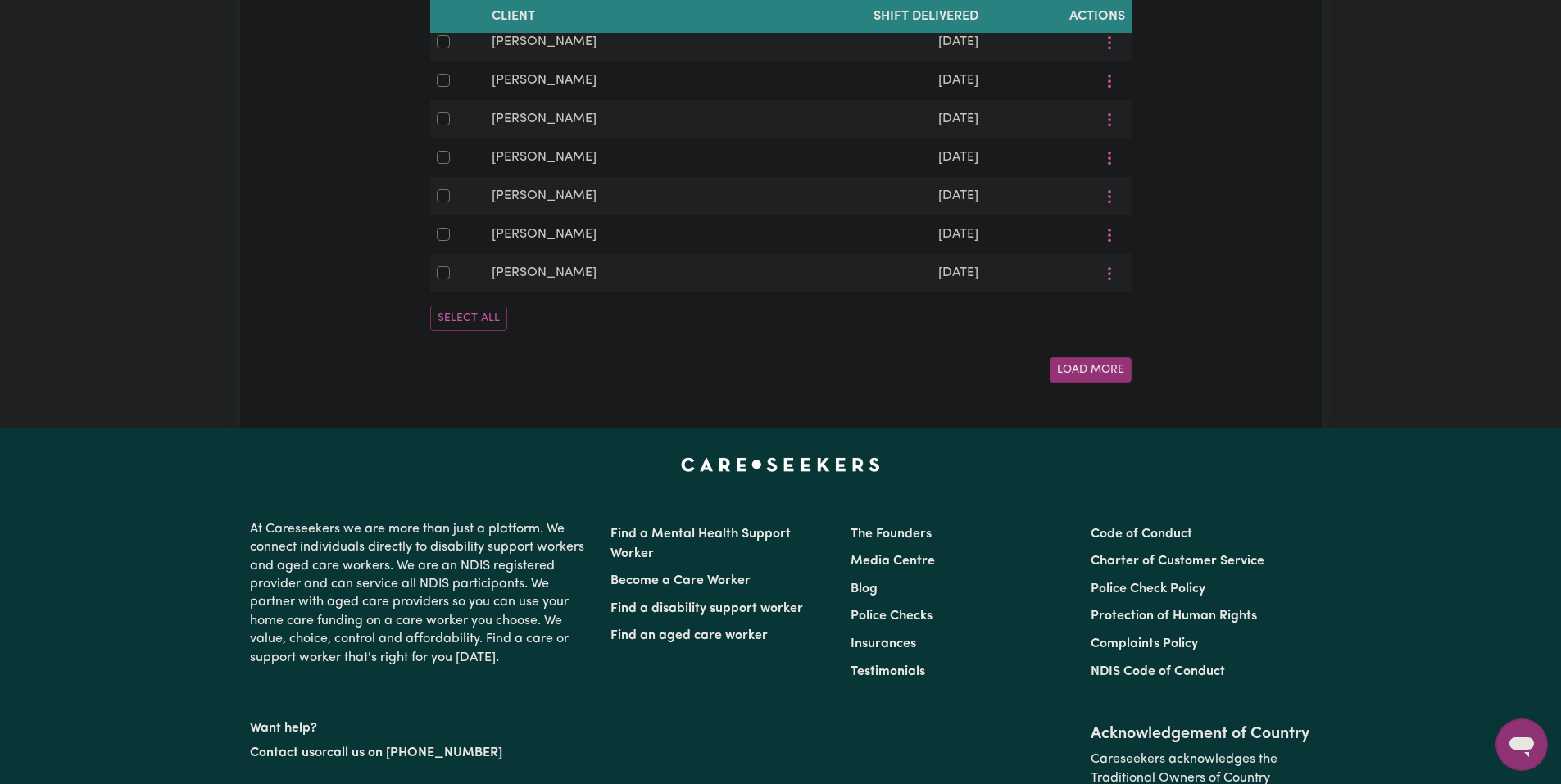
click at [1089, 383] on button "Load More" at bounding box center [1091, 370] width 82 height 25
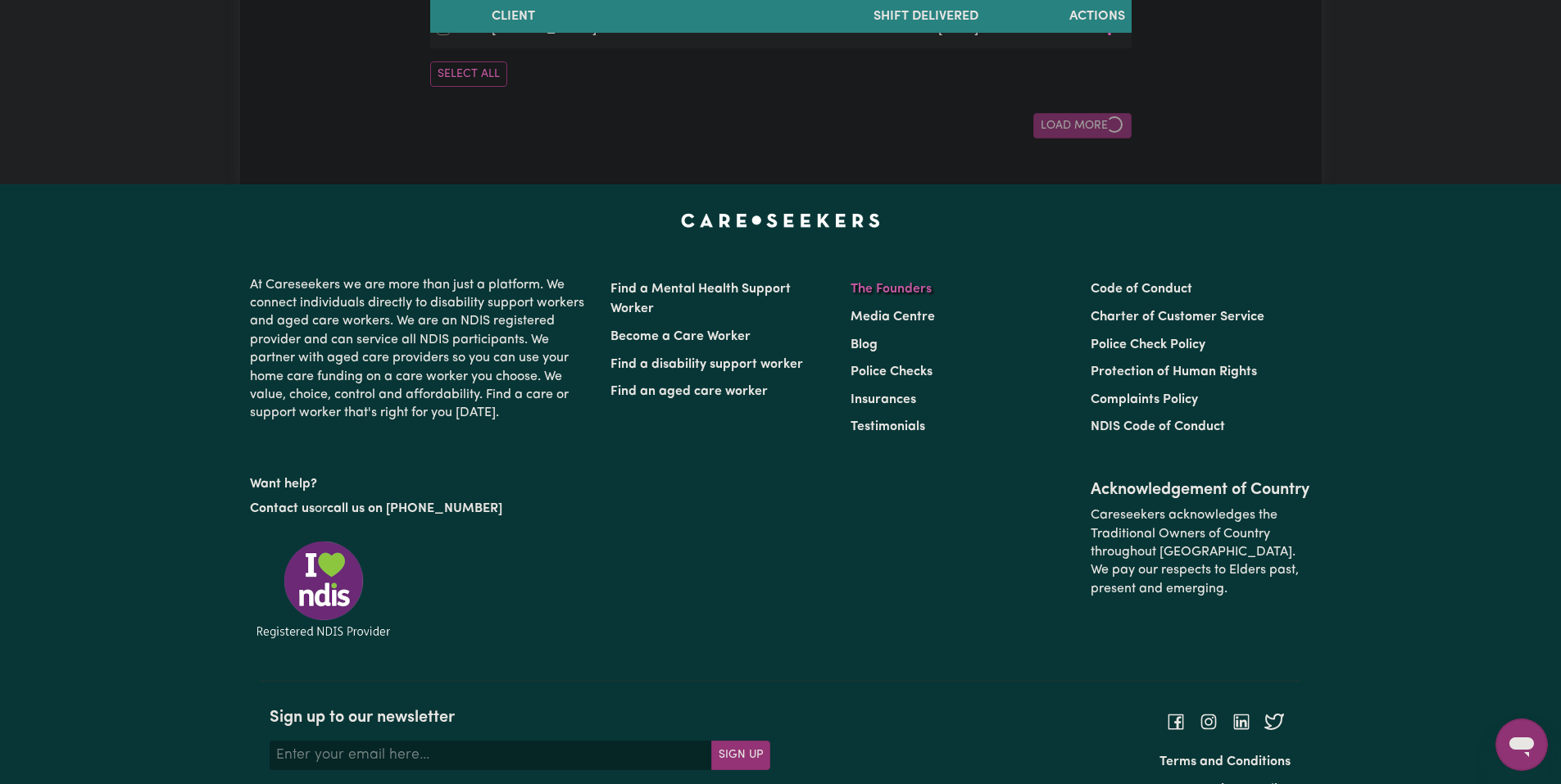
scroll to position [3417, 0]
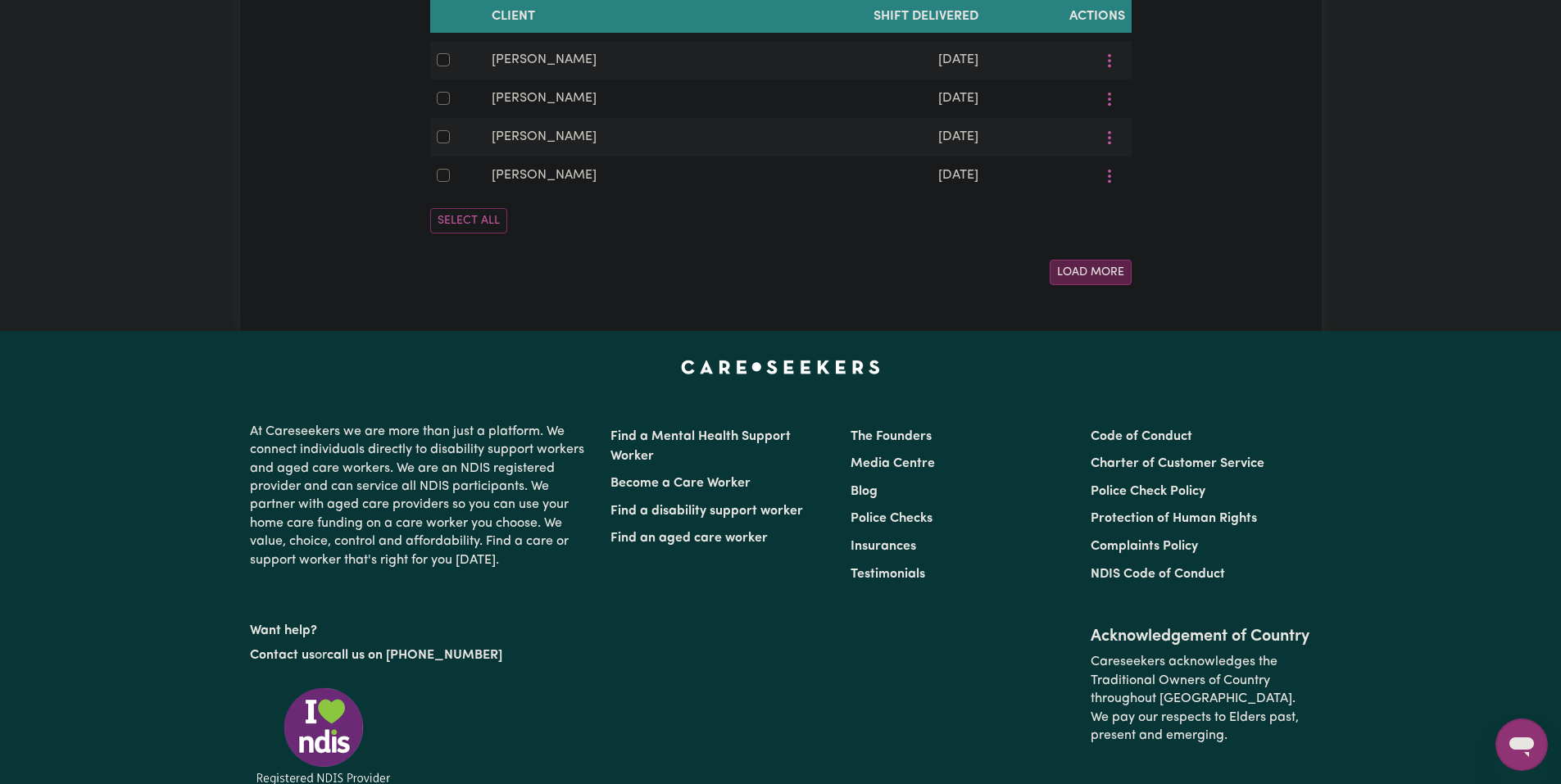
click at [1098, 285] on button "Load More" at bounding box center [1091, 272] width 82 height 25
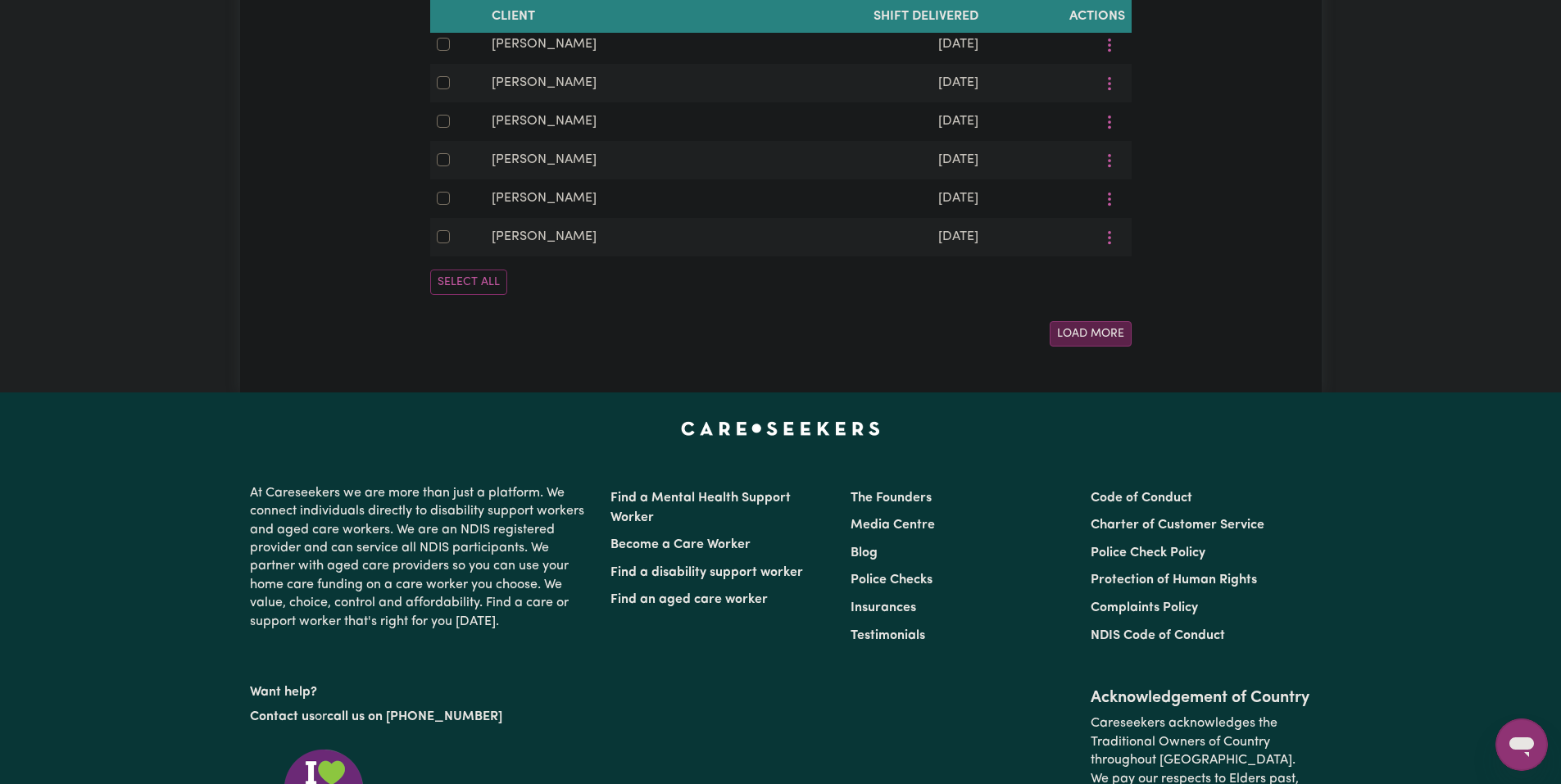
click at [1097, 346] on button "Load More" at bounding box center [1091, 334] width 82 height 25
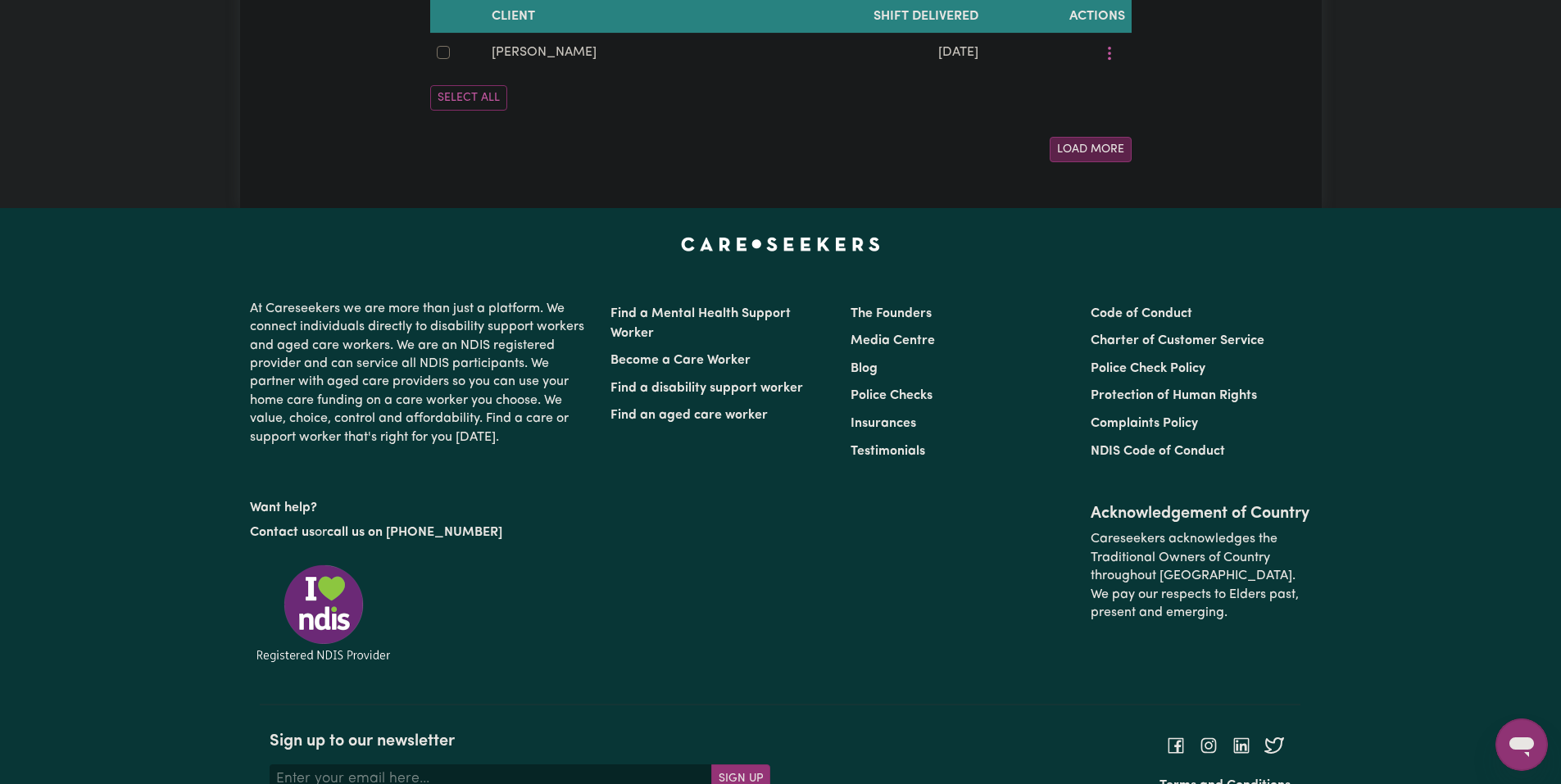
click at [1101, 162] on button "Load More" at bounding box center [1091, 149] width 82 height 25
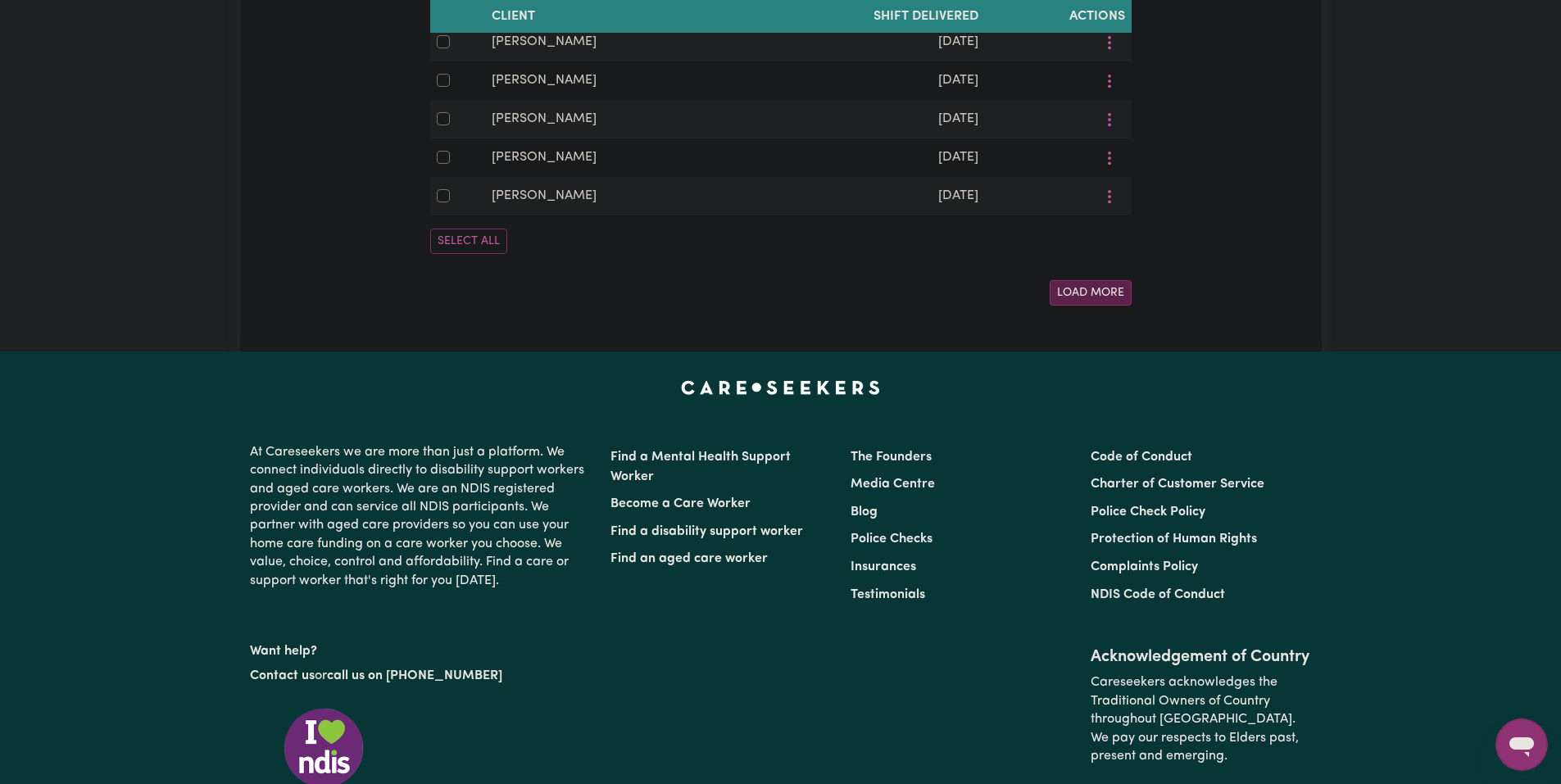
click at [1112, 306] on button "Load More" at bounding box center [1091, 293] width 82 height 25
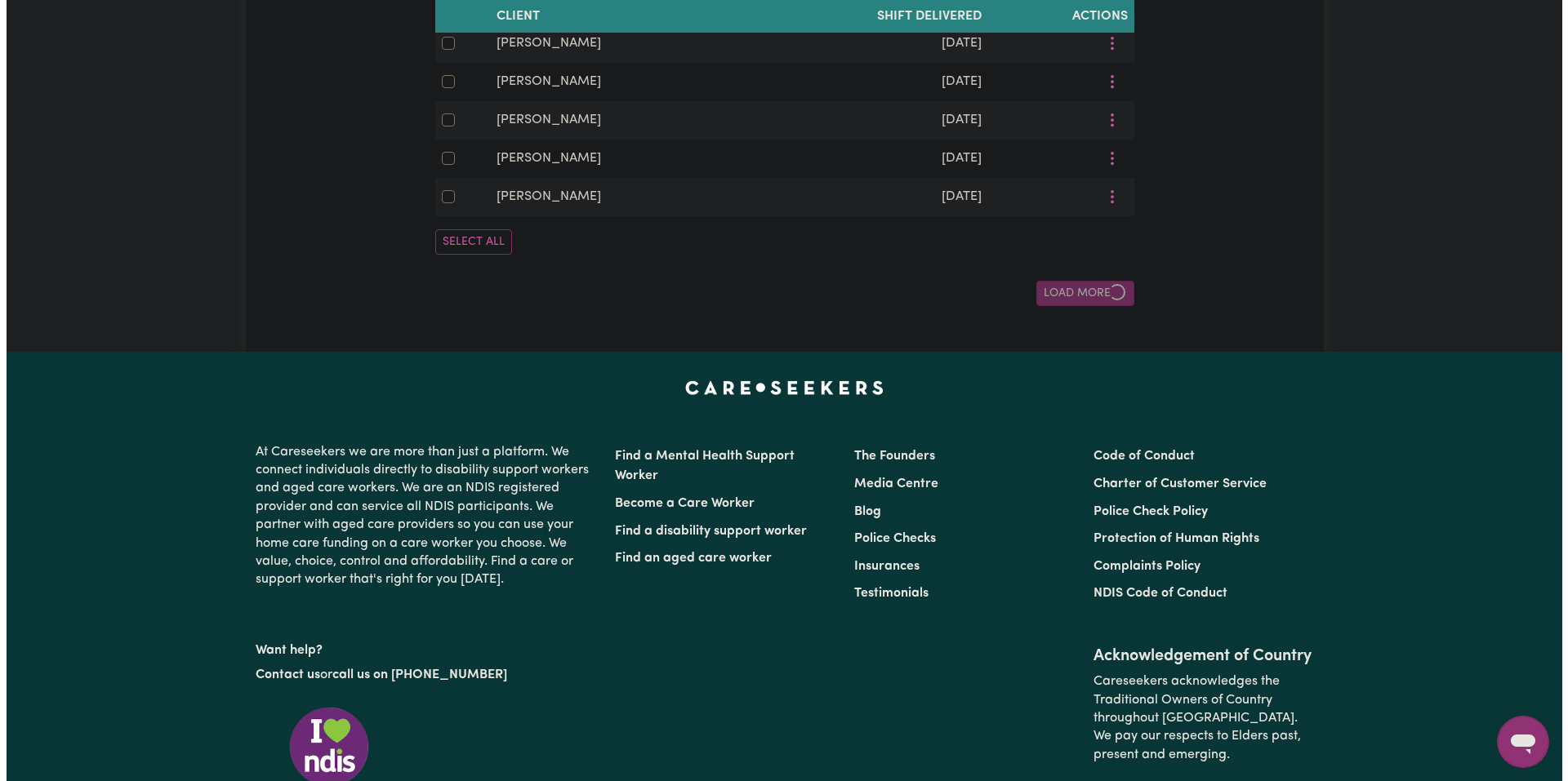
scroll to position [6016, 0]
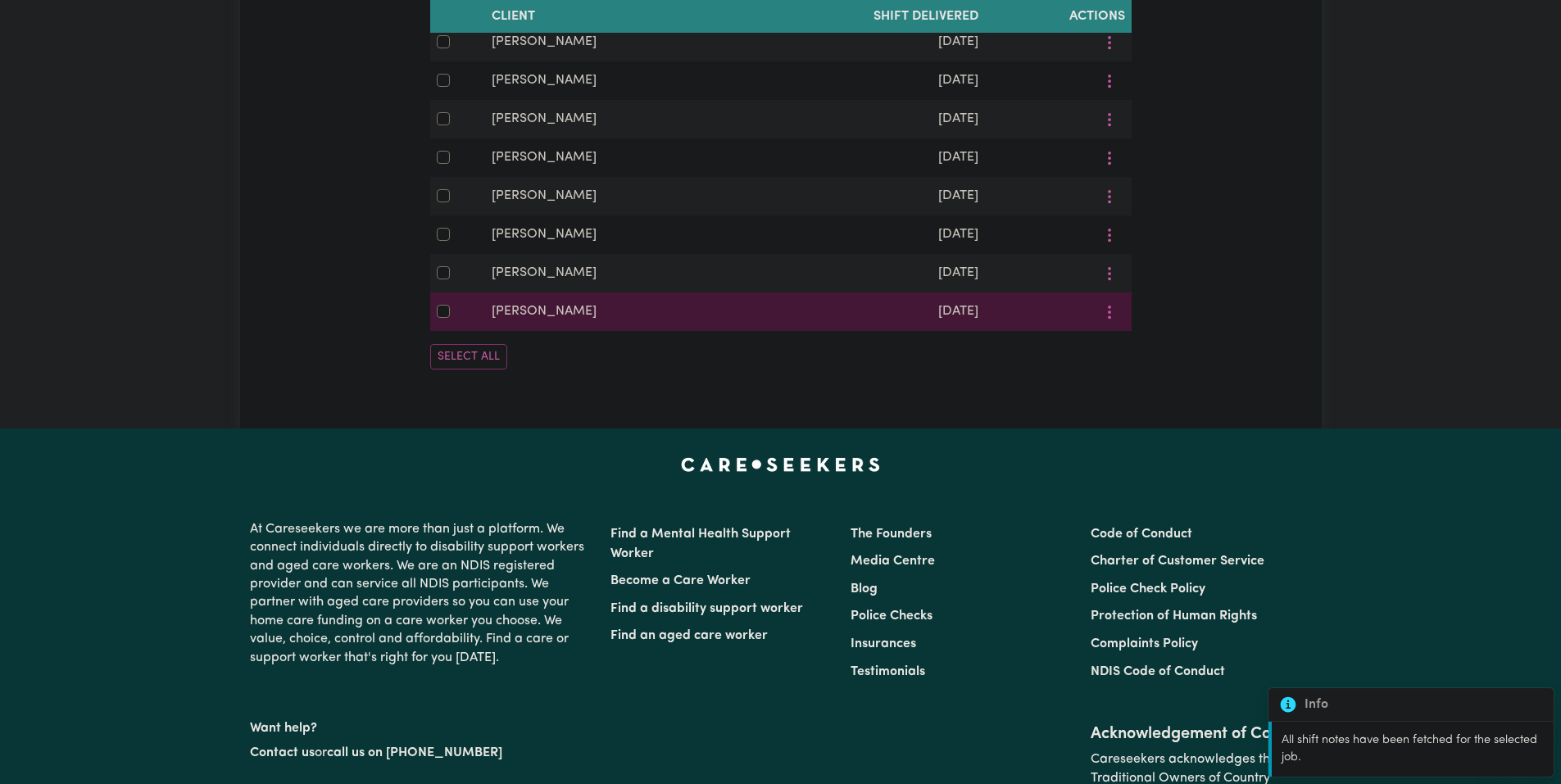
click at [729, 331] on td "Joseph Wardrope" at bounding box center [610, 312] width 250 height 39
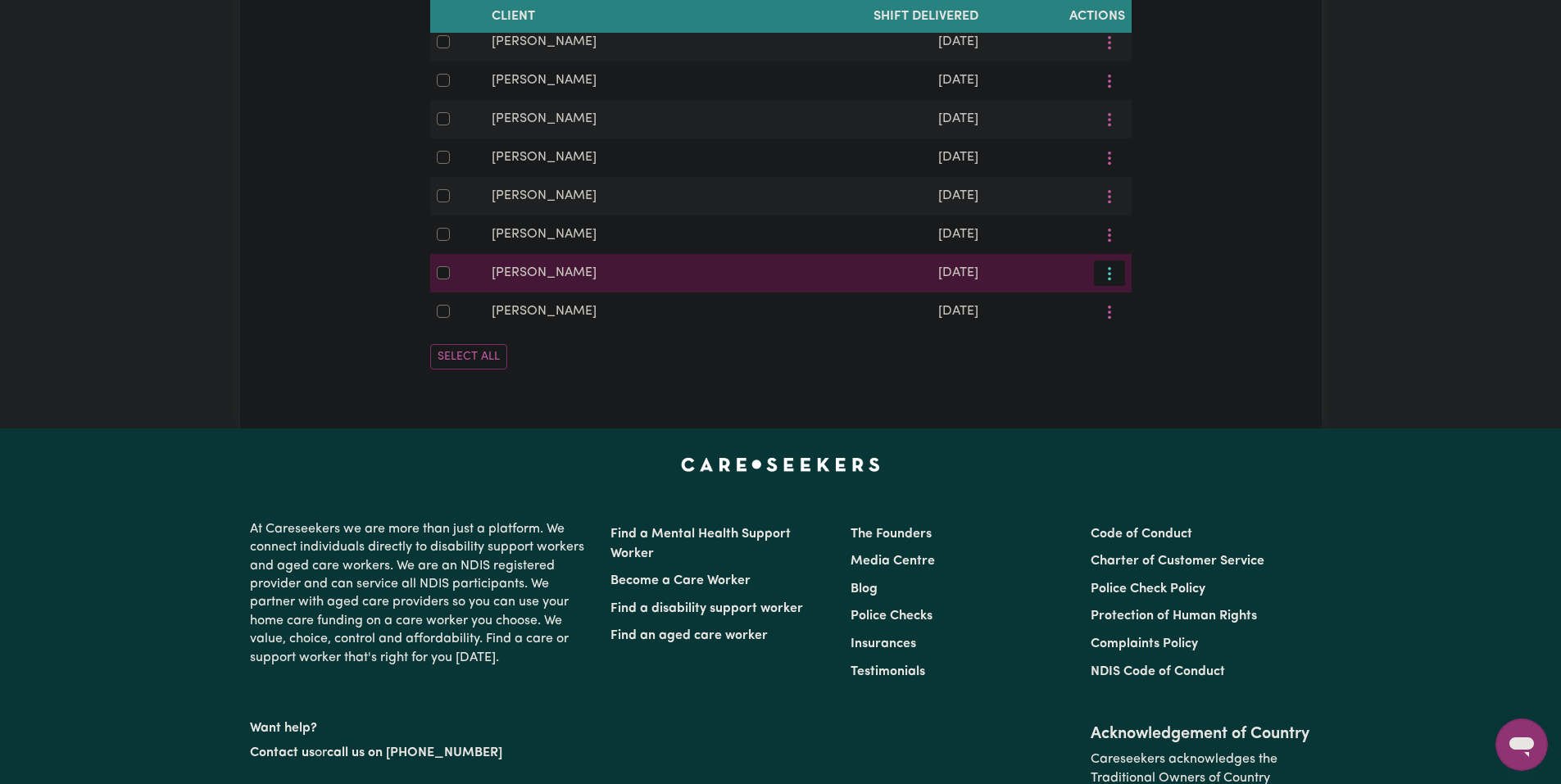
click at [1121, 286] on button "More options" at bounding box center [1110, 273] width 31 height 25
click at [1132, 319] on span "View/Update" at bounding box center [1167, 312] width 80 height 14
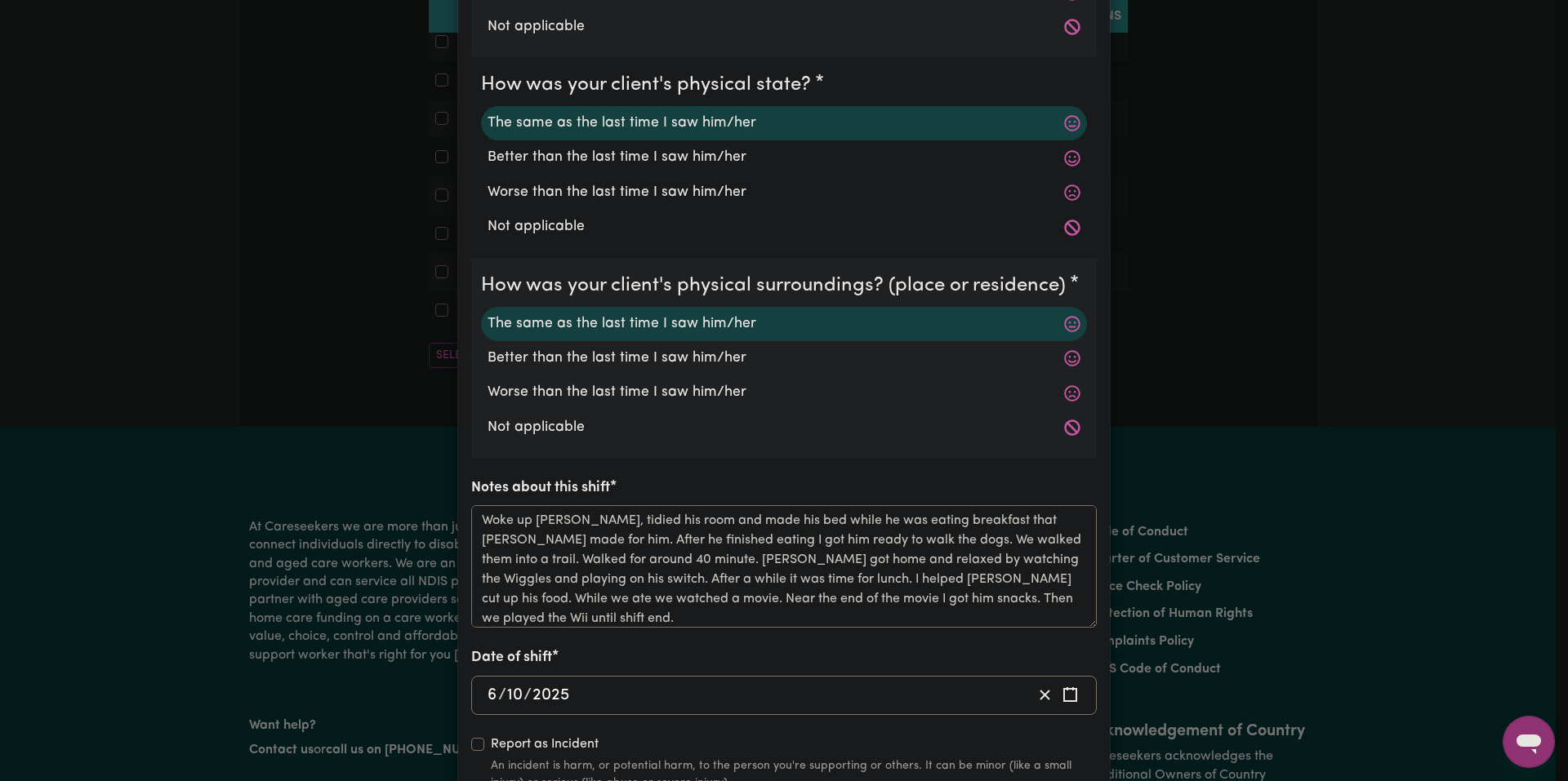
scroll to position [357, 0]
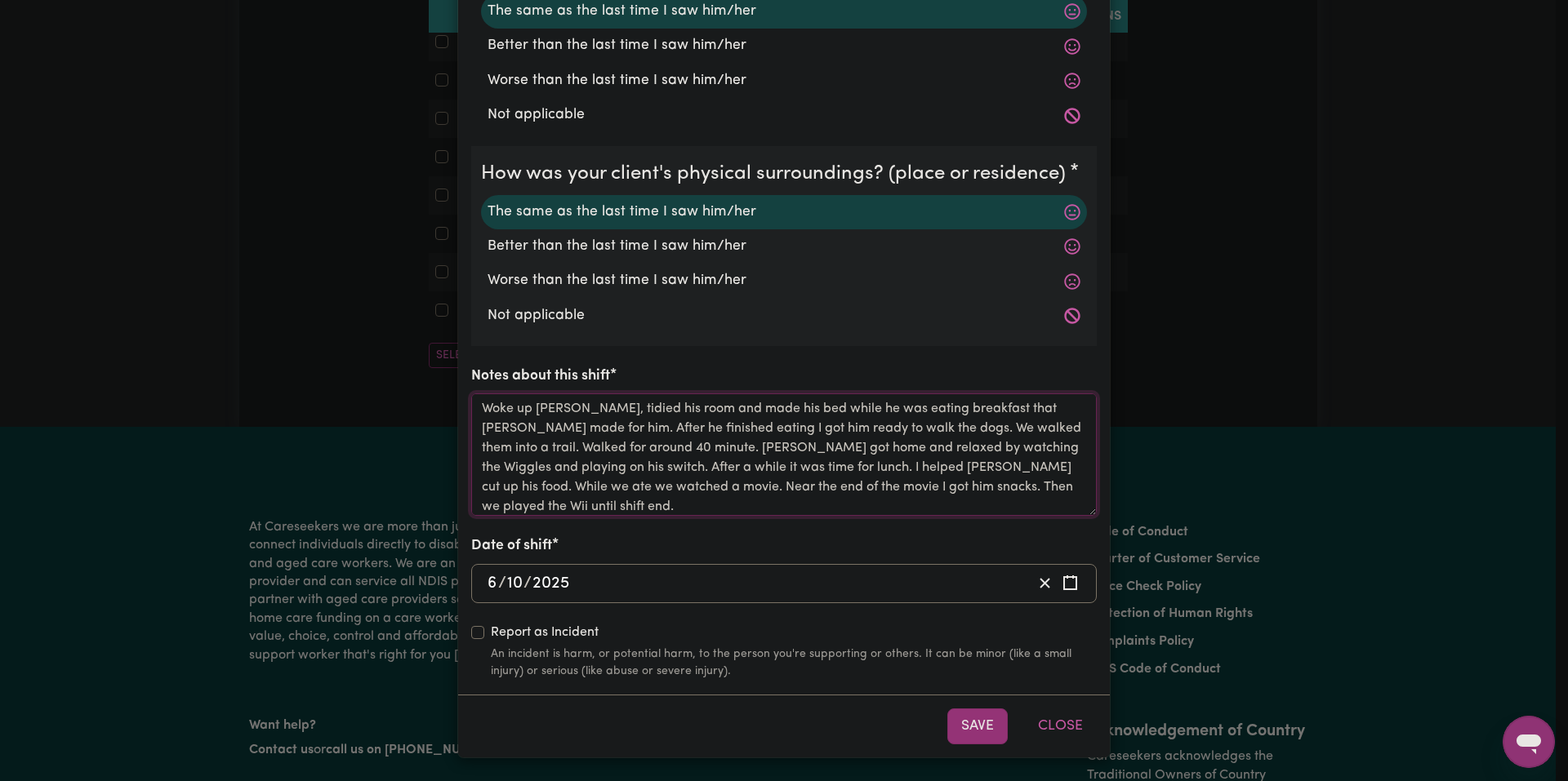
drag, startPoint x: 916, startPoint y: 495, endPoint x: 460, endPoint y: 400, distance: 465.8
click at [460, 400] on div "How was your client's mental state? The same as the last time I saw him/her Bet…" at bounding box center [783, 213] width 652 height 963
